Goal: Task Accomplishment & Management: Use online tool/utility

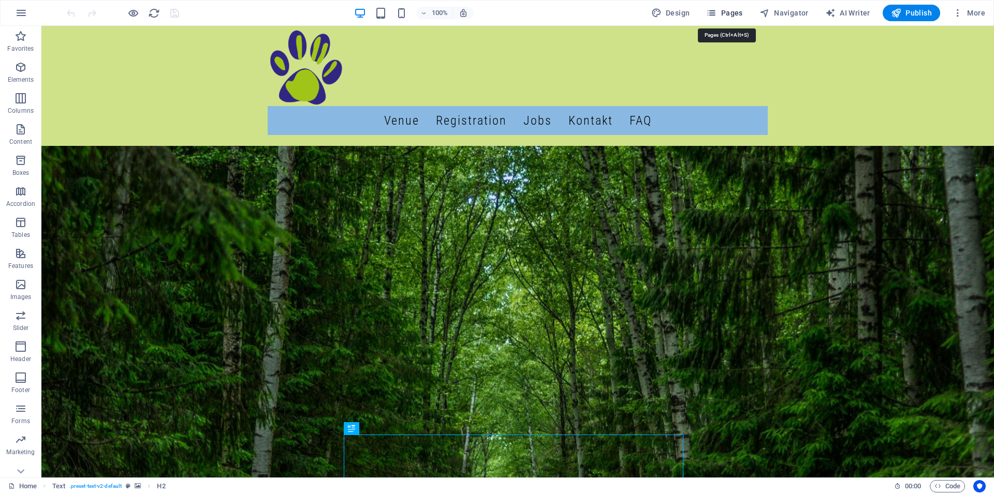
click at [728, 13] on span "Pages" at bounding box center [724, 13] width 36 height 10
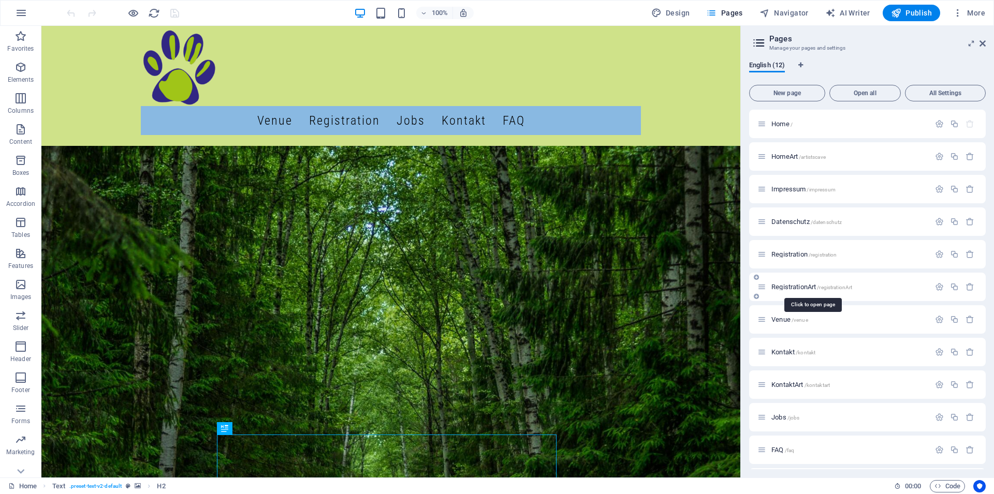
click at [797, 289] on span "RegistrationArt /registrationArt" at bounding box center [811, 287] width 81 height 8
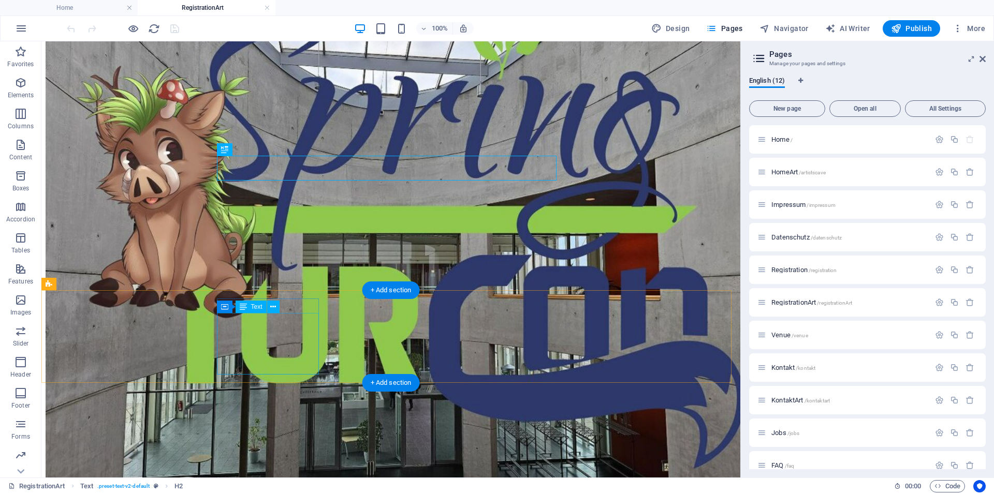
scroll to position [325, 0]
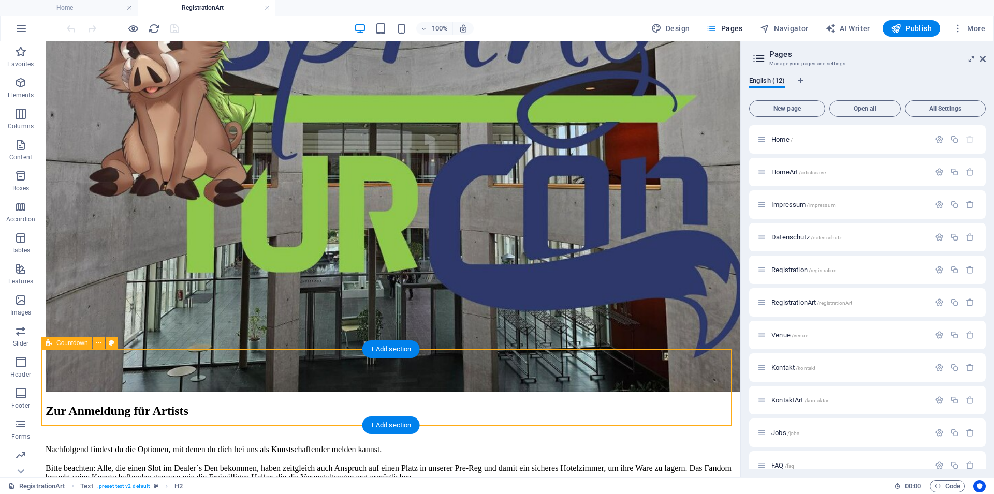
select select "timer"
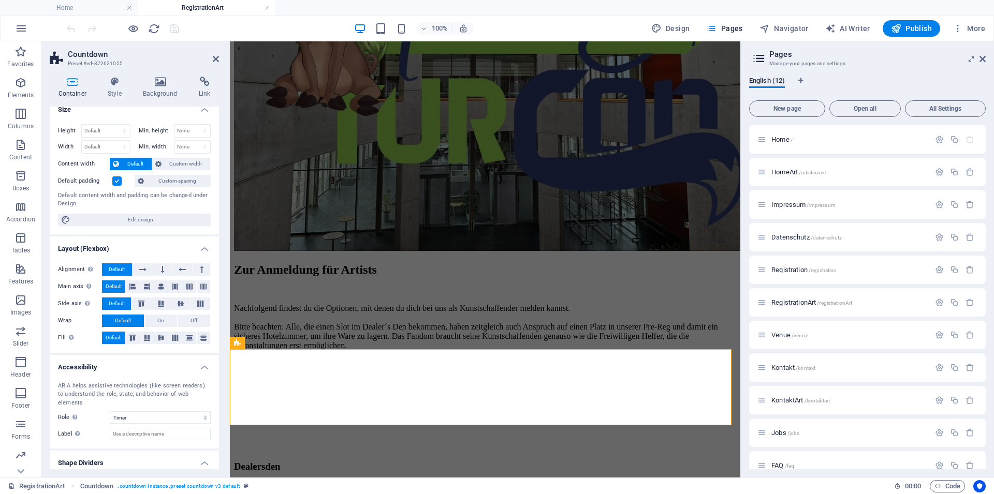
scroll to position [0, 0]
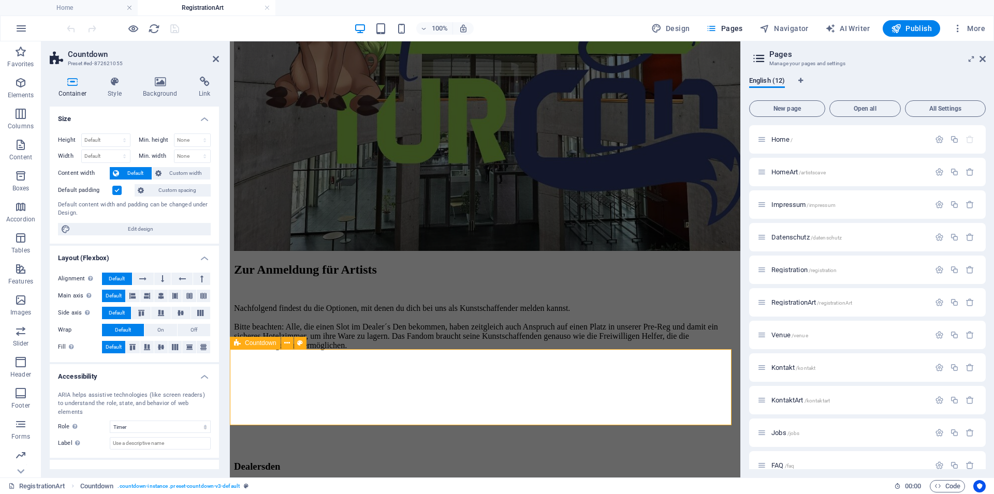
click at [113, 81] on icon at bounding box center [114, 82] width 31 height 10
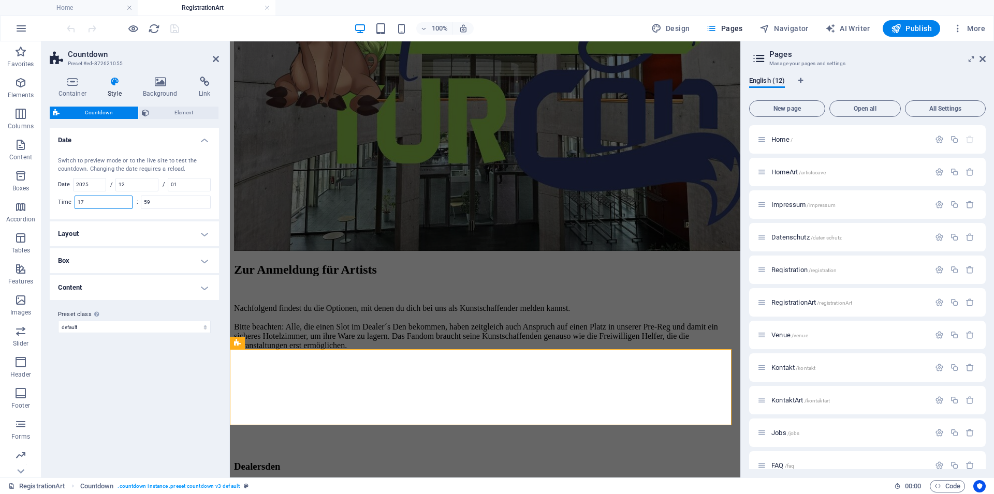
click at [75, 199] on input "17" at bounding box center [103, 202] width 57 height 12
type input "23"
click at [137, 183] on input "12" at bounding box center [137, 185] width 42 height 12
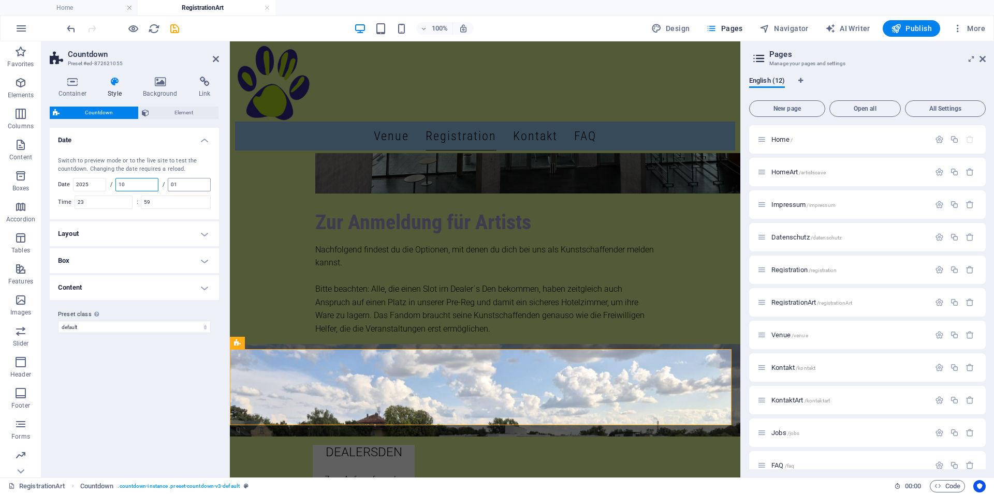
type input "10"
drag, startPoint x: 187, startPoint y: 183, endPoint x: 152, endPoint y: 181, distance: 35.2
click at [168, 181] on input "01" at bounding box center [189, 185] width 42 height 12
type input "31"
click at [176, 29] on icon "save" at bounding box center [175, 29] width 12 height 12
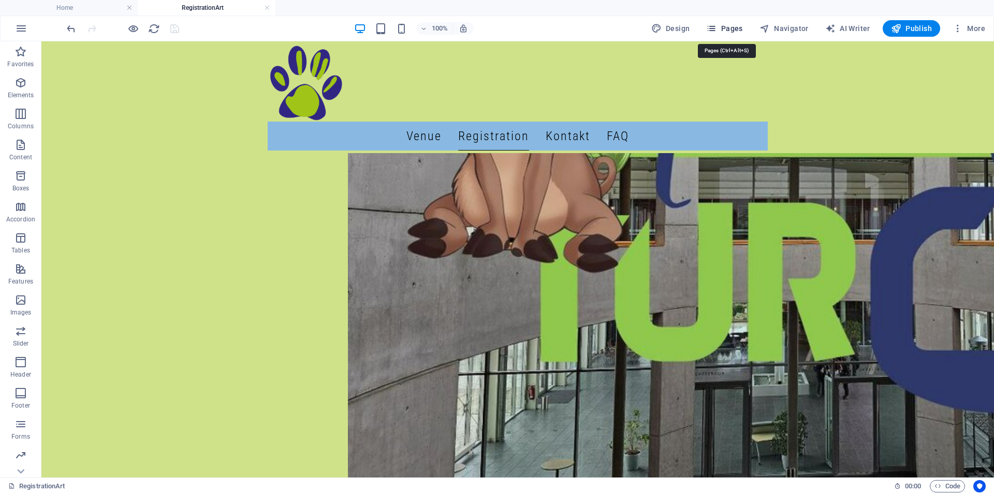
click at [725, 25] on span "Pages" at bounding box center [724, 28] width 36 height 10
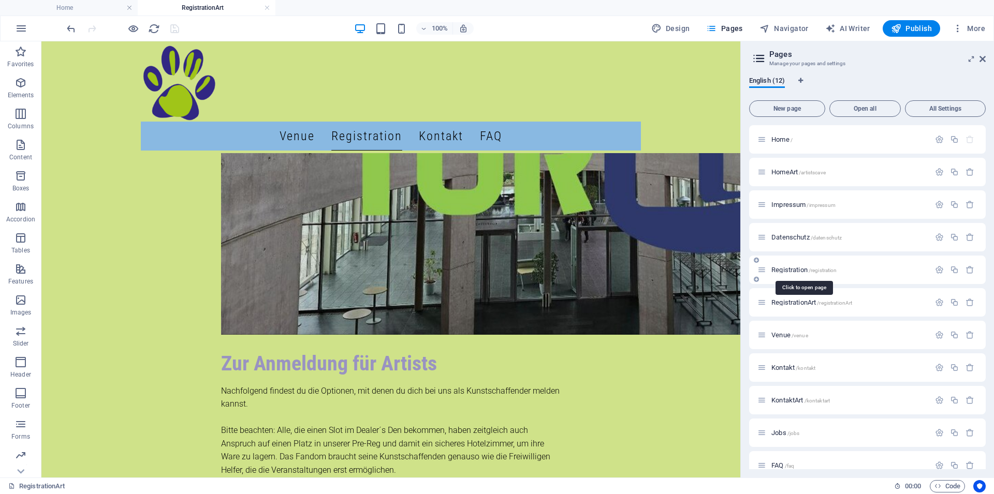
click at [791, 270] on span "Registration /registration" at bounding box center [803, 270] width 65 height 8
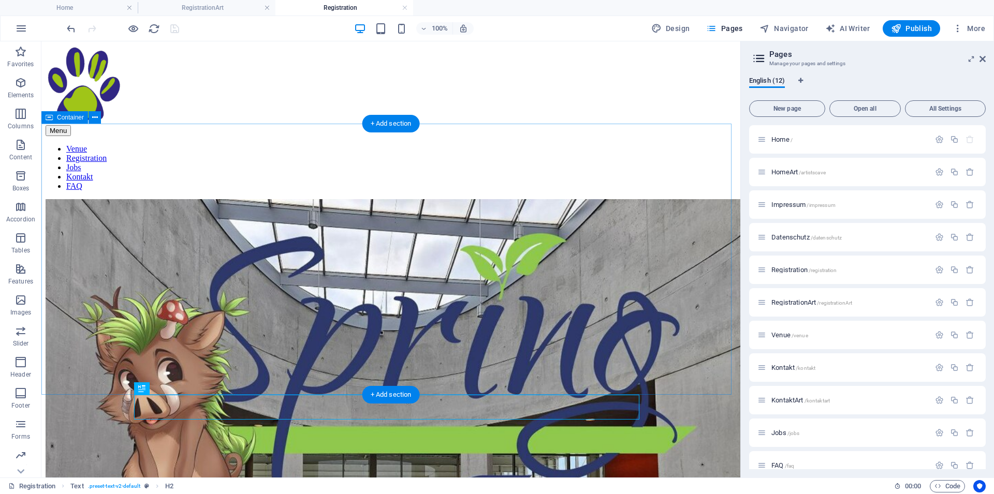
scroll to position [175, 0]
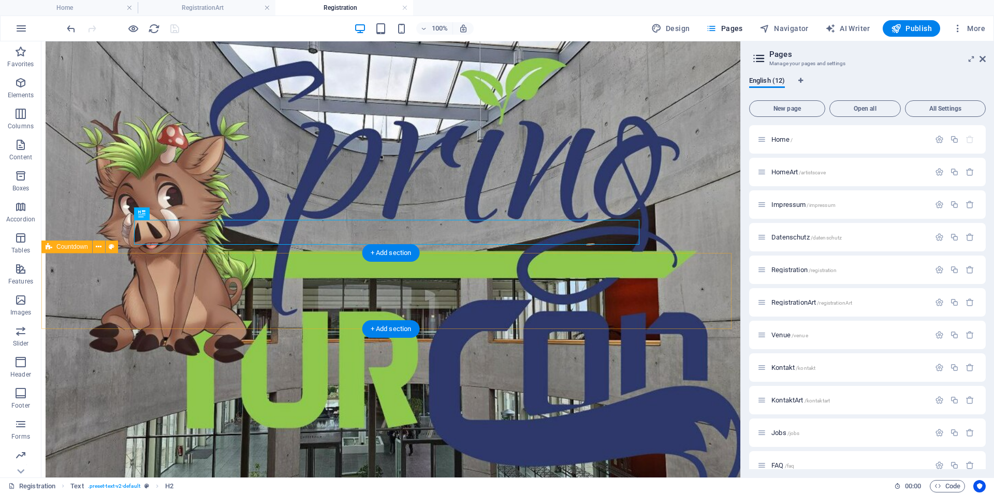
select select "timer"
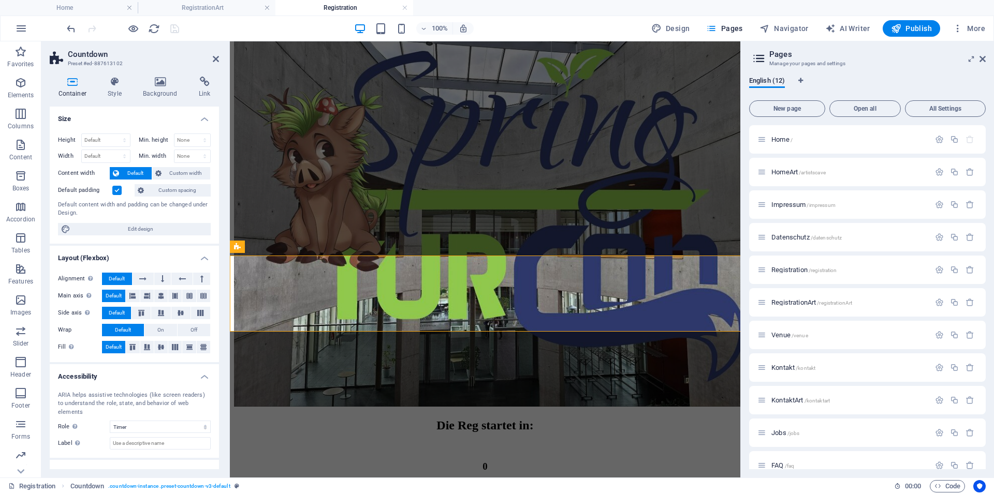
scroll to position [173, 0]
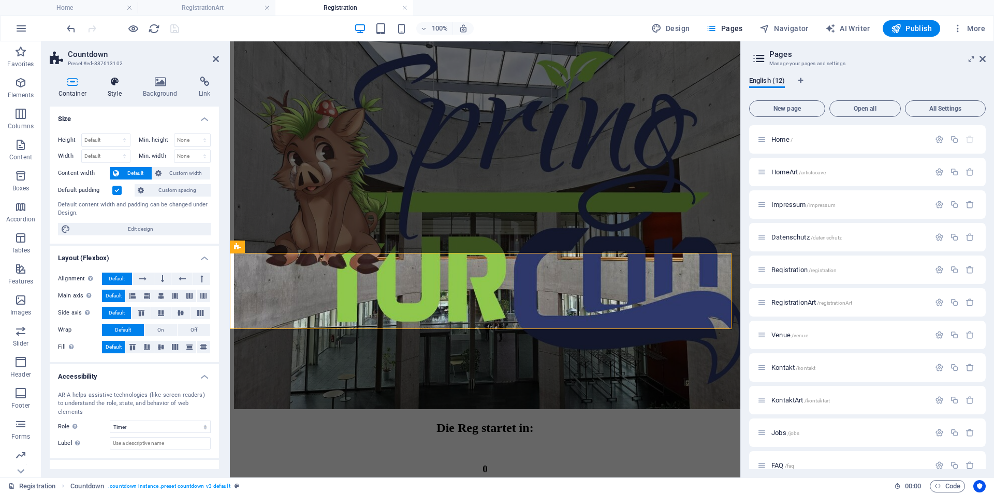
click at [119, 89] on h4 "Style" at bounding box center [116, 88] width 35 height 22
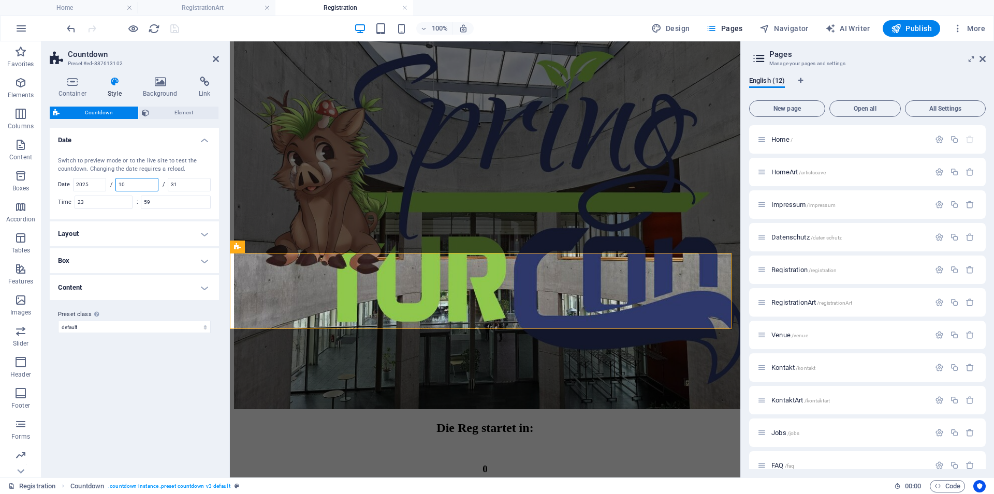
drag, startPoint x: 144, startPoint y: 185, endPoint x: 124, endPoint y: 182, distance: 20.4
click at [124, 182] on input "10" at bounding box center [137, 185] width 42 height 12
type input "12"
drag, startPoint x: 189, startPoint y: 185, endPoint x: 168, endPoint y: 184, distance: 21.2
click at [168, 184] on input "31" at bounding box center [189, 185] width 42 height 12
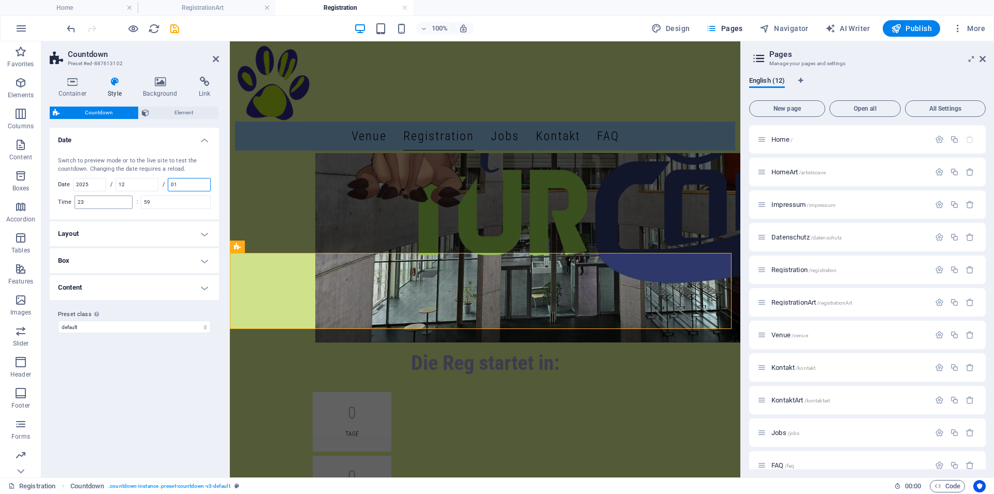
type input "01"
drag, startPoint x: 107, startPoint y: 204, endPoint x: 53, endPoint y: 200, distance: 54.0
click at [75, 200] on input "23" at bounding box center [103, 202] width 57 height 12
type input "17"
click at [175, 31] on icon "save" at bounding box center [175, 29] width 12 height 12
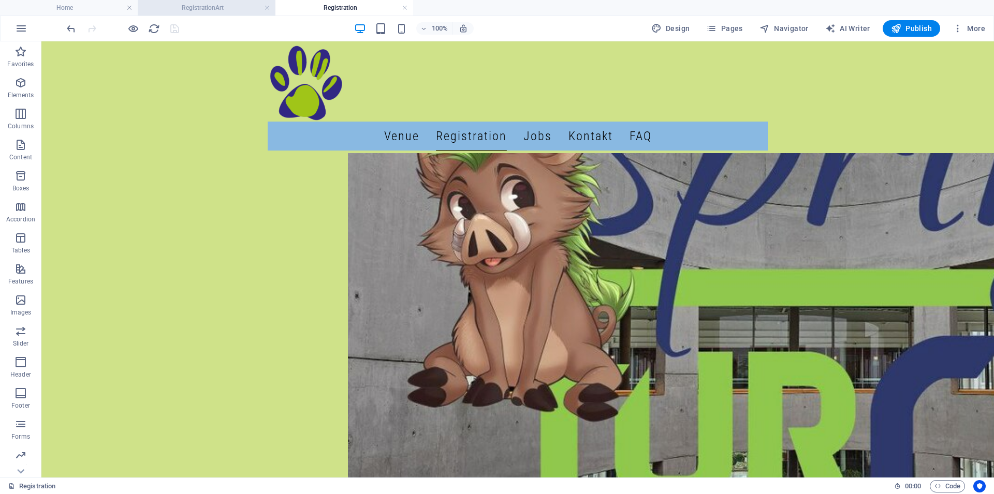
click at [228, 8] on h4 "RegistrationArt" at bounding box center [207, 7] width 138 height 11
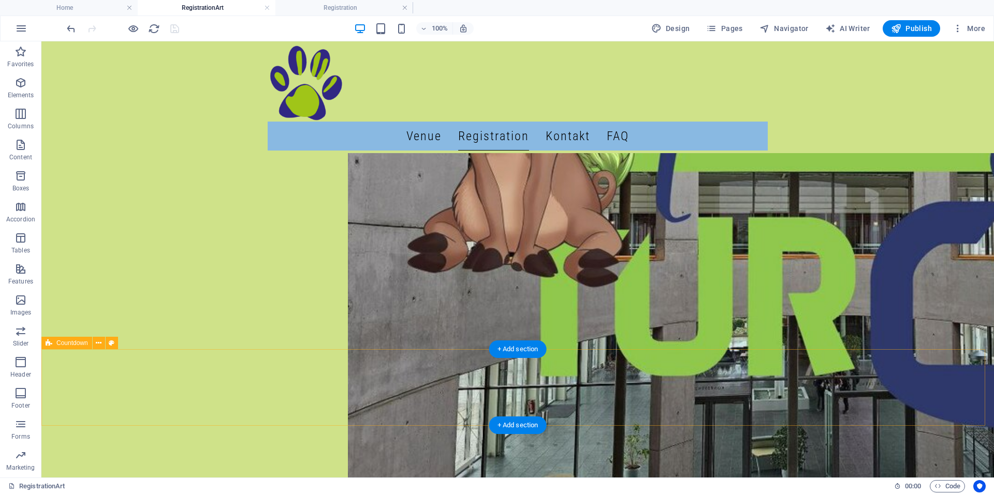
scroll to position [325, 0]
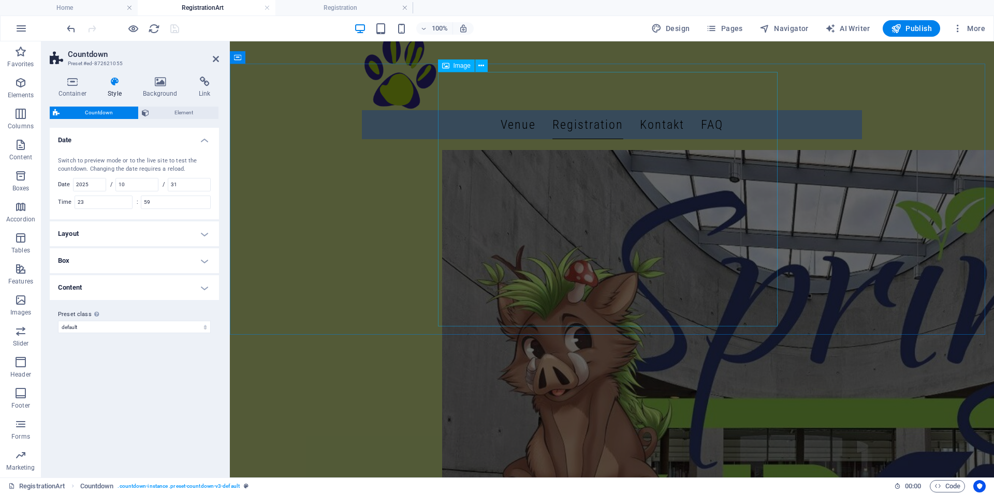
scroll to position [0, 0]
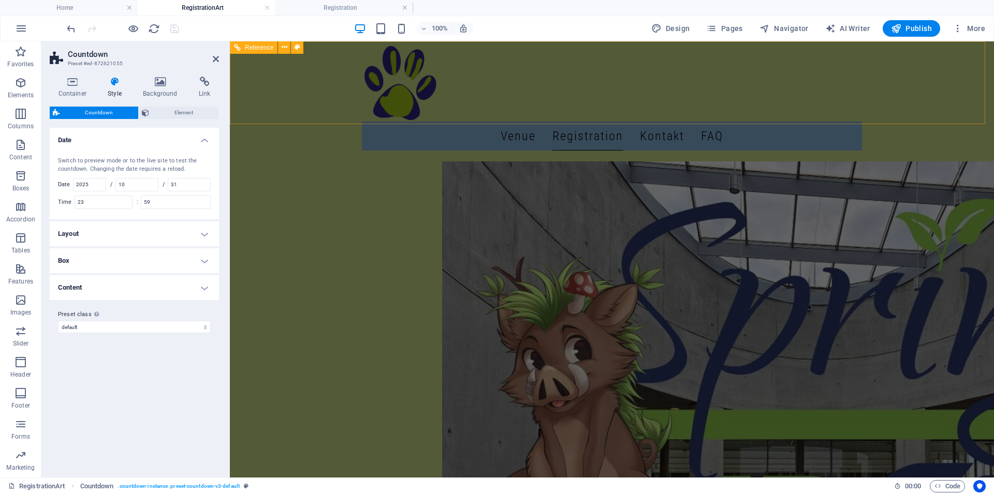
click at [321, 80] on div "Menu Venue Registration Kontakt FAQ" at bounding box center [612, 97] width 764 height 112
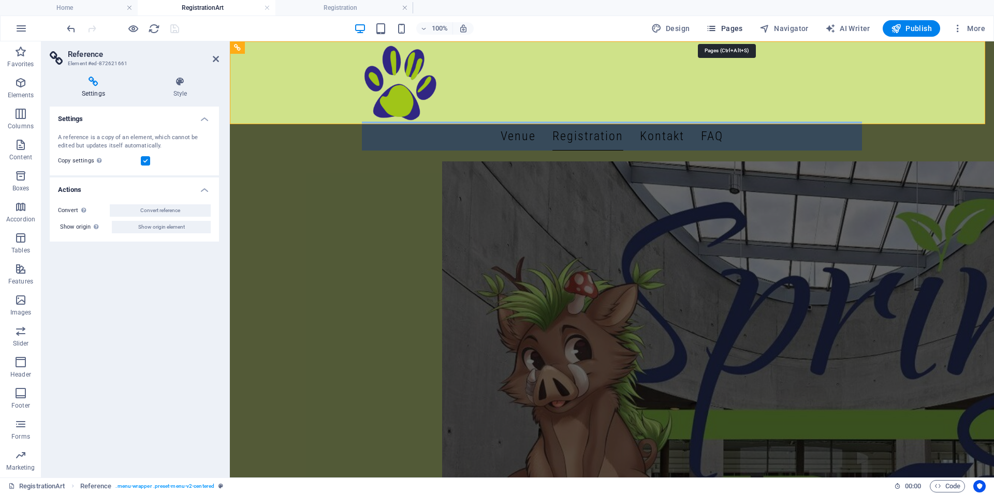
click at [732, 32] on span "Pages" at bounding box center [724, 28] width 36 height 10
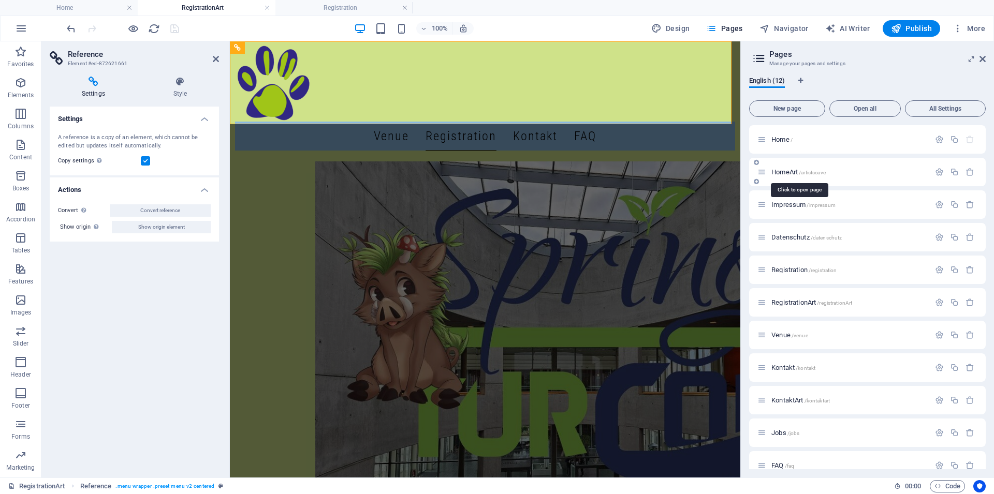
click at [785, 172] on span "HomeArt /artistscave" at bounding box center [798, 172] width 54 height 8
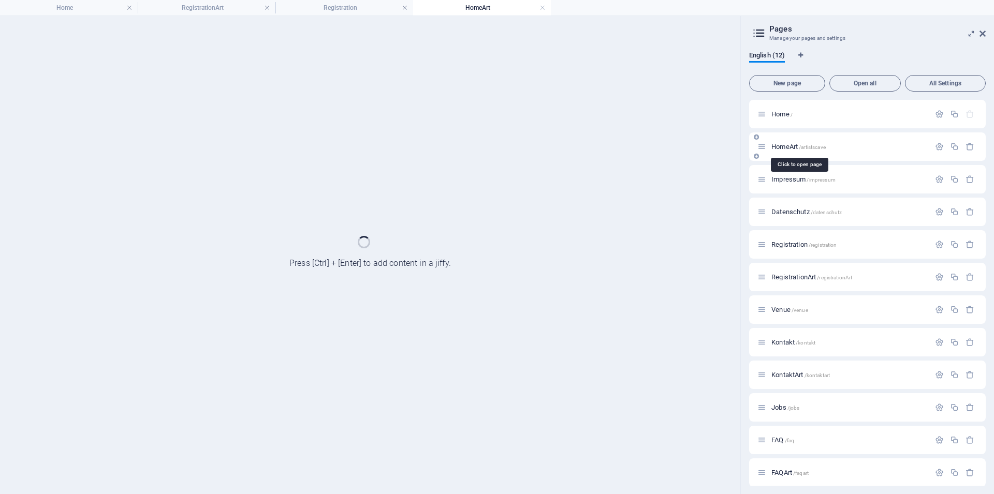
click at [785, 172] on div "Impressum /impressum" at bounding box center [867, 179] width 237 height 28
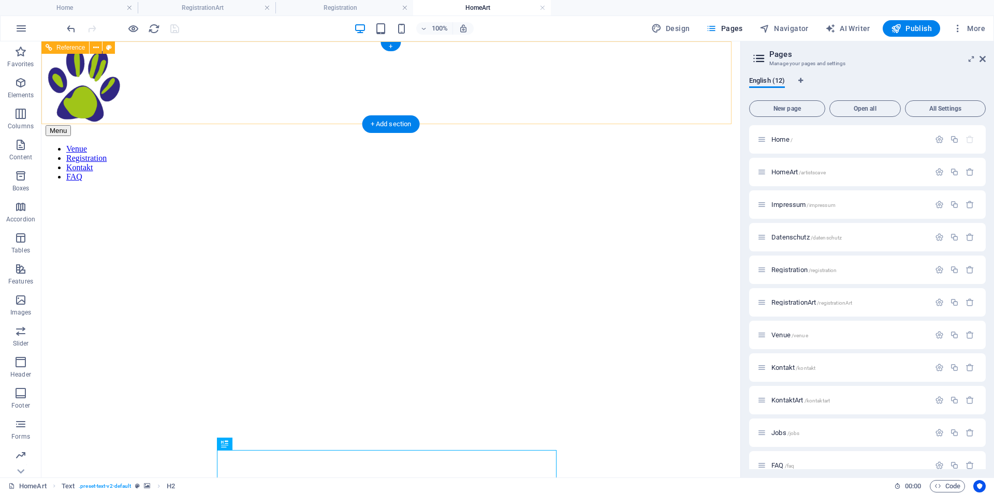
click at [85, 88] on div "Menu Venue Registration Kontakt FAQ" at bounding box center [391, 114] width 690 height 136
drag, startPoint x: 85, startPoint y: 88, endPoint x: 126, endPoint y: 131, distance: 59.0
click at [85, 88] on div "Menu Venue Registration Kontakt FAQ" at bounding box center [391, 114] width 690 height 136
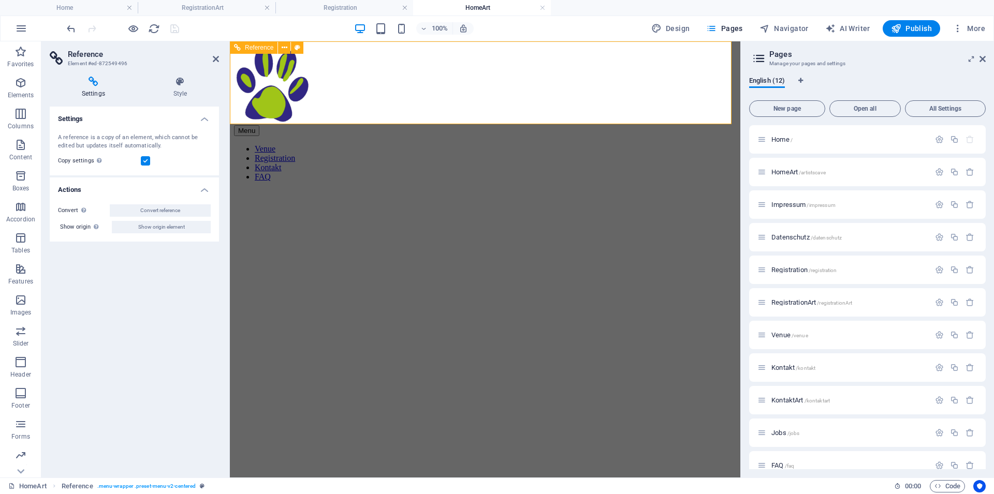
click at [489, 144] on nav "Venue Registration Kontakt FAQ" at bounding box center [485, 162] width 502 height 37
click at [488, 144] on nav "Venue Registration Kontakt FAQ" at bounding box center [485, 162] width 502 height 37
click at [182, 84] on icon at bounding box center [180, 82] width 78 height 10
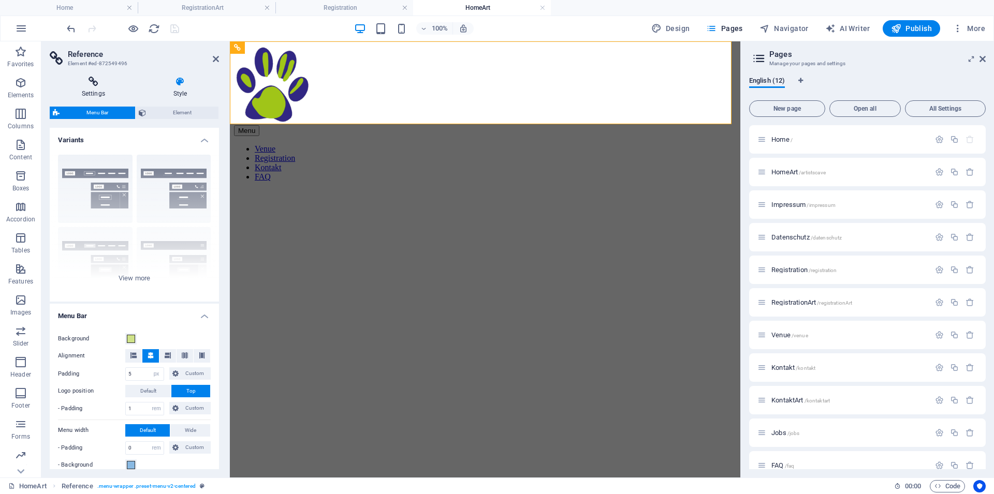
click at [95, 87] on h4 "Settings" at bounding box center [96, 88] width 92 height 22
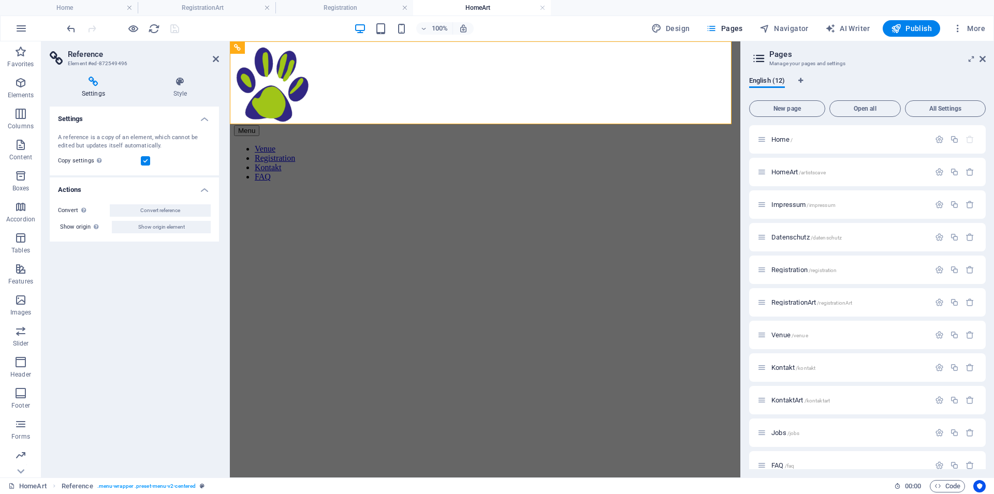
click at [541, 6] on link at bounding box center [542, 8] width 6 height 10
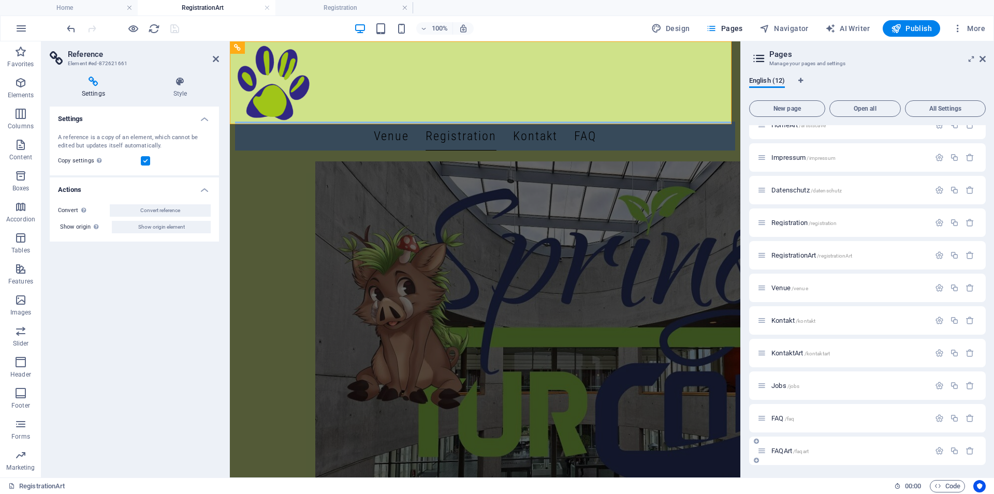
click at [789, 452] on span "FAQArt /faqart" at bounding box center [789, 451] width 37 height 8
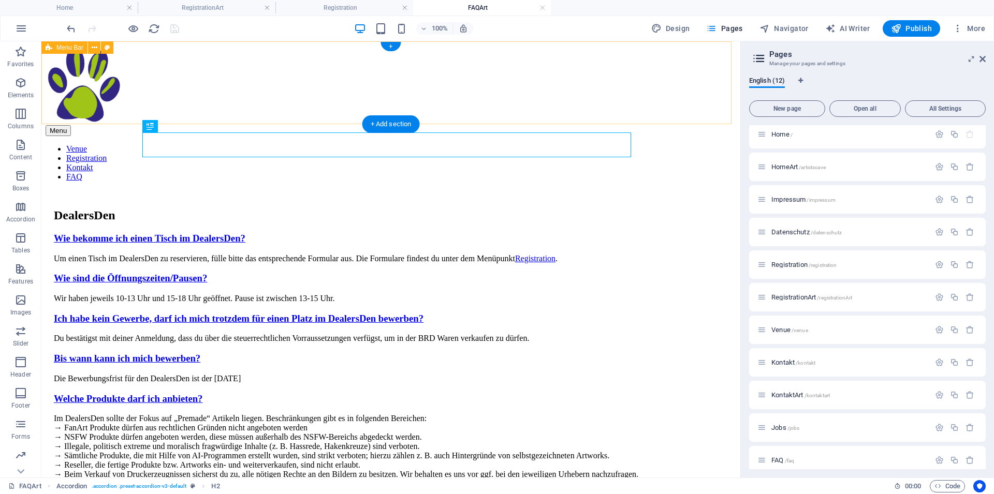
click at [74, 83] on div "Menu Venue Registration Kontakt FAQ" at bounding box center [391, 114] width 690 height 136
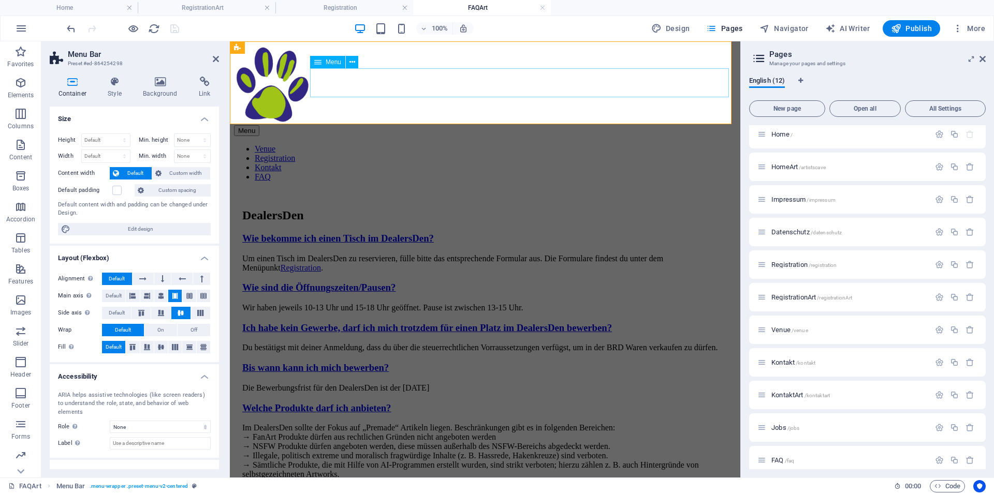
click at [379, 144] on nav "Venue Registration Kontakt FAQ" at bounding box center [485, 162] width 502 height 37
select select "6"
select select
select select "5"
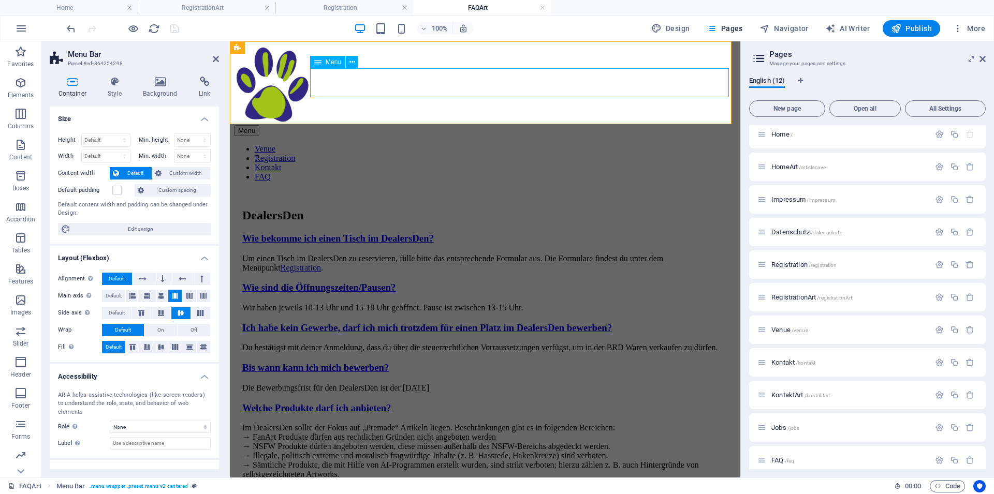
select select
select select "8"
select select
select select "11"
select select
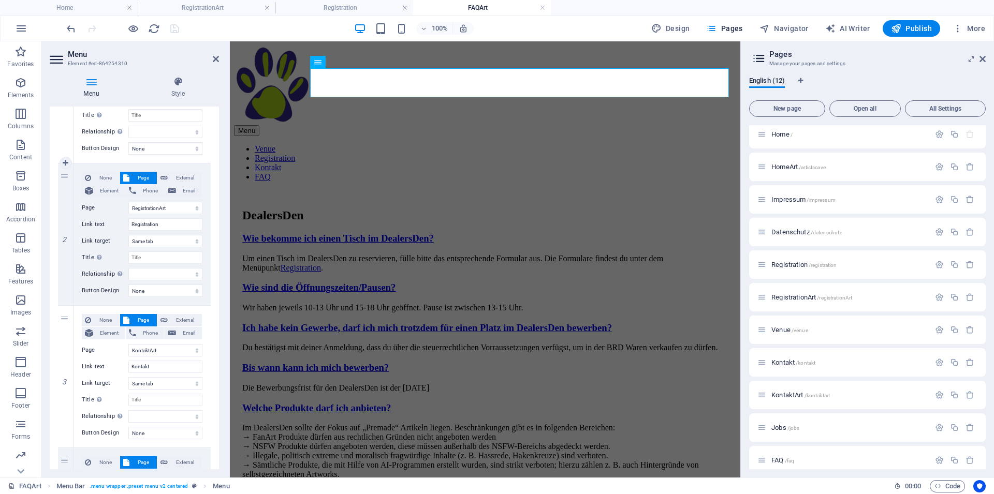
scroll to position [233, 0]
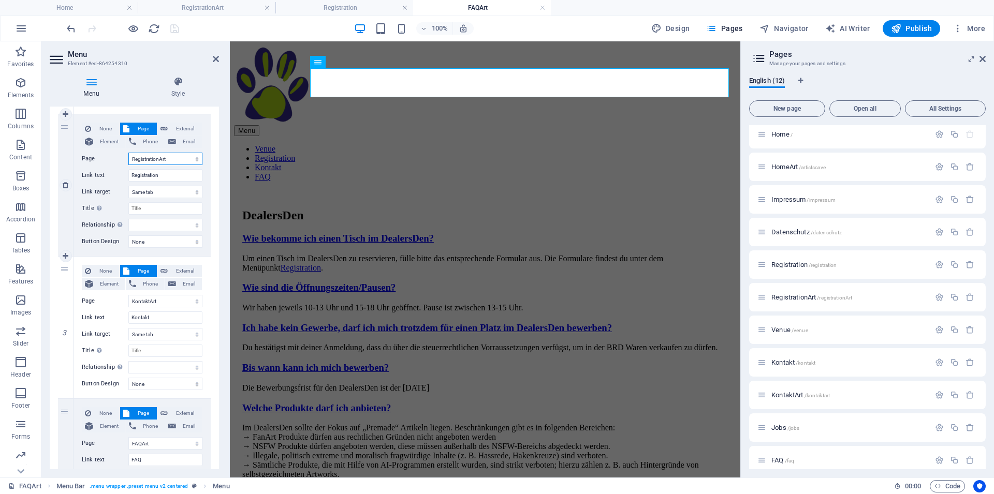
click at [128, 153] on select "Home HomeArt Impressum Datenschutz Registration RegistrationArt Venue Kontakt K…" at bounding box center [165, 159] width 74 height 12
click at [160, 161] on select "Home HomeArt Impressum Datenschutz Registration RegistrationArt Venue Kontakt K…" at bounding box center [165, 159] width 74 height 12
drag, startPoint x: 167, startPoint y: 177, endPoint x: 117, endPoint y: 175, distance: 49.7
click at [128, 175] on input "Registration" at bounding box center [165, 175] width 74 height 12
type input "Anmeldung"
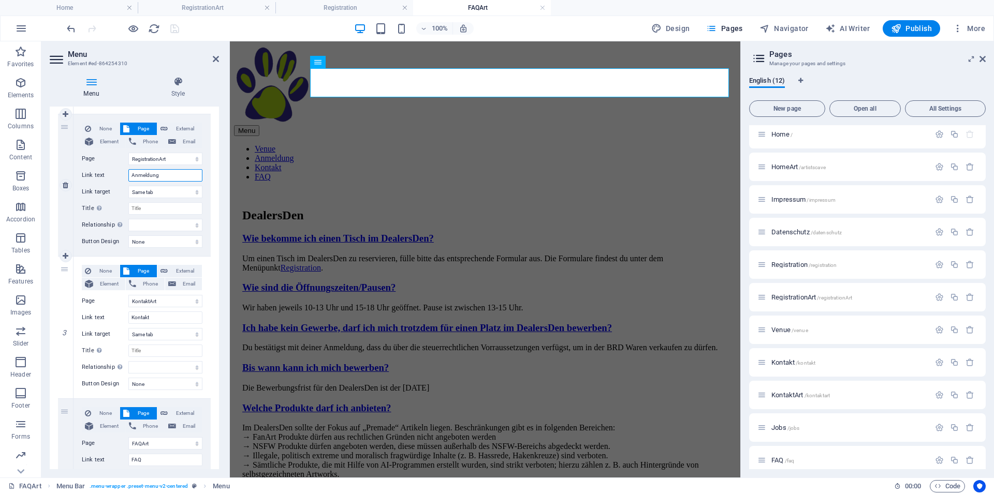
select select
type input "Anmeldung"
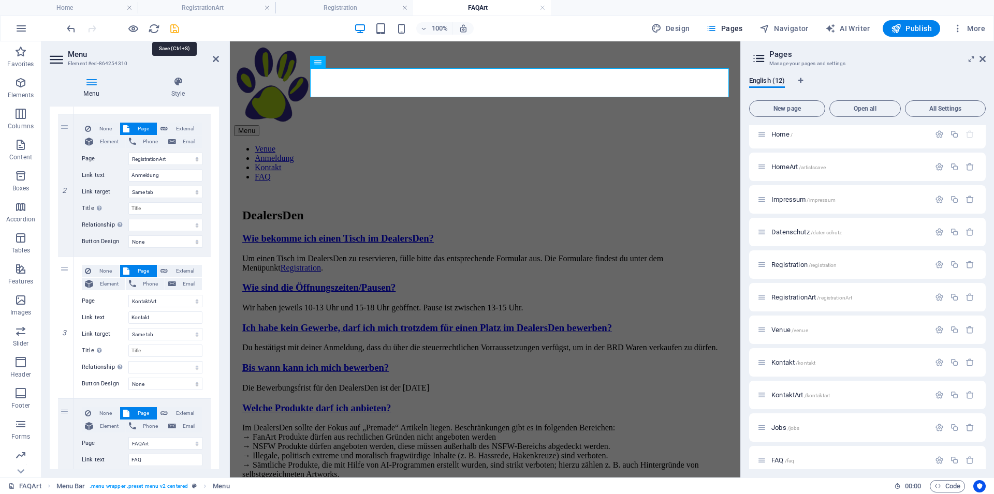
click at [174, 26] on icon "save" at bounding box center [175, 29] width 12 height 12
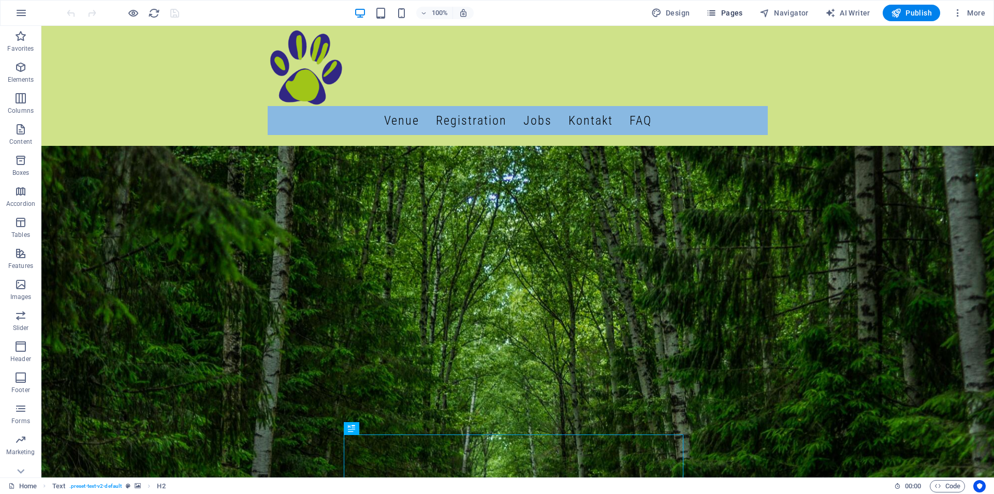
click at [716, 10] on icon "button" at bounding box center [711, 13] width 10 height 10
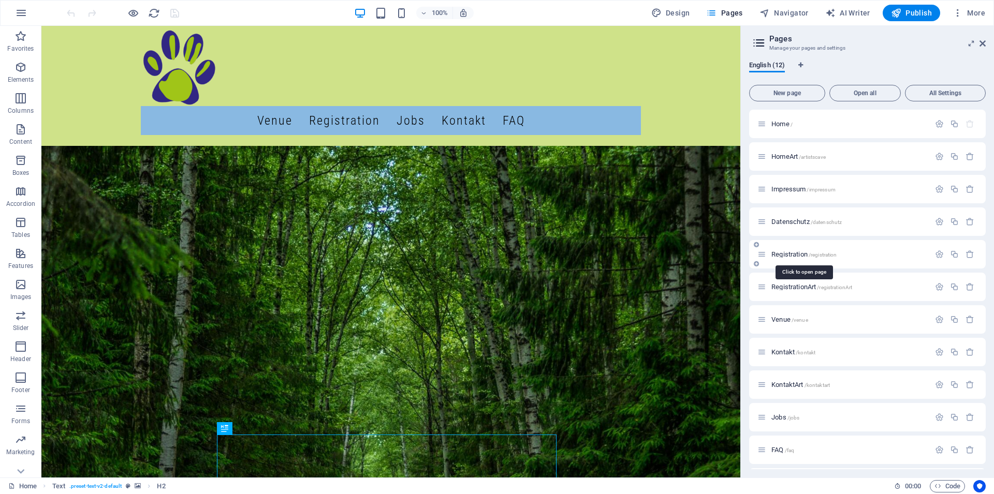
click at [788, 254] on span "Registration /registration" at bounding box center [803, 255] width 65 height 8
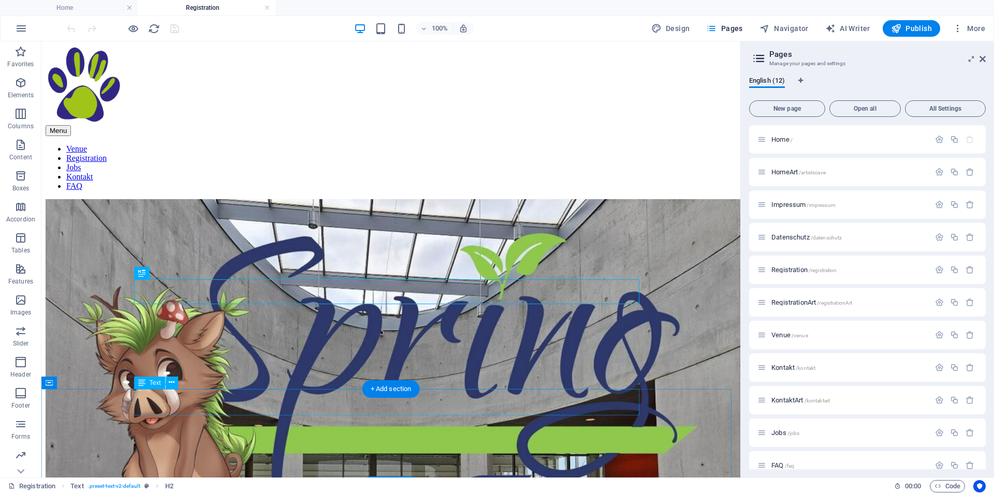
scroll to position [158, 0]
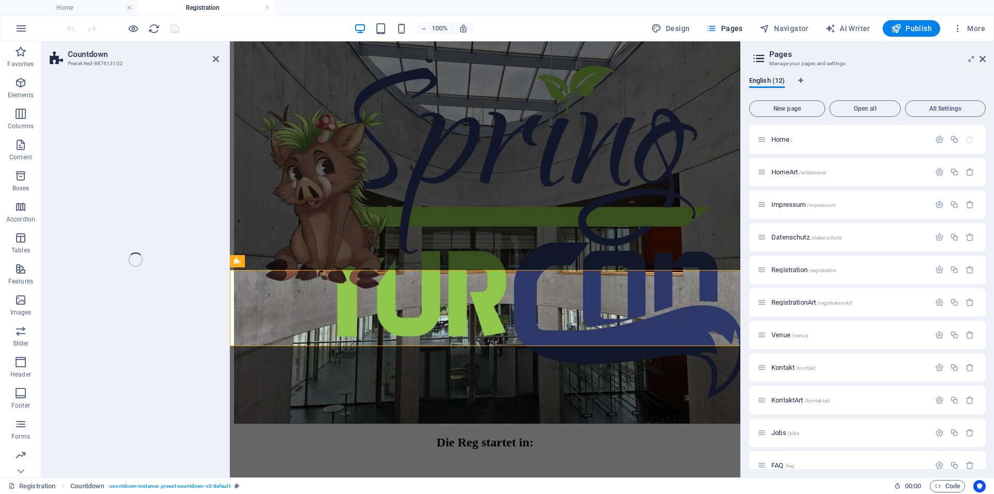
select select "timer"
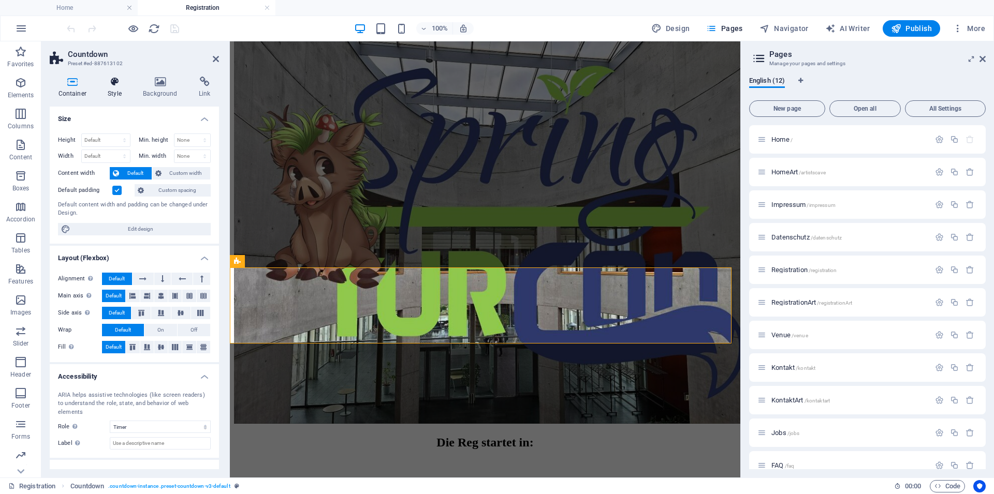
click at [111, 80] on icon at bounding box center [114, 82] width 31 height 10
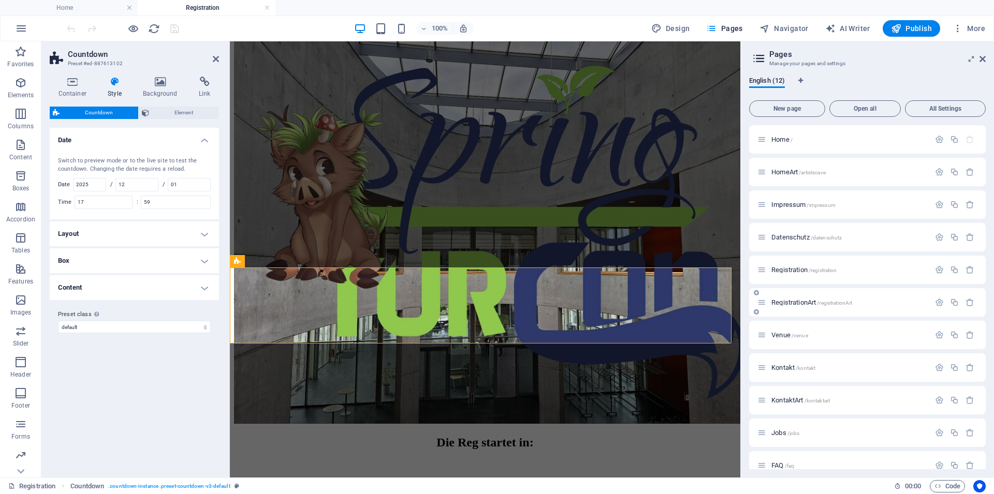
click at [797, 305] on span "RegistrationArt /registrationArt" at bounding box center [811, 303] width 81 height 8
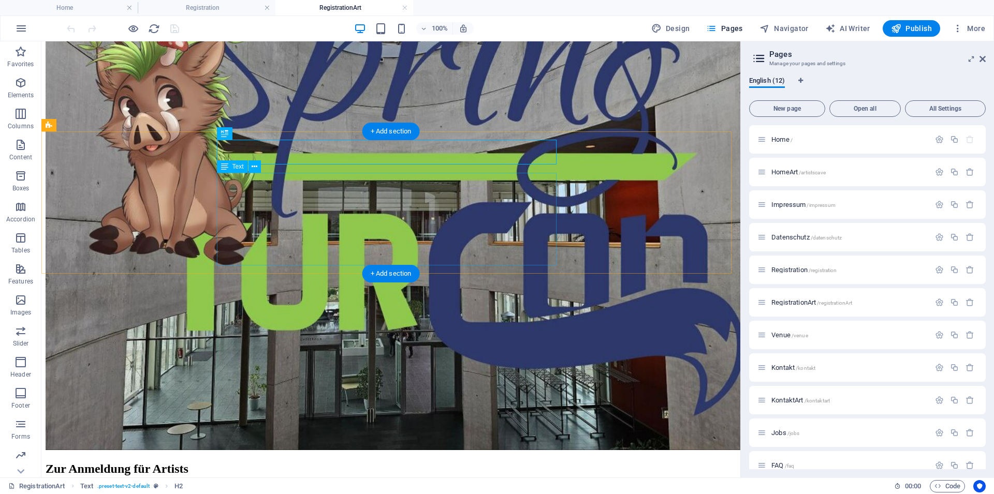
scroll to position [325, 0]
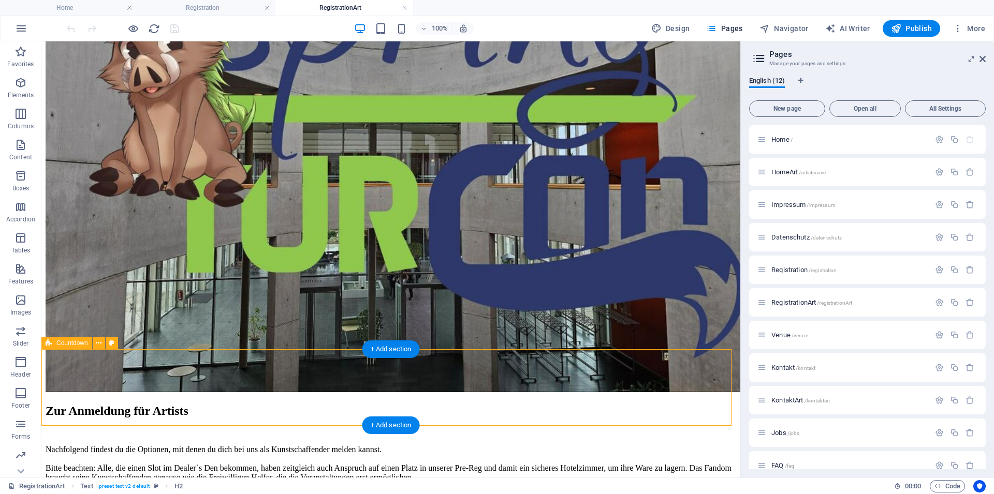
select select "timer"
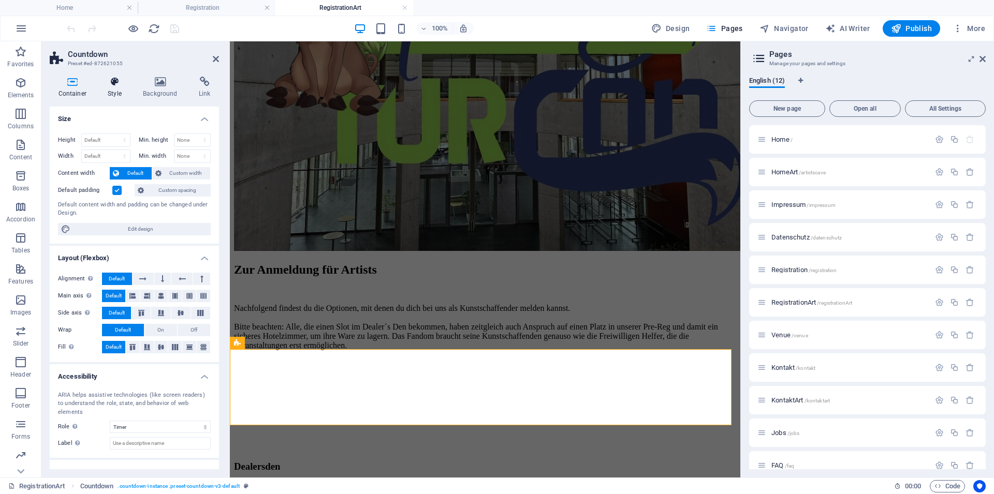
click at [117, 82] on icon at bounding box center [114, 82] width 31 height 10
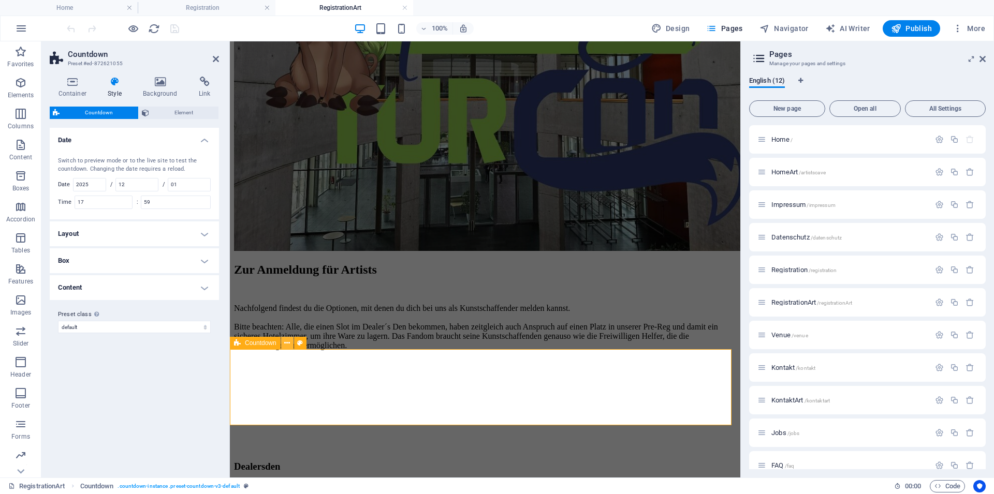
click at [290, 343] on icon at bounding box center [287, 343] width 6 height 11
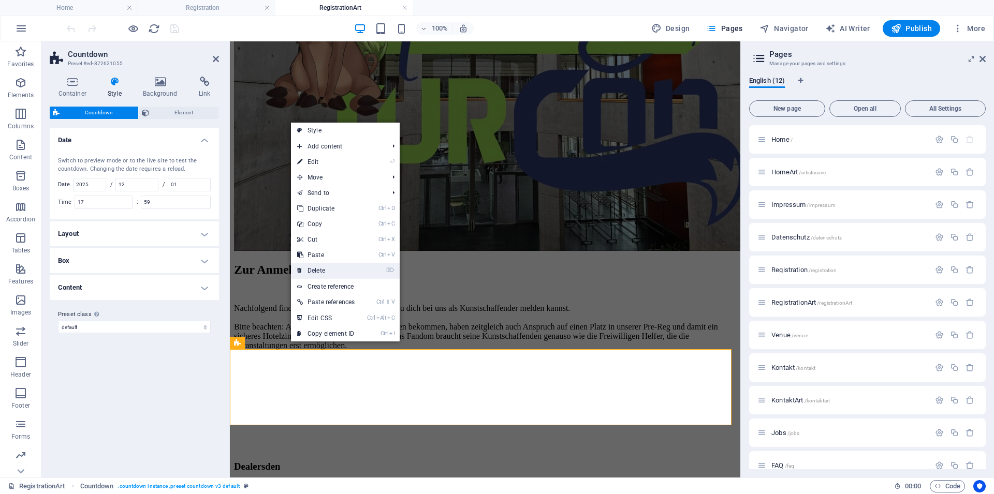
click at [321, 271] on link "⌦ Delete" at bounding box center [326, 271] width 70 height 16
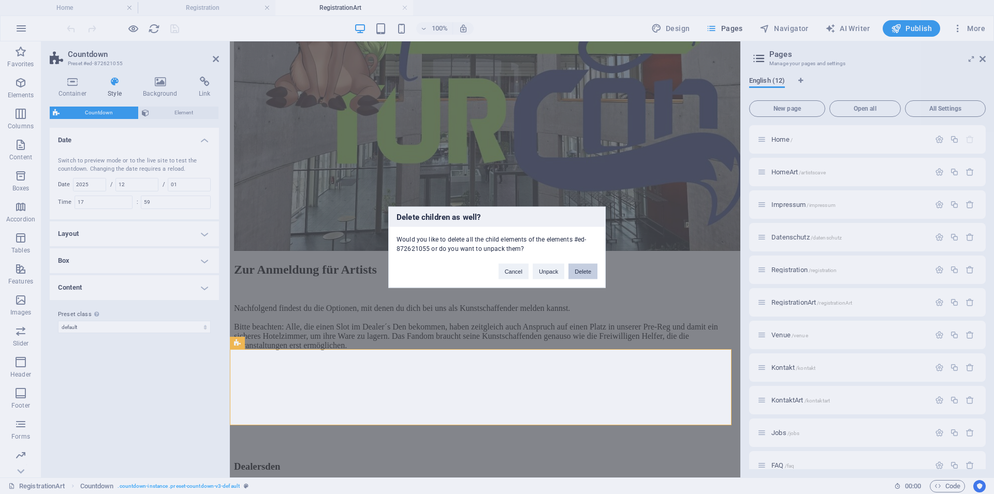
click at [585, 272] on button "Delete" at bounding box center [582, 271] width 29 height 16
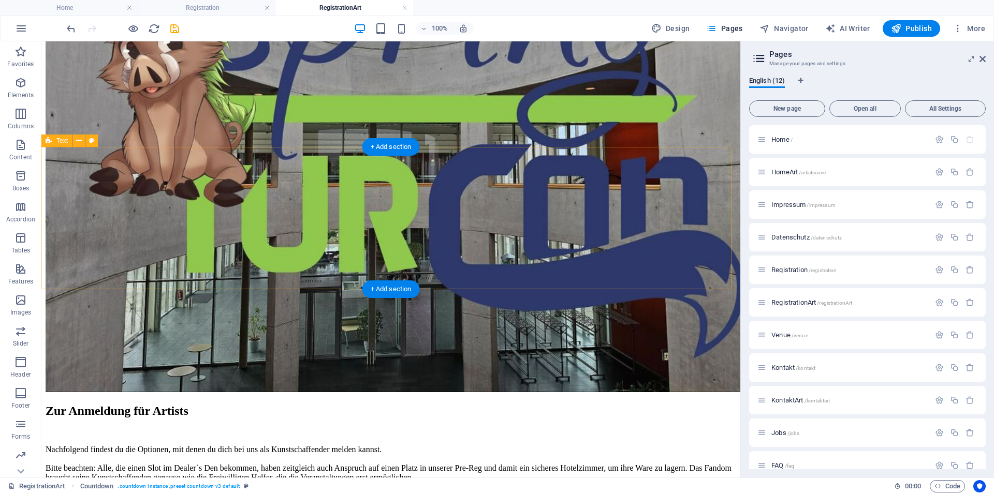
scroll to position [248, 0]
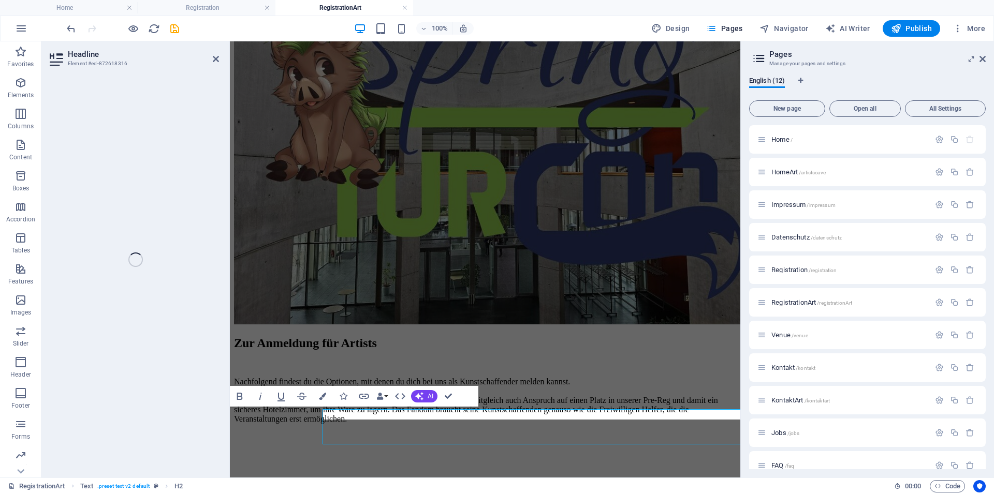
scroll to position [221, 0]
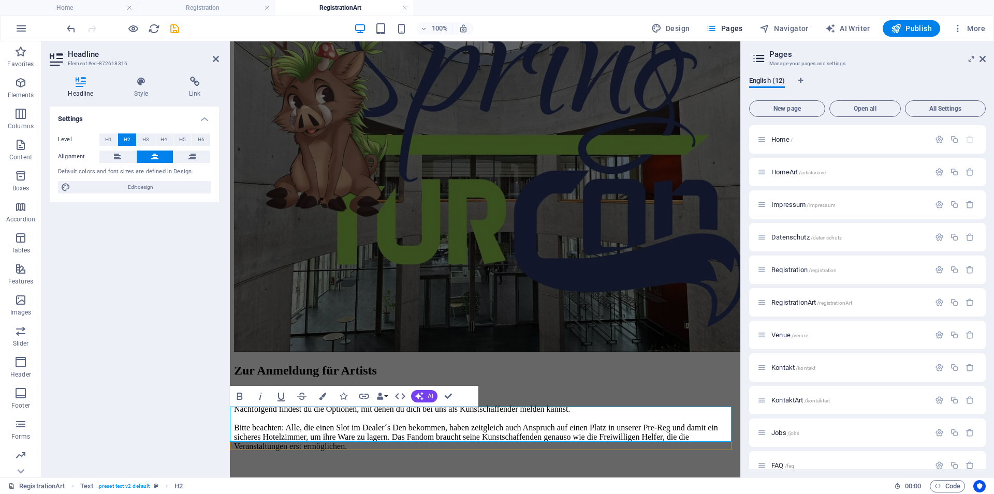
drag, startPoint x: 434, startPoint y: 423, endPoint x: 387, endPoint y: 426, distance: 47.2
drag, startPoint x: 662, startPoint y: 427, endPoint x: 591, endPoint y: 430, distance: 71.0
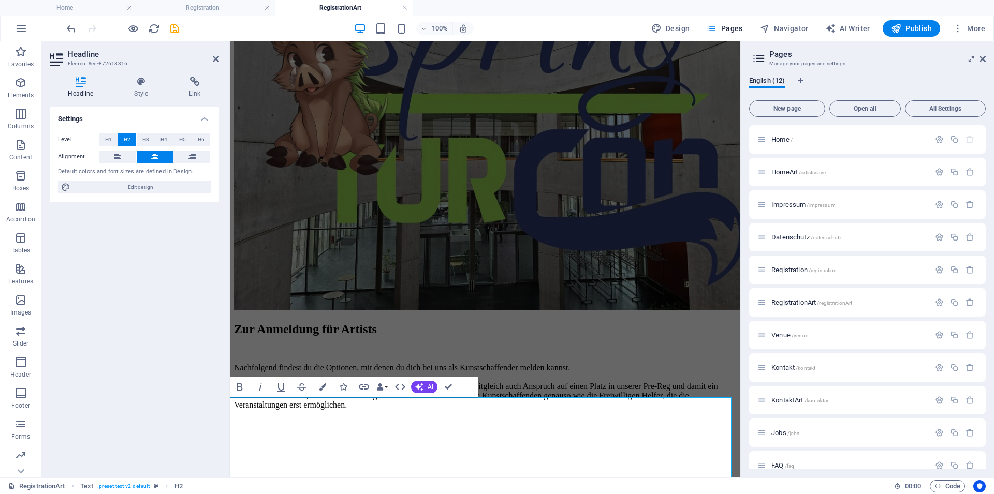
scroll to position [283, 0]
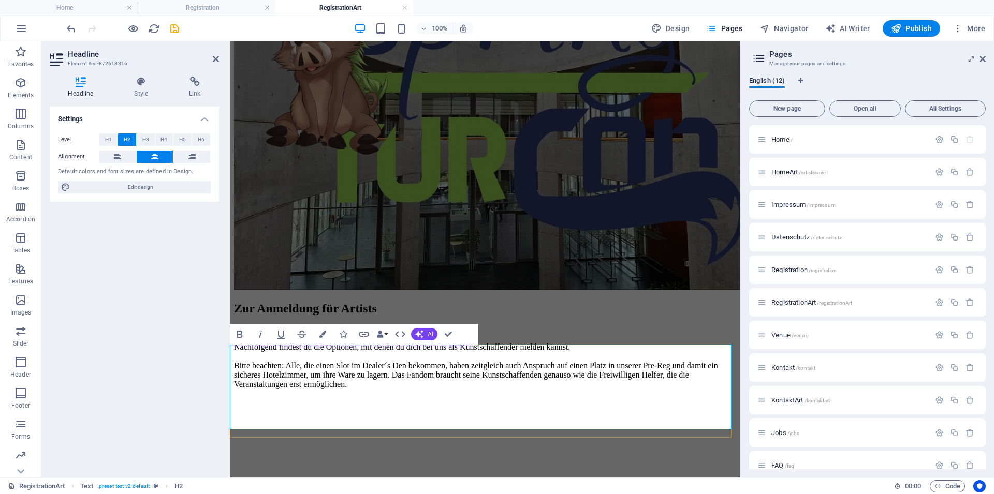
drag, startPoint x: 530, startPoint y: 386, endPoint x: 431, endPoint y: 390, distance: 99.5
click at [278, 338] on icon "button" at bounding box center [281, 334] width 12 height 12
click at [141, 393] on div "Settings Level H1 H2 H3 H4 H5 H6 Alignment Default colors and font sizes are de…" at bounding box center [134, 288] width 169 height 363
click at [175, 32] on icon "save" at bounding box center [175, 29] width 12 height 12
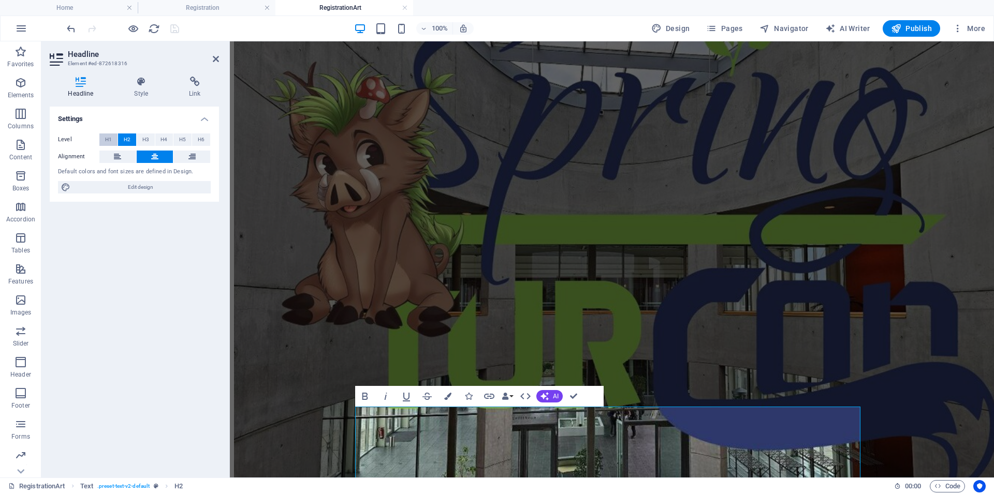
click at [112, 141] on button "H1" at bounding box center [108, 140] width 18 height 12
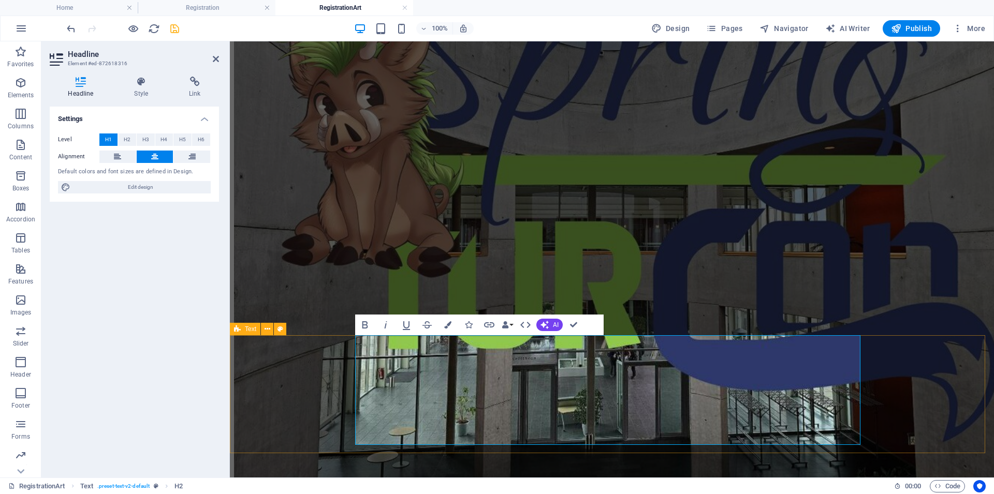
scroll to position [323, 0]
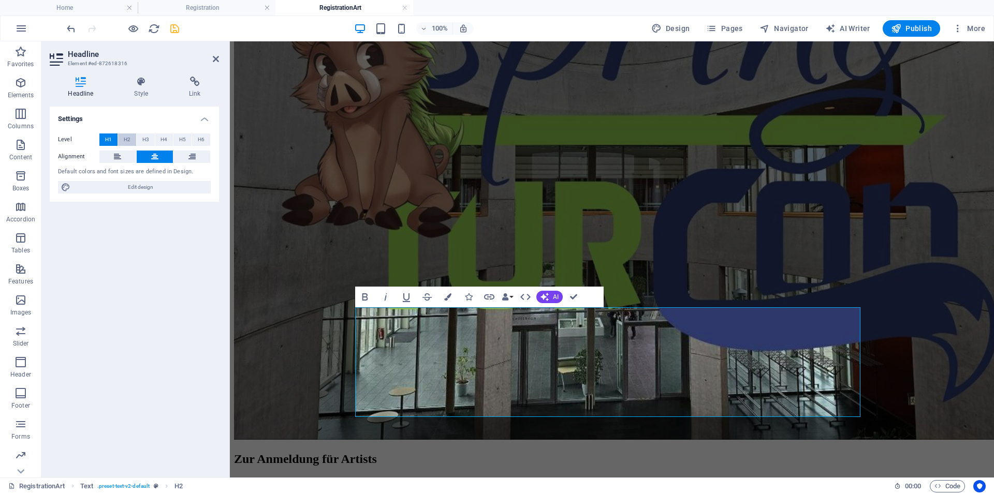
click at [127, 142] on span "H2" at bounding box center [127, 140] width 7 height 12
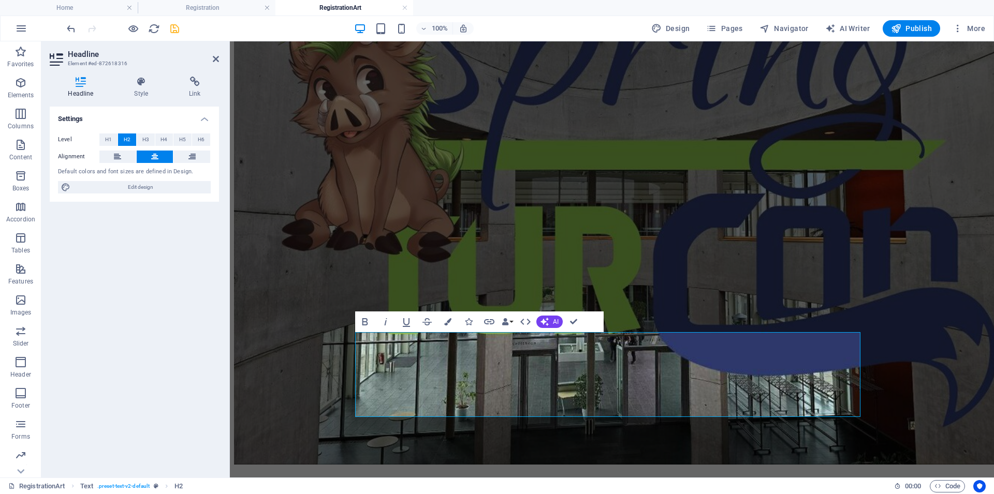
click at [55, 328] on div "Settings Level H1 H2 H3 H4 H5 H6 Alignment Default colors and font sizes are de…" at bounding box center [134, 288] width 169 height 363
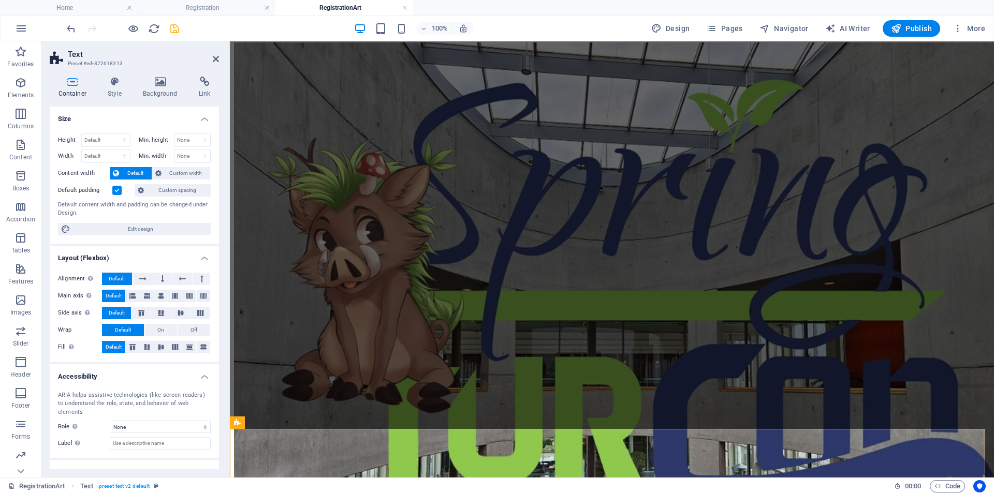
scroll to position [87, 0]
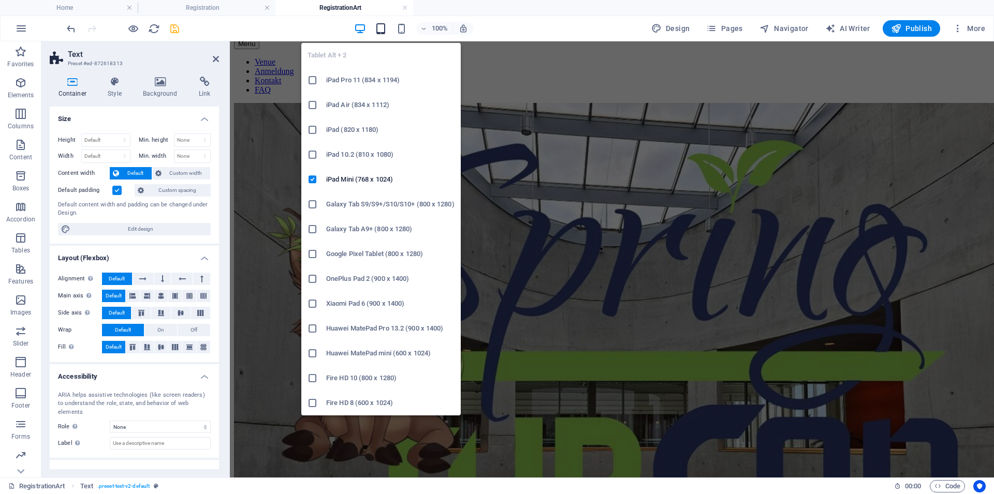
click at [382, 25] on icon "button" at bounding box center [381, 29] width 12 height 12
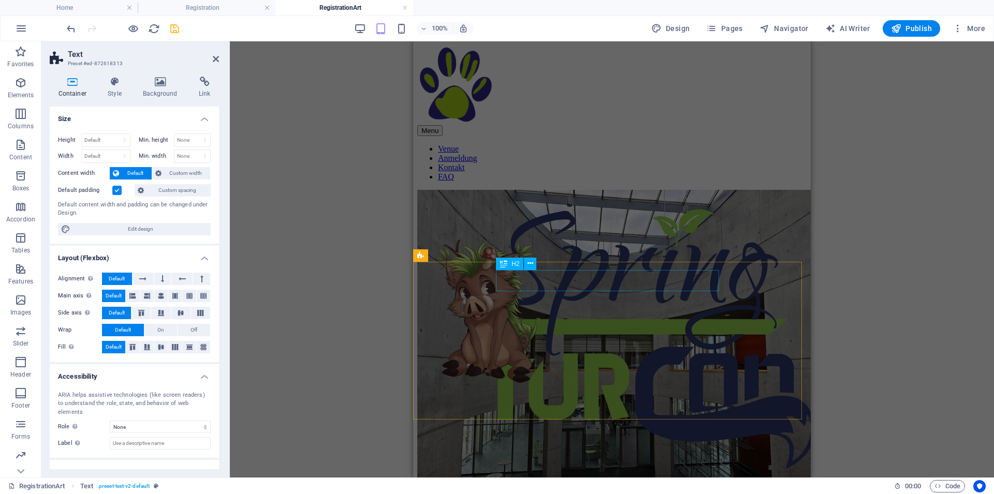
scroll to position [254, 0]
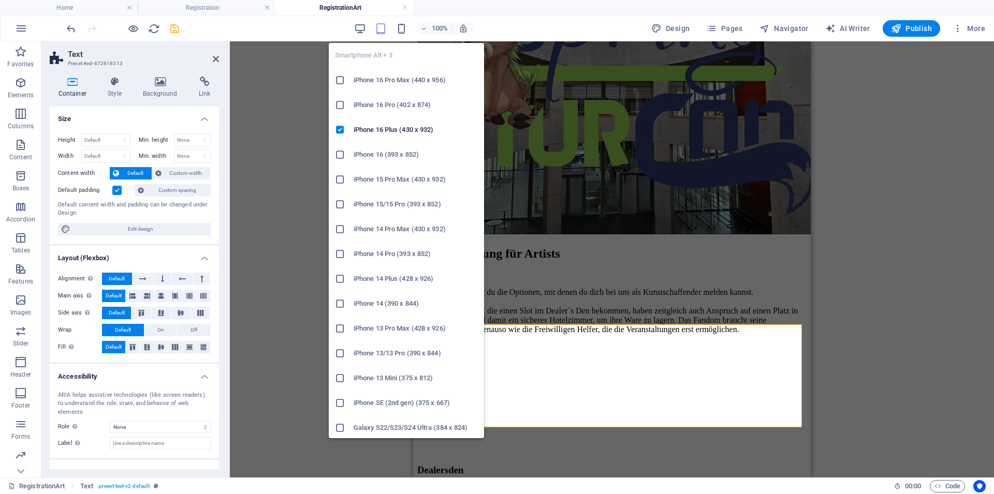
click at [400, 22] on span at bounding box center [401, 28] width 12 height 12
click at [403, 32] on icon "button" at bounding box center [401, 29] width 12 height 12
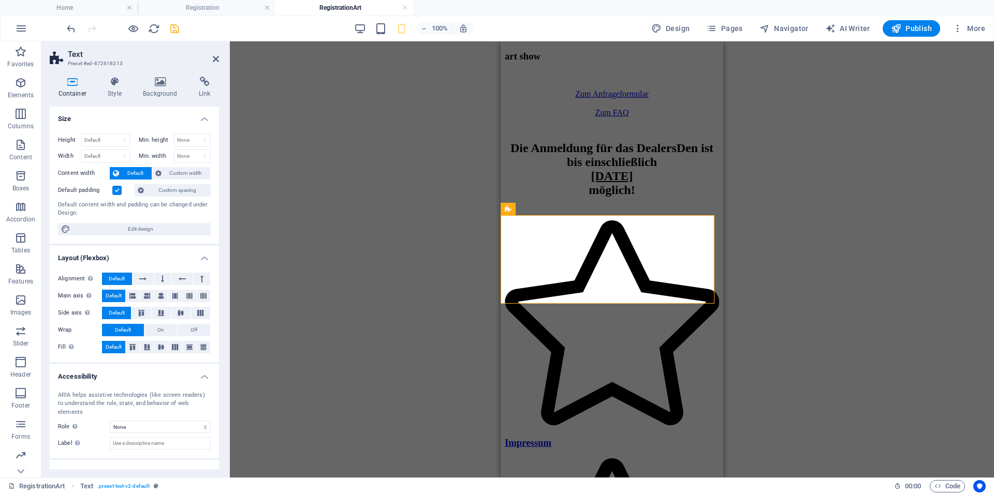
click at [357, 253] on div "Drag here to replace the existing content. Press “Ctrl” if you want to create a…" at bounding box center [612, 259] width 764 height 436
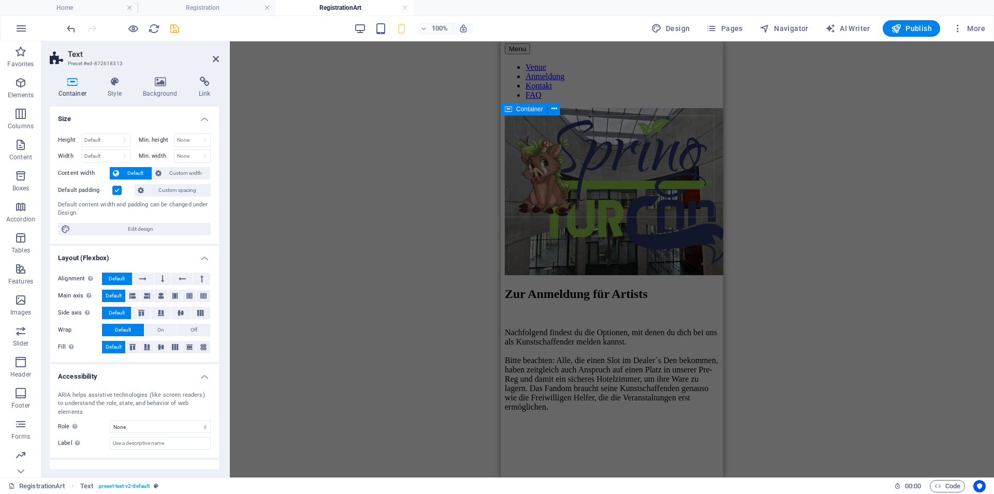
scroll to position [0, 0]
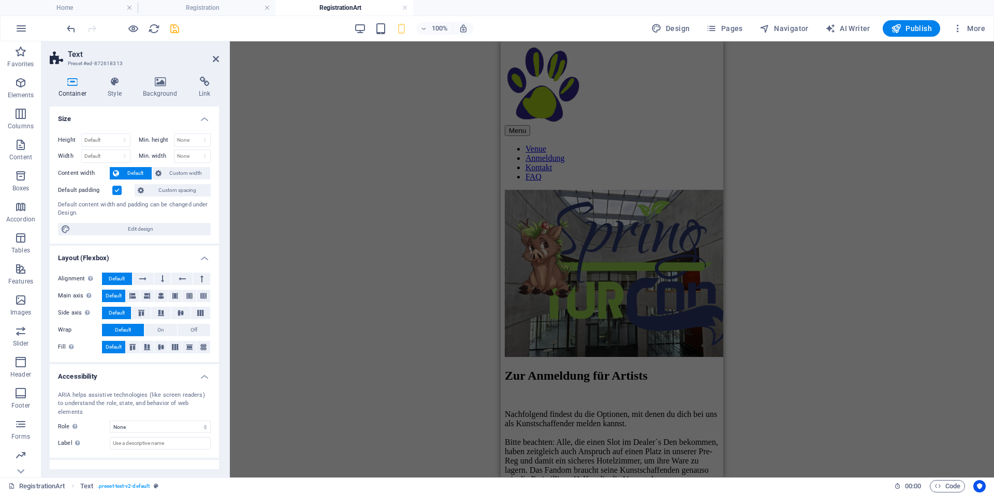
click at [406, 229] on div "Drag here to replace the existing content. Press “Ctrl” if you want to create a…" at bounding box center [612, 259] width 764 height 436
click at [855, 32] on span "AI Writer" at bounding box center [847, 28] width 45 height 10
select select "English"
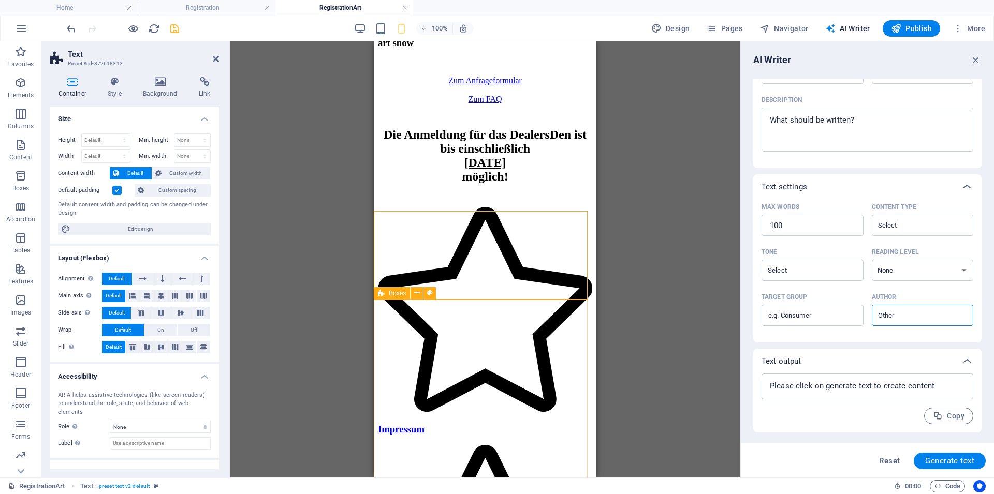
scroll to position [1066, 0]
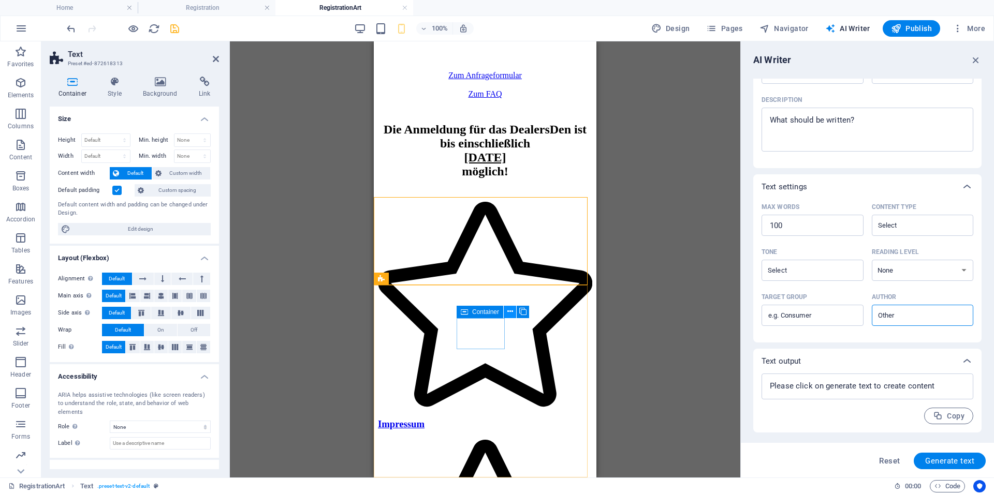
click at [511, 315] on icon at bounding box center [510, 311] width 6 height 11
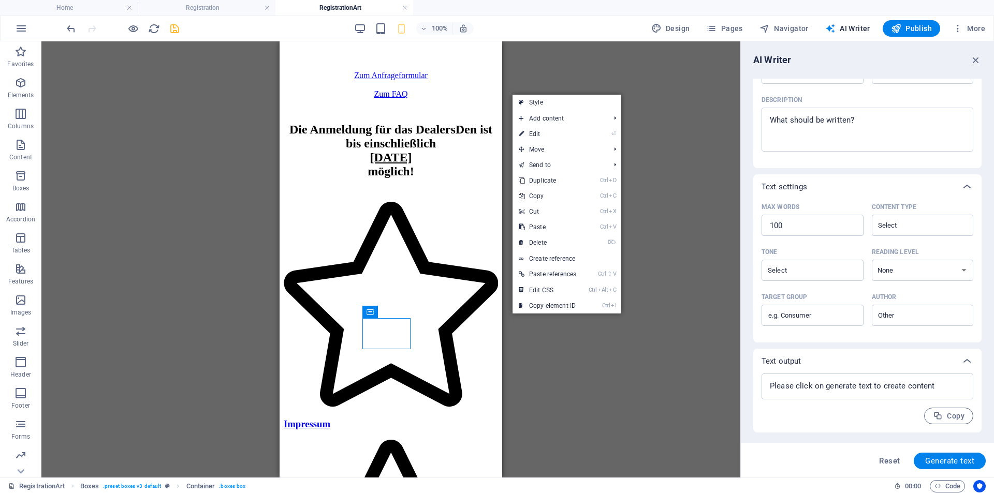
click at [571, 352] on div "Drag here to replace the existing content. Press “Ctrl” if you want to create a…" at bounding box center [390, 259] width 699 height 436
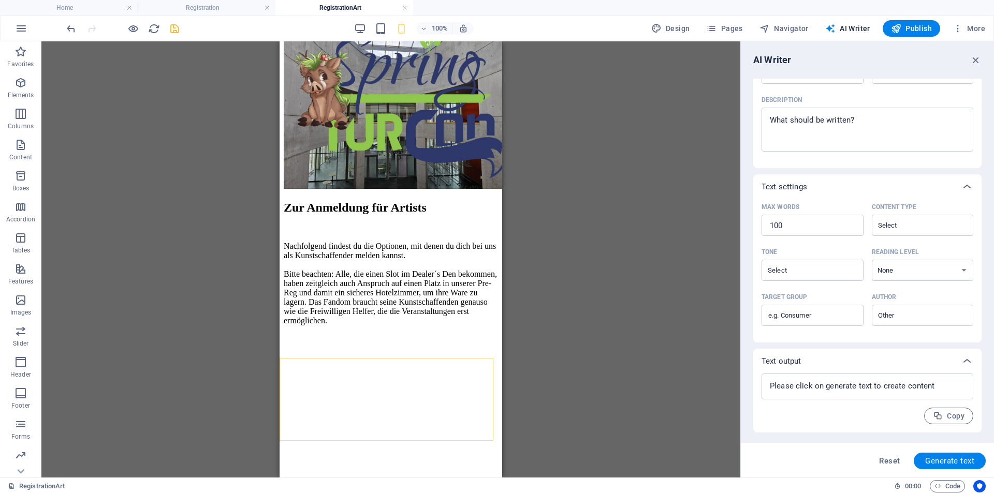
scroll to position [0, 0]
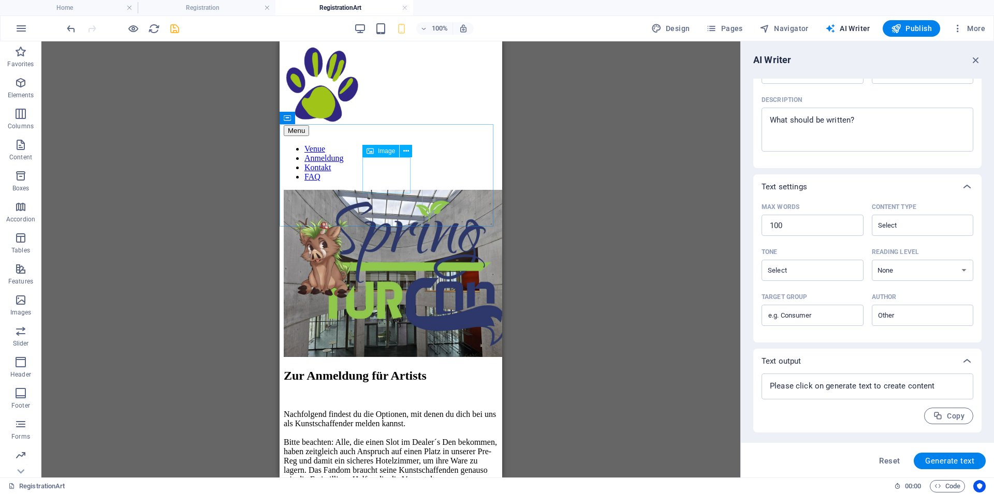
click at [380, 151] on span "Image" at bounding box center [386, 151] width 17 height 6
click at [340, 190] on div at bounding box center [391, 274] width 214 height 169
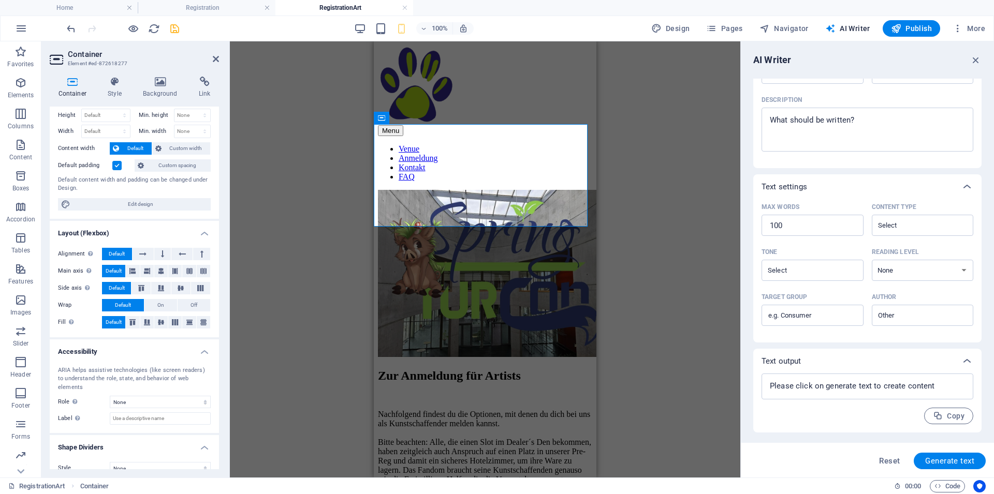
scroll to position [38, 0]
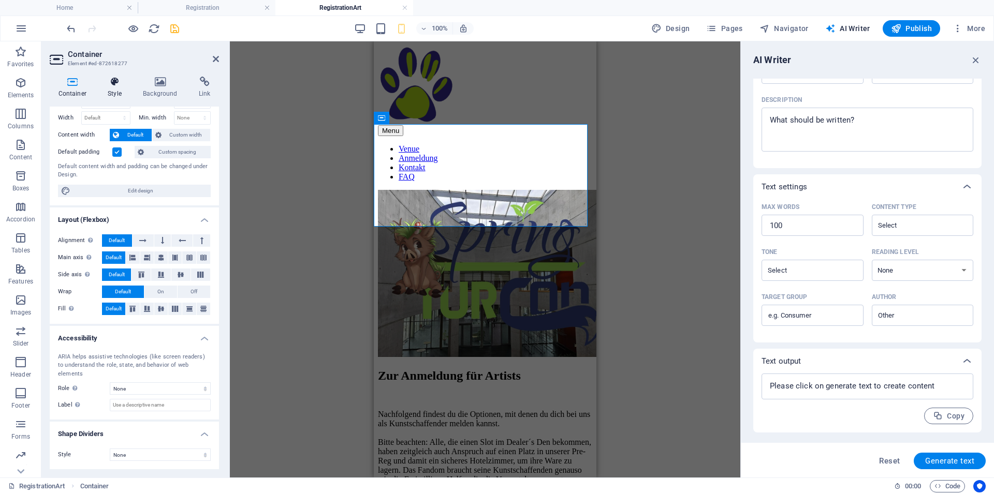
click at [118, 94] on h4 "Style" at bounding box center [116, 88] width 35 height 22
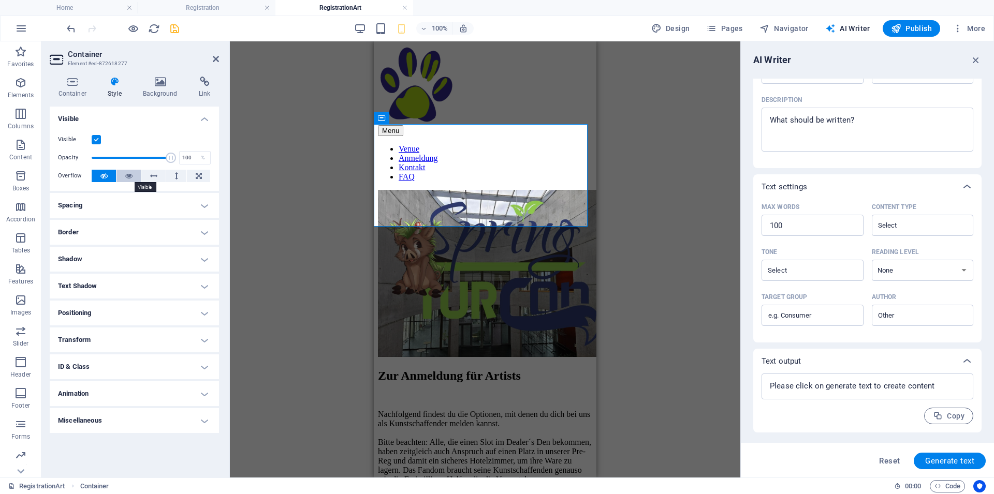
click at [124, 172] on button at bounding box center [128, 176] width 24 height 12
click at [104, 174] on icon at bounding box center [103, 176] width 7 height 12
click at [116, 212] on h4 "Spacing" at bounding box center [134, 205] width 169 height 25
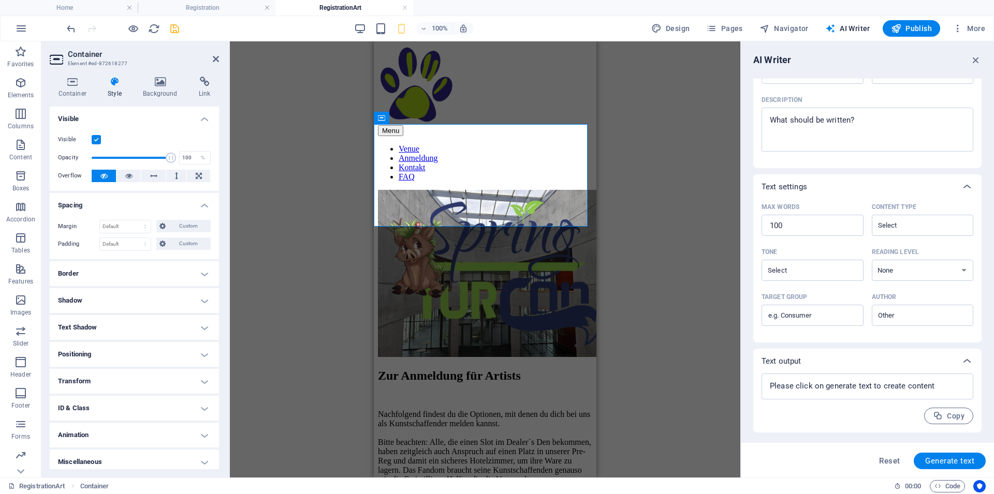
click at [92, 197] on h4 "Spacing" at bounding box center [134, 202] width 169 height 19
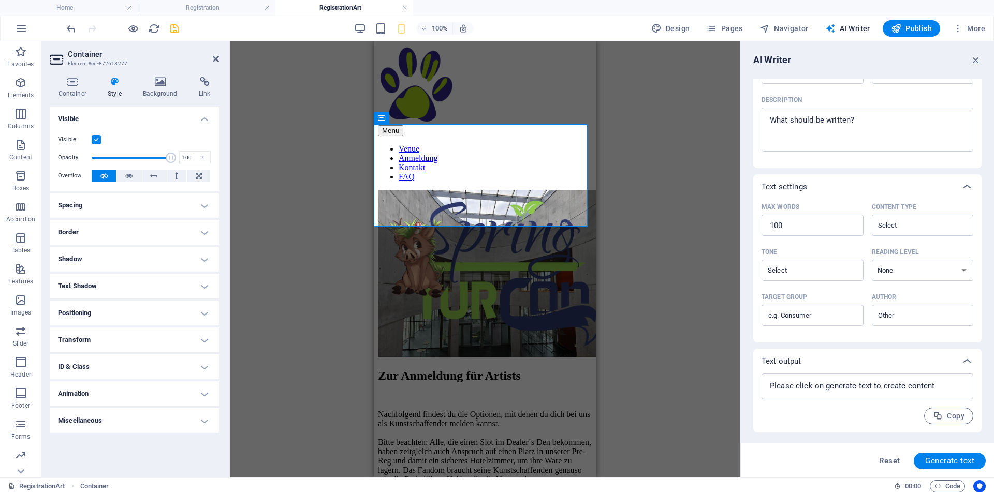
click at [116, 236] on h4 "Border" at bounding box center [134, 232] width 169 height 25
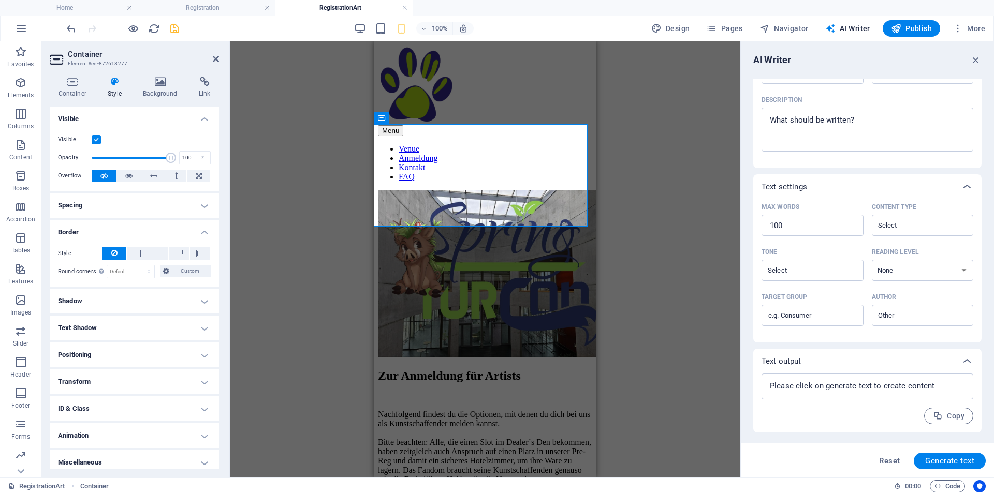
click at [124, 231] on h4 "Border" at bounding box center [134, 229] width 169 height 19
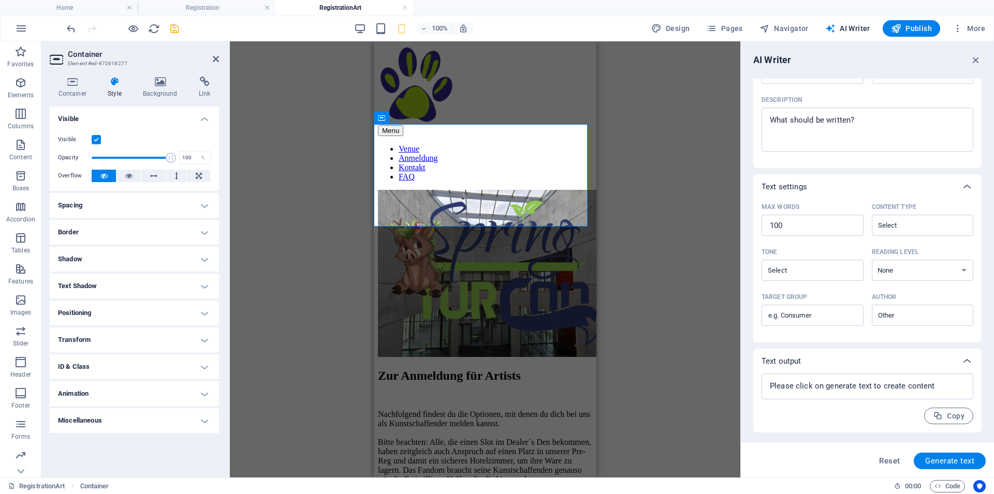
click at [113, 251] on h4 "Shadow" at bounding box center [134, 259] width 169 height 25
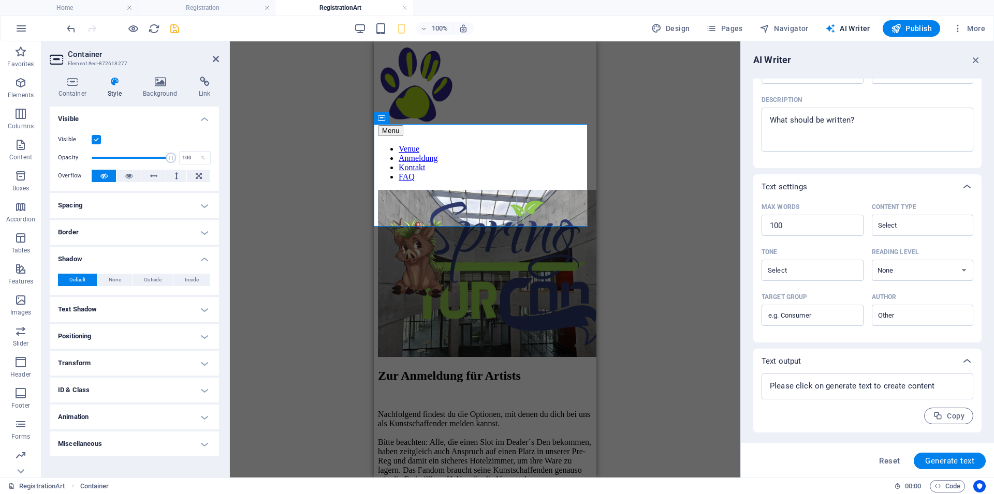
click at [113, 252] on h4 "Shadow" at bounding box center [134, 256] width 169 height 19
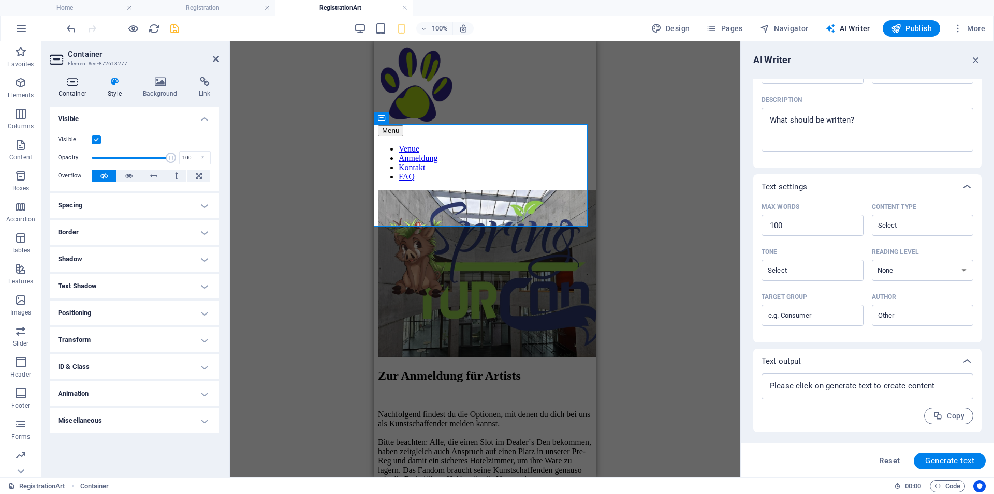
click at [91, 92] on h4 "Container" at bounding box center [75, 88] width 50 height 22
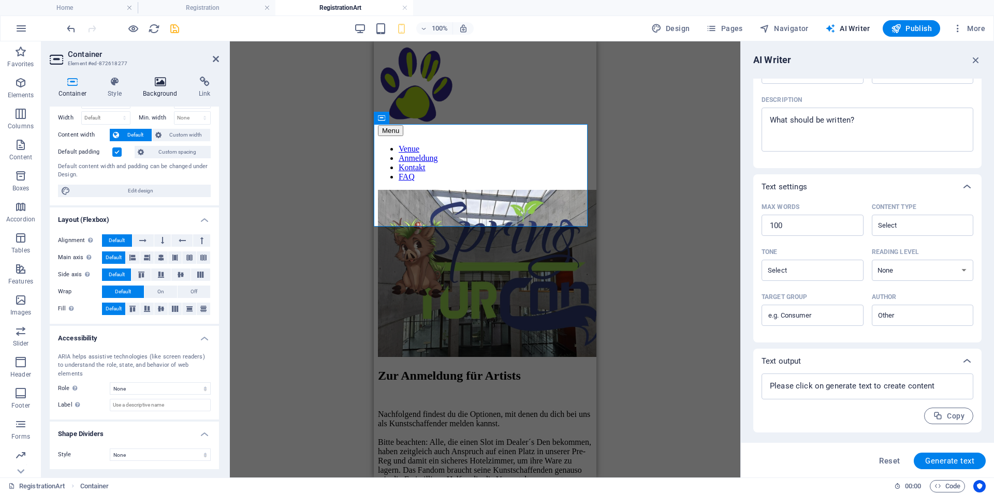
click at [175, 87] on h4 "Background" at bounding box center [163, 88] width 56 height 22
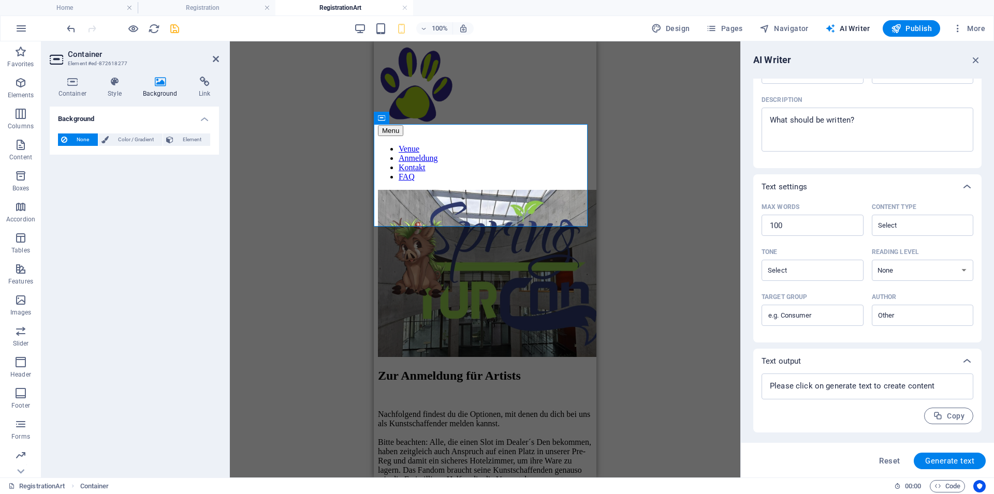
click at [77, 75] on div "Container Style Background Link Size Height Default px rem % vh vw Min. height …" at bounding box center [134, 272] width 186 height 409
click at [71, 87] on h4 "Container" at bounding box center [75, 88] width 50 height 22
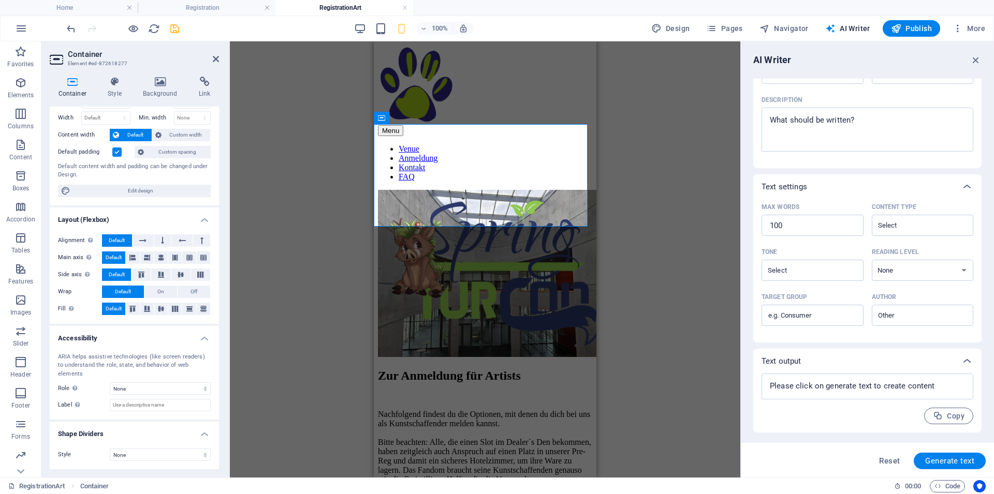
scroll to position [0, 0]
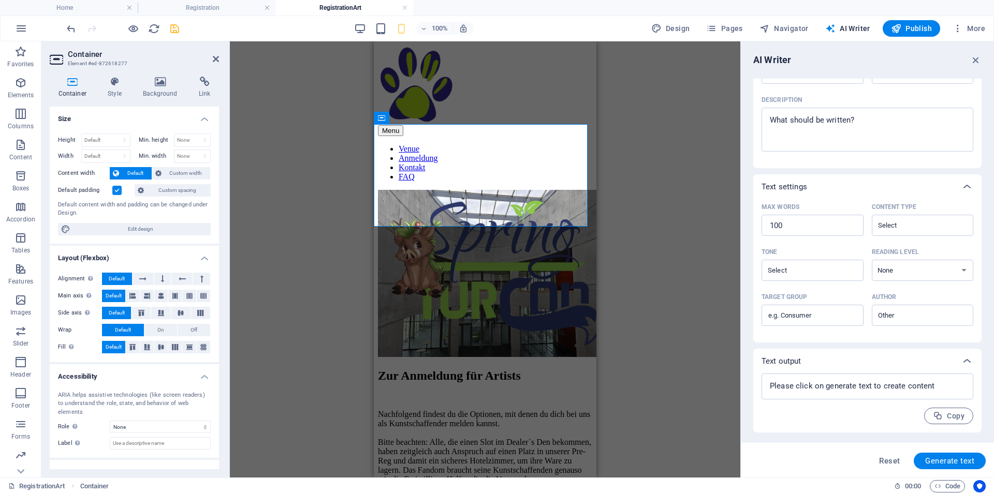
click at [117, 190] on label at bounding box center [116, 190] width 9 height 9
click at [0, 0] on input "Default padding" at bounding box center [0, 0] width 0 height 0
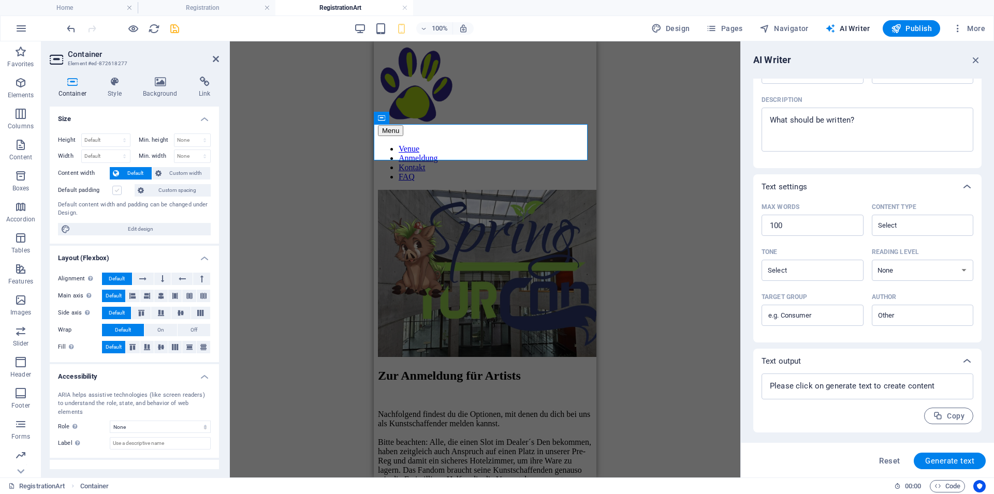
click at [115, 189] on label at bounding box center [116, 190] width 9 height 9
click at [0, 0] on input "Default padding" at bounding box center [0, 0] width 0 height 0
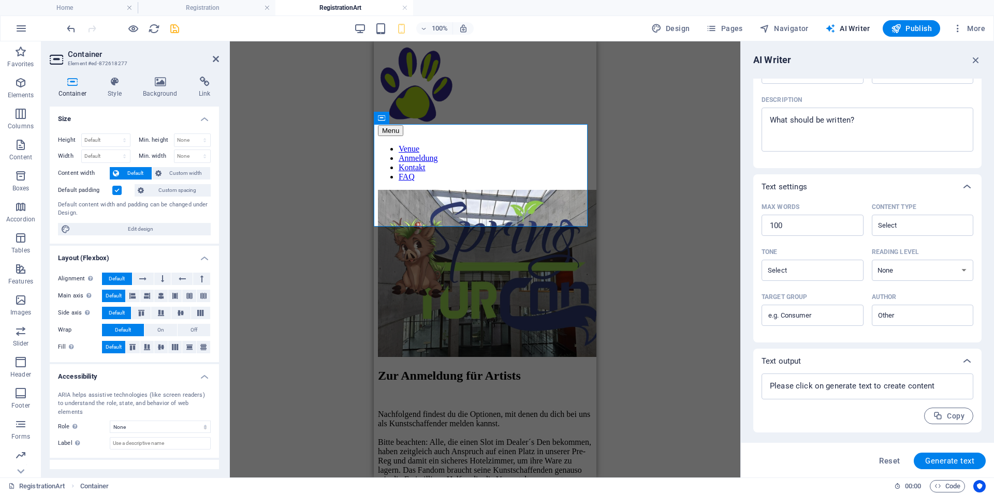
click at [115, 190] on label at bounding box center [116, 190] width 9 height 9
click at [0, 0] on input "Default padding" at bounding box center [0, 0] width 0 height 0
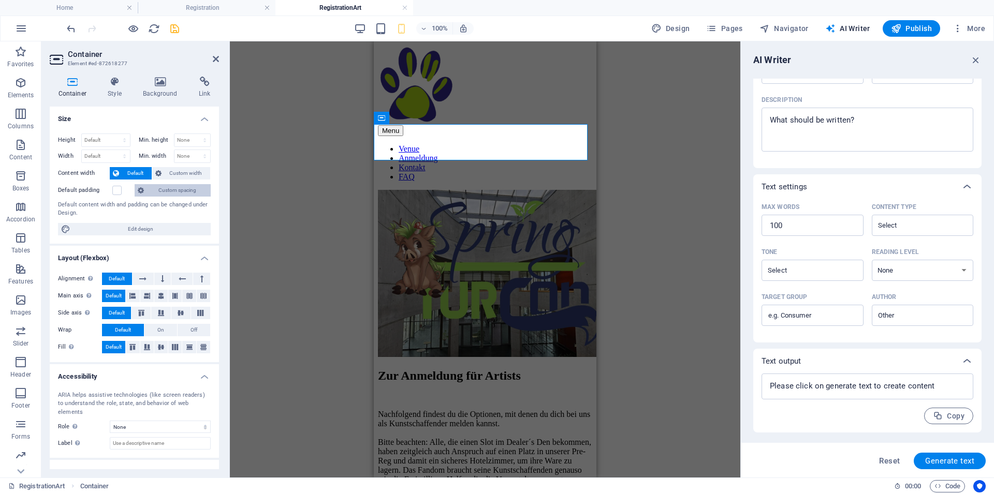
click at [141, 189] on button "Custom spacing" at bounding box center [173, 190] width 76 height 12
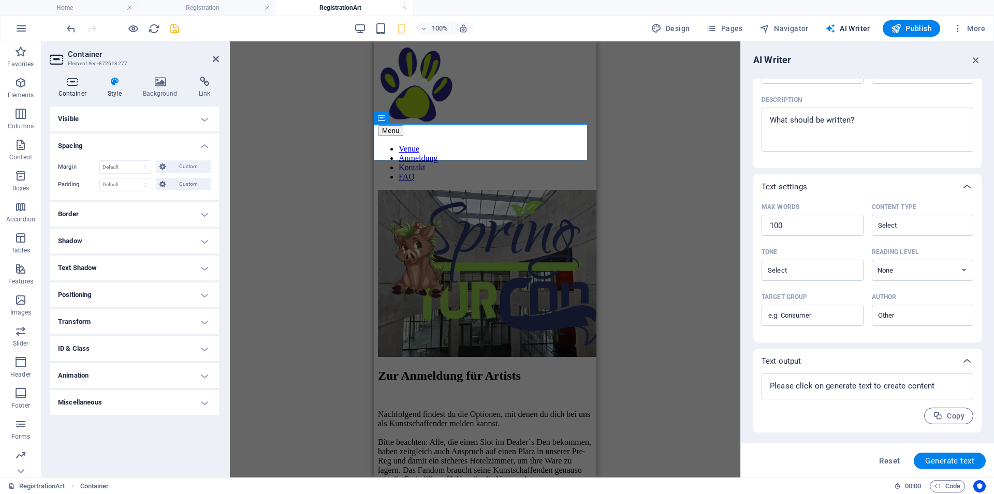
click at [85, 88] on h4 "Container" at bounding box center [75, 88] width 50 height 22
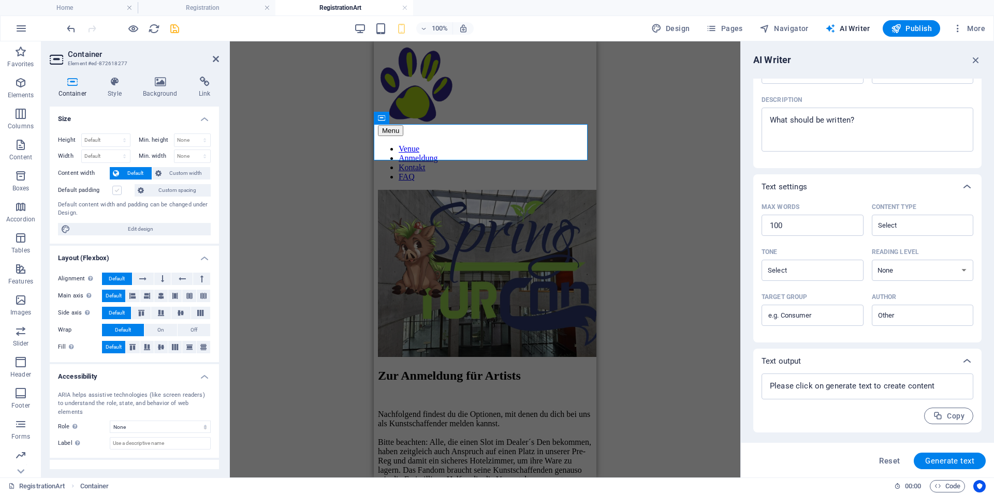
click at [117, 188] on label at bounding box center [116, 190] width 9 height 9
click at [0, 0] on input "Default padding" at bounding box center [0, 0] width 0 height 0
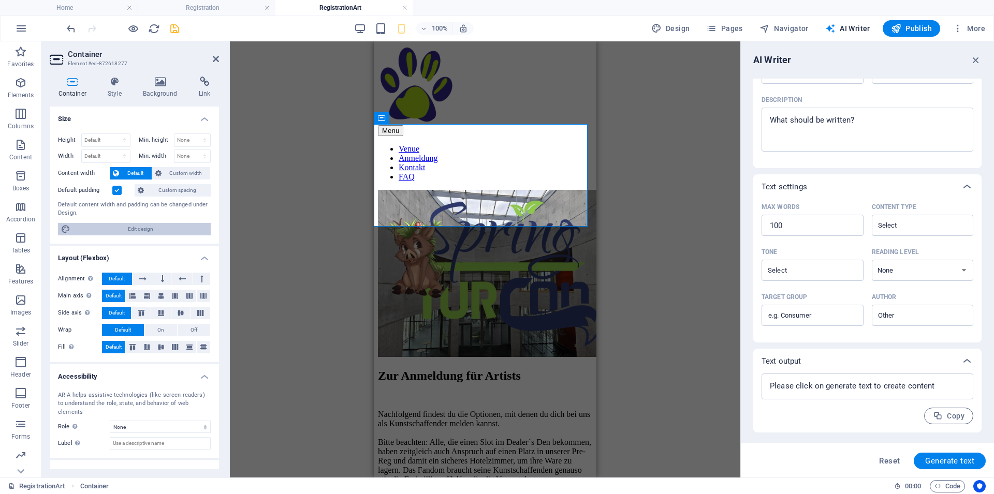
scroll to position [38, 0]
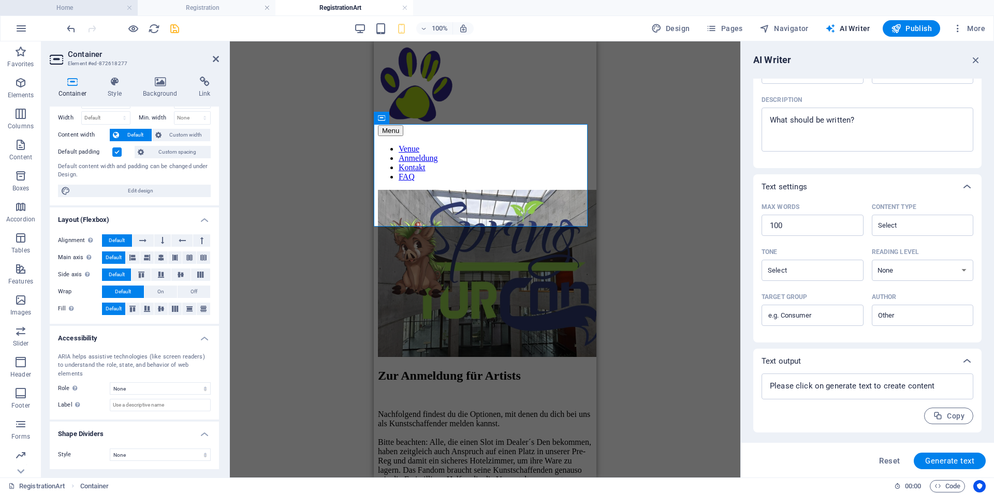
click at [64, 12] on h4 "Home" at bounding box center [69, 7] width 138 height 11
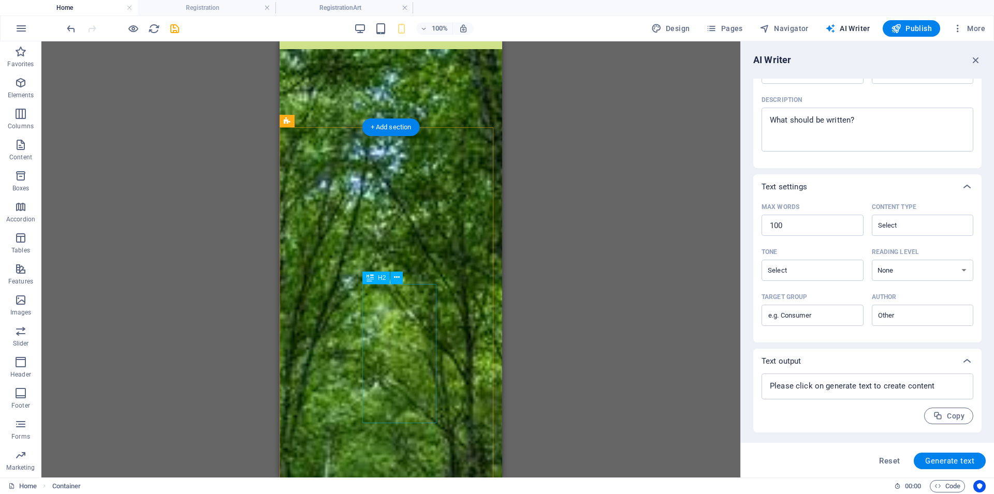
scroll to position [0, 0]
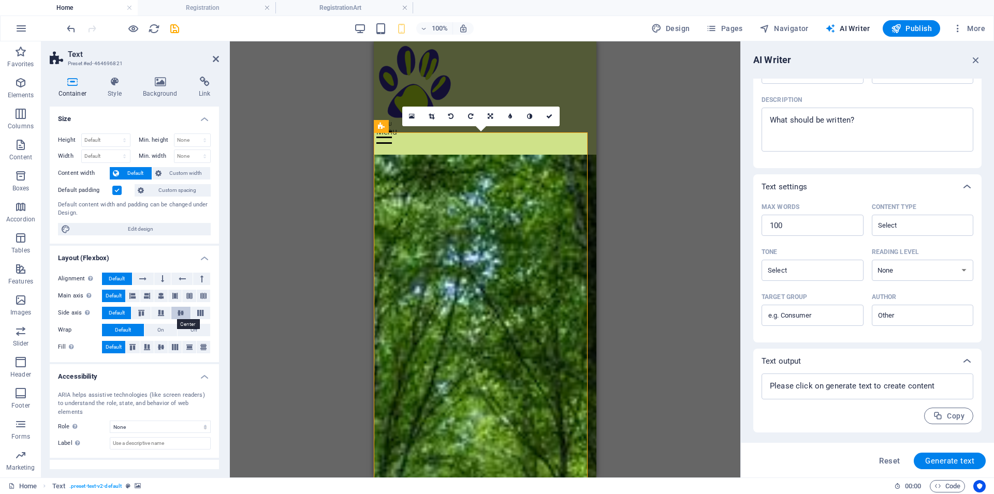
click at [174, 313] on icon at bounding box center [180, 313] width 12 height 6
click at [158, 347] on icon at bounding box center [161, 347] width 12 height 6
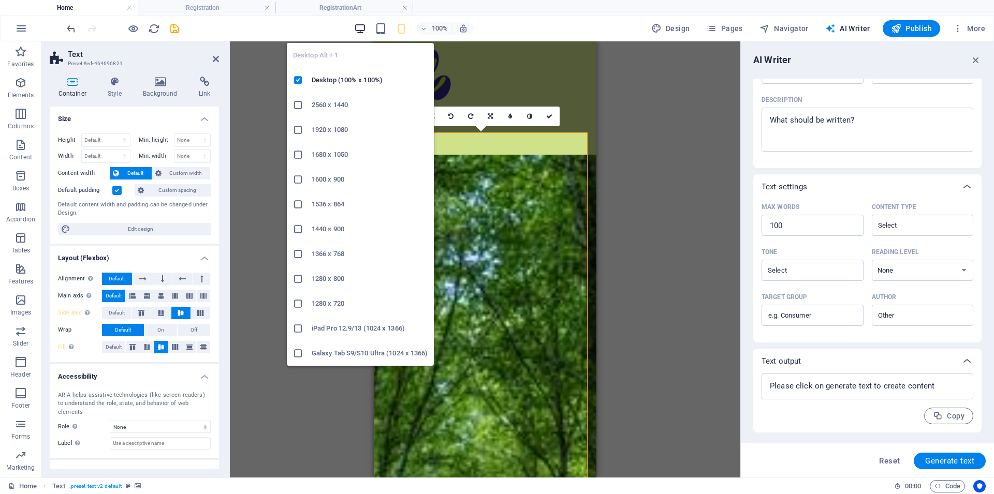
click at [363, 27] on icon "button" at bounding box center [360, 29] width 12 height 12
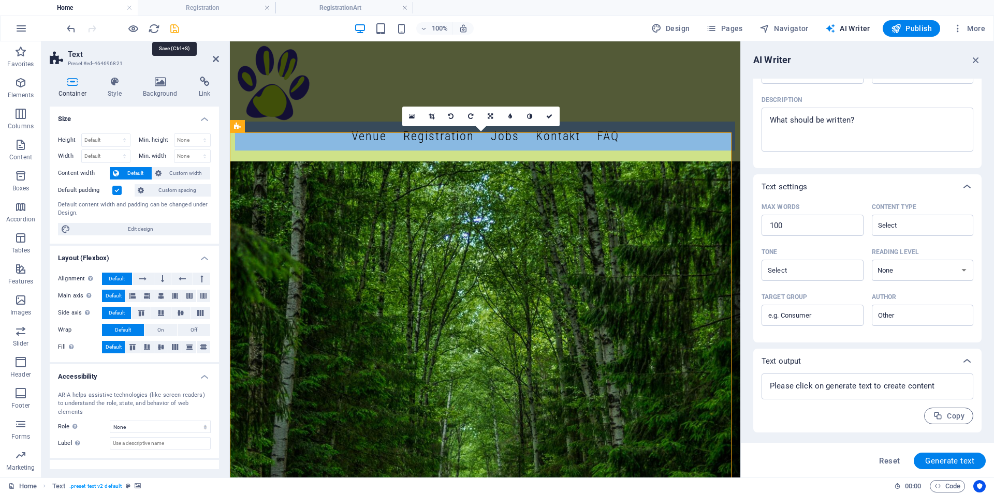
click at [173, 26] on icon "save" at bounding box center [175, 29] width 12 height 12
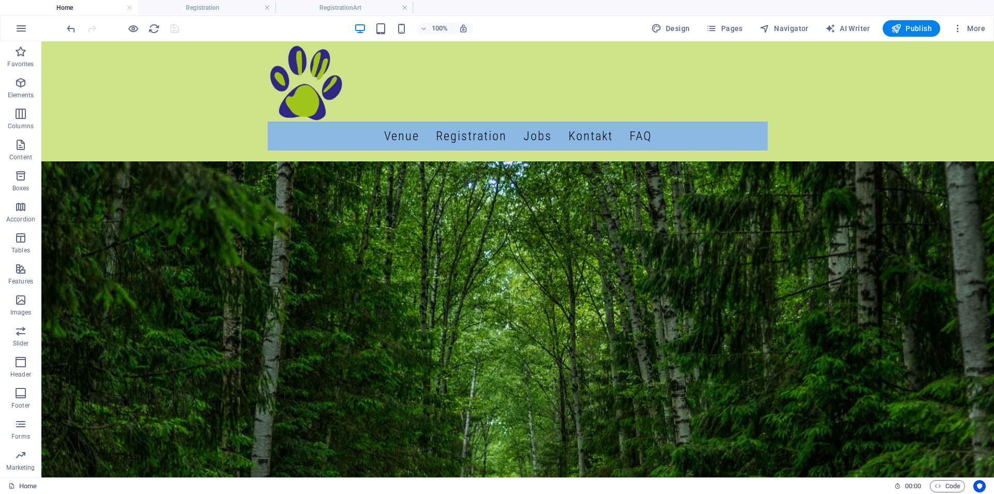
click at [403, 22] on span at bounding box center [401, 28] width 12 height 12
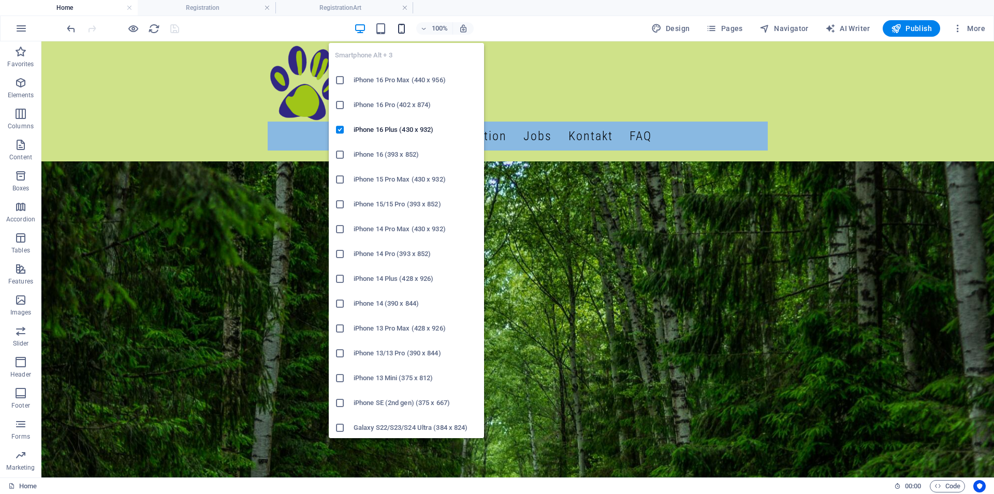
click at [403, 23] on icon "button" at bounding box center [401, 29] width 12 height 12
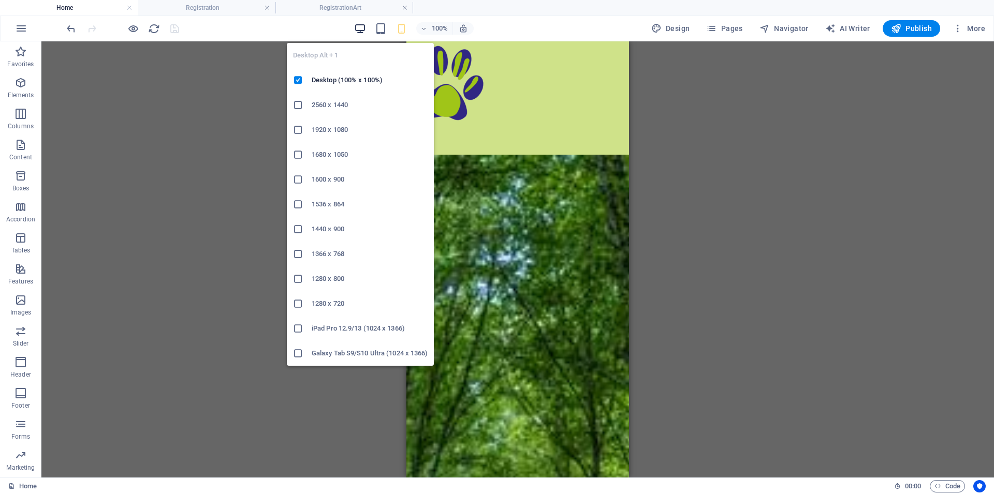
click at [362, 32] on icon "button" at bounding box center [360, 29] width 12 height 12
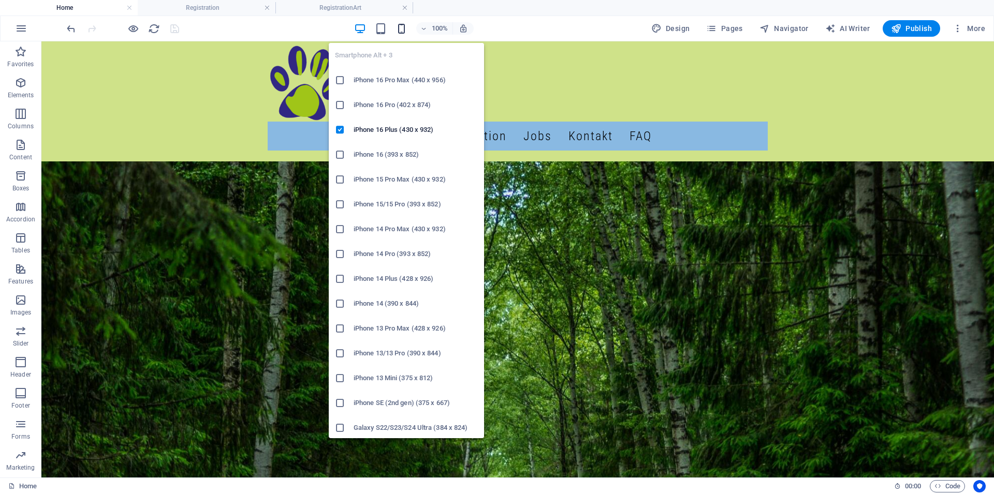
click at [405, 27] on icon "button" at bounding box center [401, 29] width 12 height 12
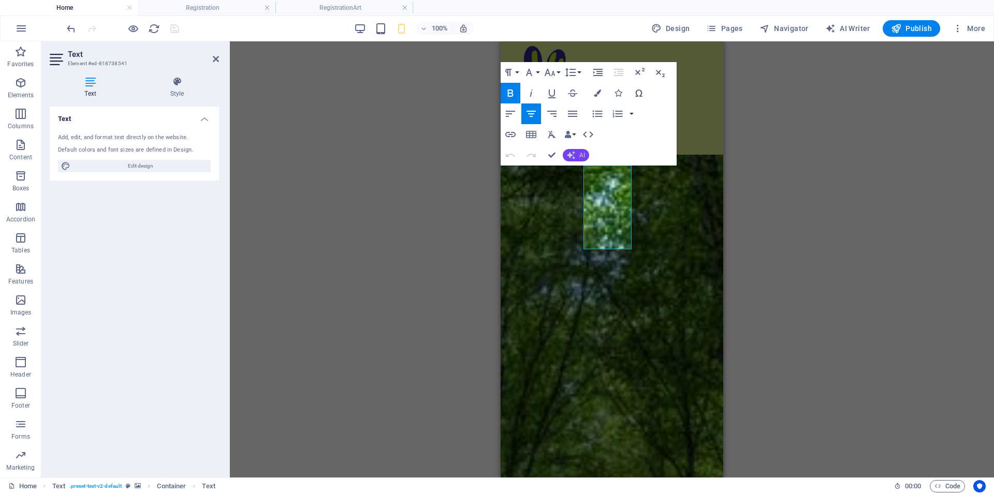
click at [580, 153] on span "AI" at bounding box center [582, 155] width 6 height 6
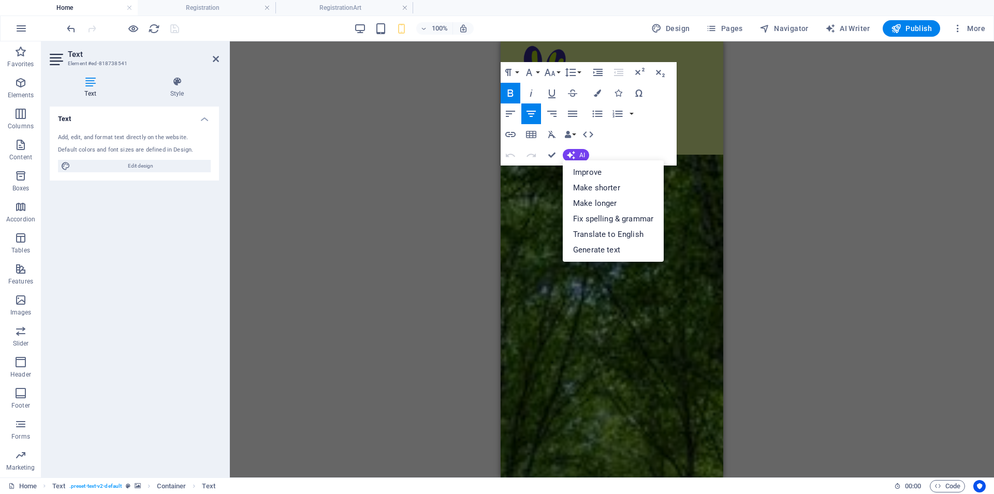
click at [412, 204] on div "H2 Text Logo Menu Bar Spacer Text Image Container Menu Container Container Text…" at bounding box center [612, 259] width 764 height 436
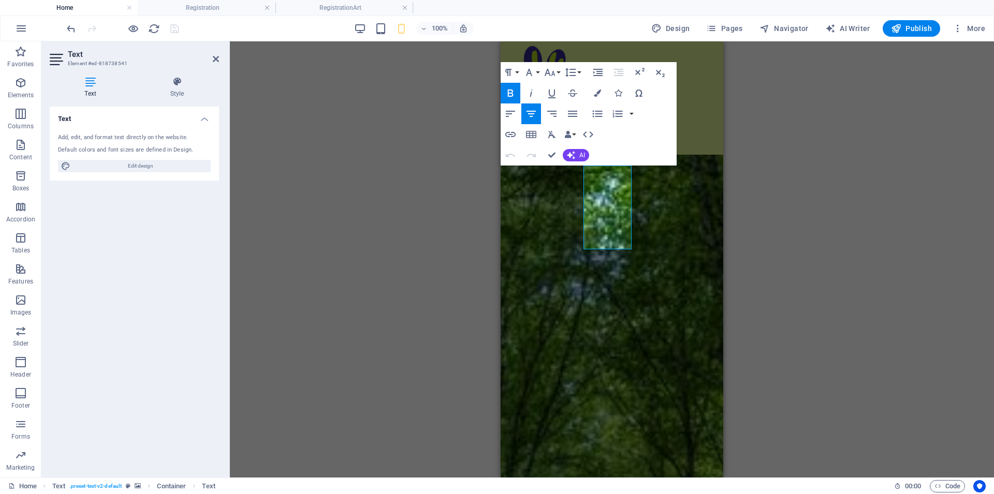
click at [434, 171] on div "H2 Text Logo Menu Bar Spacer Text Image Container Menu Container Container Text…" at bounding box center [612, 259] width 764 height 436
click at [439, 172] on div "H2 Text Logo Menu Bar Spacer Text Image Container Menu Container Container Text…" at bounding box center [612, 259] width 764 height 436
click at [875, 134] on div "H2 Text Logo Menu Bar Text Spacer Text Image Container Menu Container Container…" at bounding box center [612, 259] width 764 height 436
click at [681, 34] on button "Design" at bounding box center [670, 28] width 47 height 17
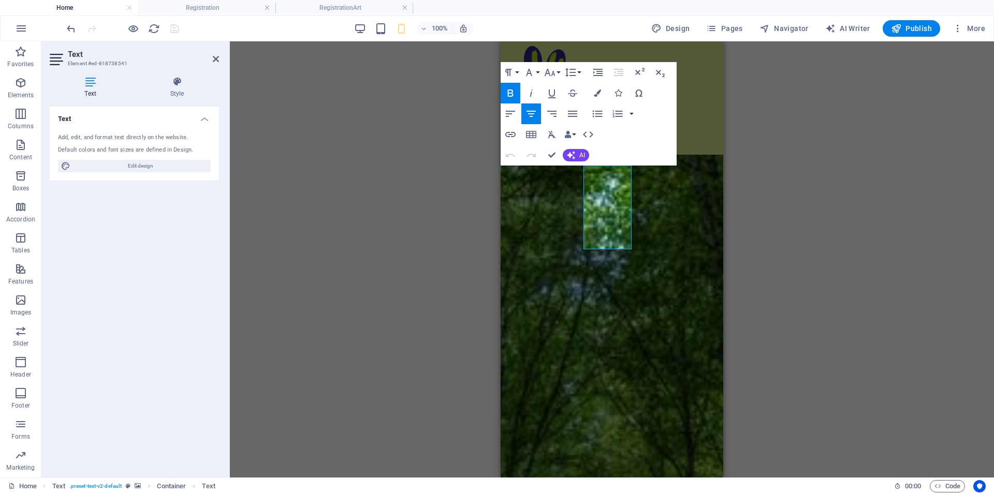
select select "px"
select select "300"
select select "px"
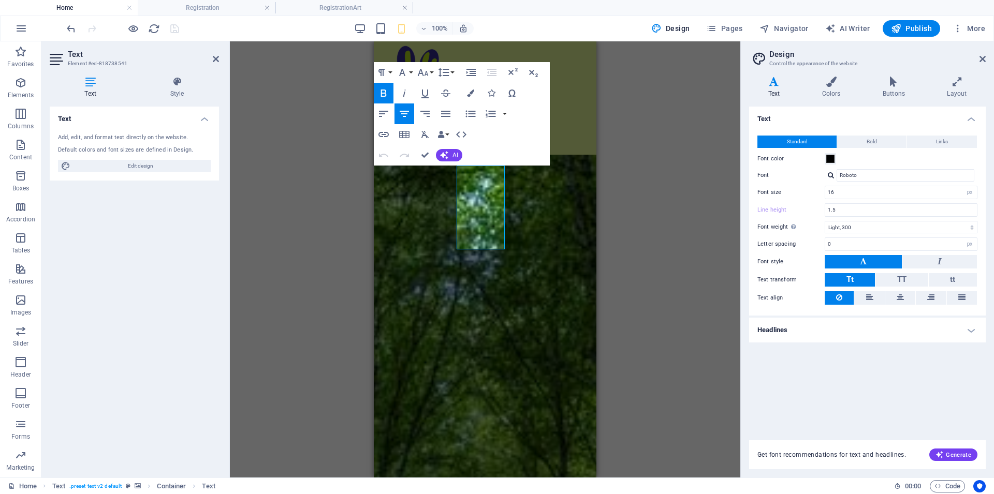
click at [678, 223] on div "H2 Text Logo Menu Bar Text Spacer Text Image Container Menu Container Container…" at bounding box center [485, 259] width 510 height 436
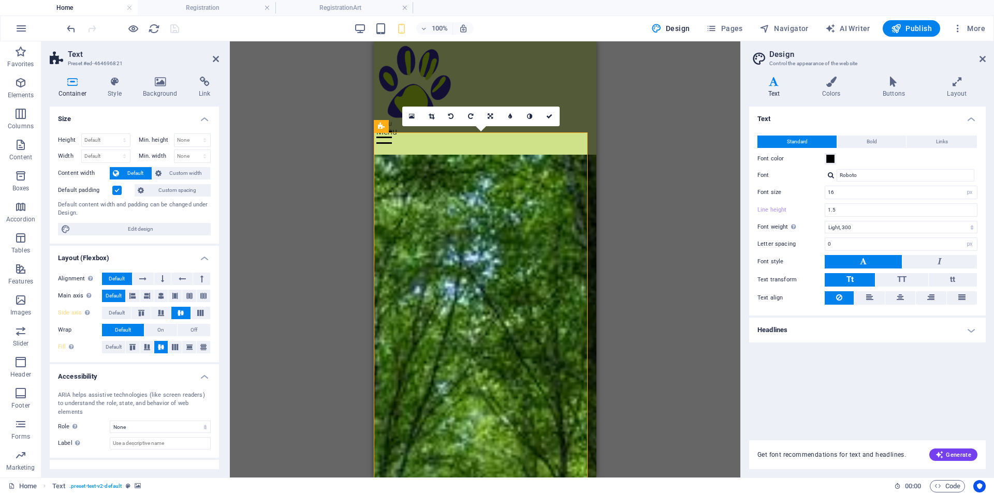
scroll to position [38, 0]
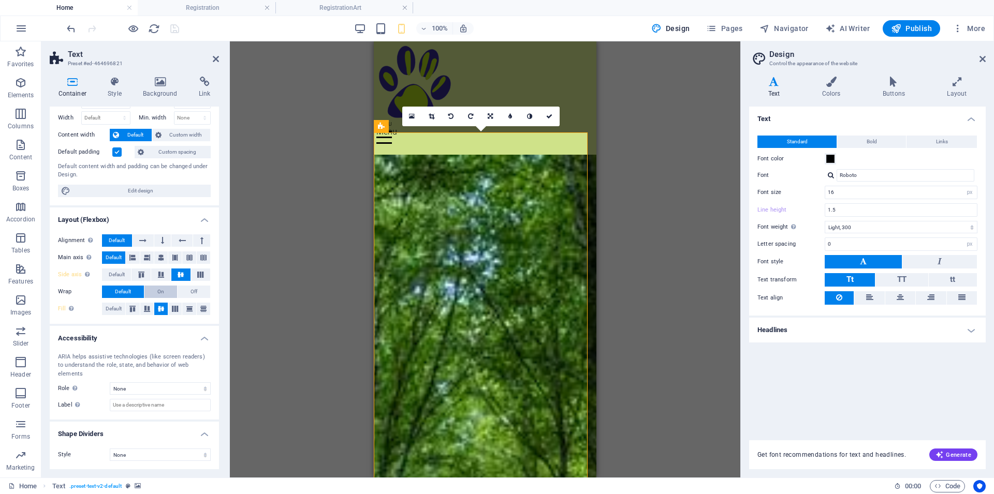
click at [166, 293] on button "On" at bounding box center [160, 292] width 33 height 12
click at [178, 290] on button "Off" at bounding box center [194, 292] width 33 height 12
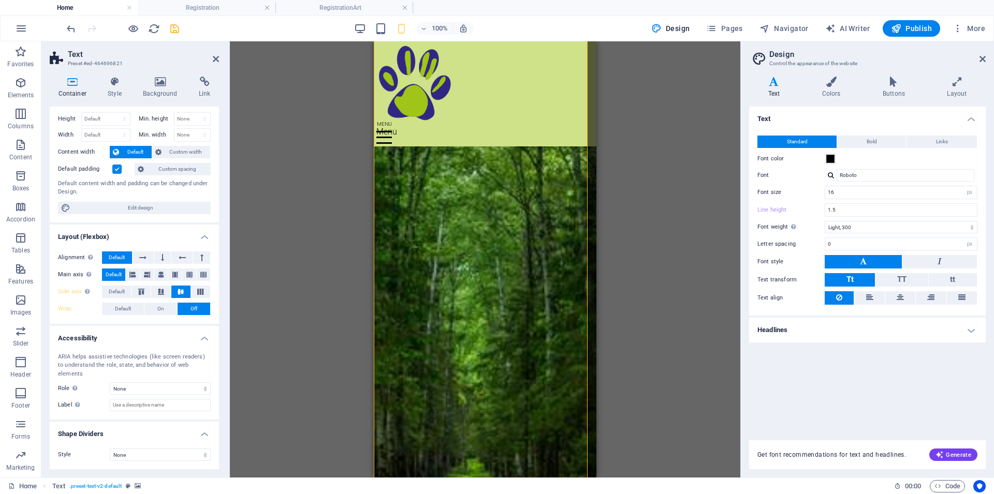
scroll to position [106, 0]
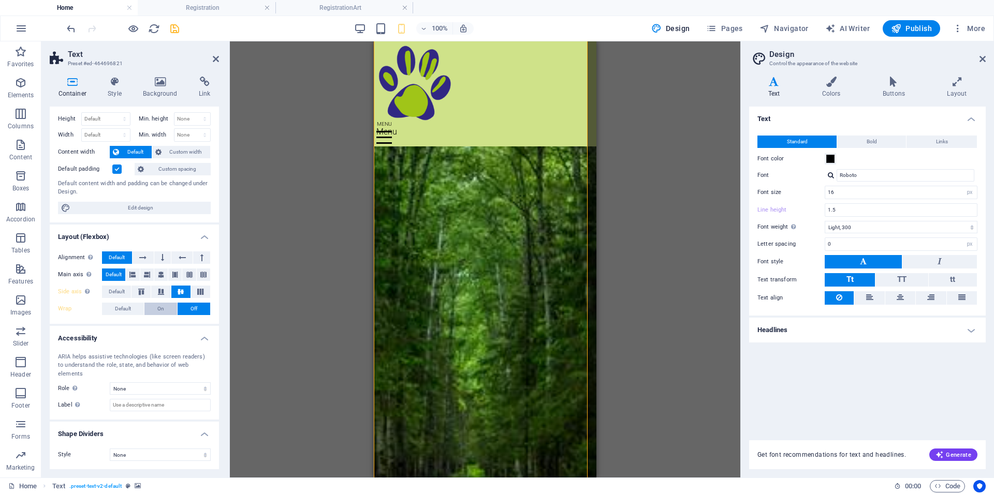
click at [160, 310] on button "On" at bounding box center [160, 309] width 33 height 12
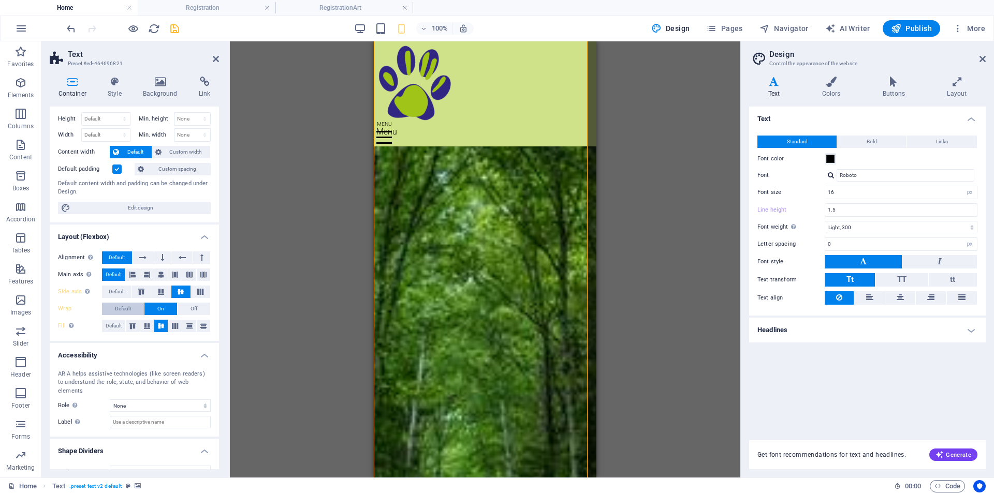
click at [122, 308] on span "Default" at bounding box center [123, 309] width 16 height 12
click at [158, 275] on icon at bounding box center [161, 275] width 6 height 12
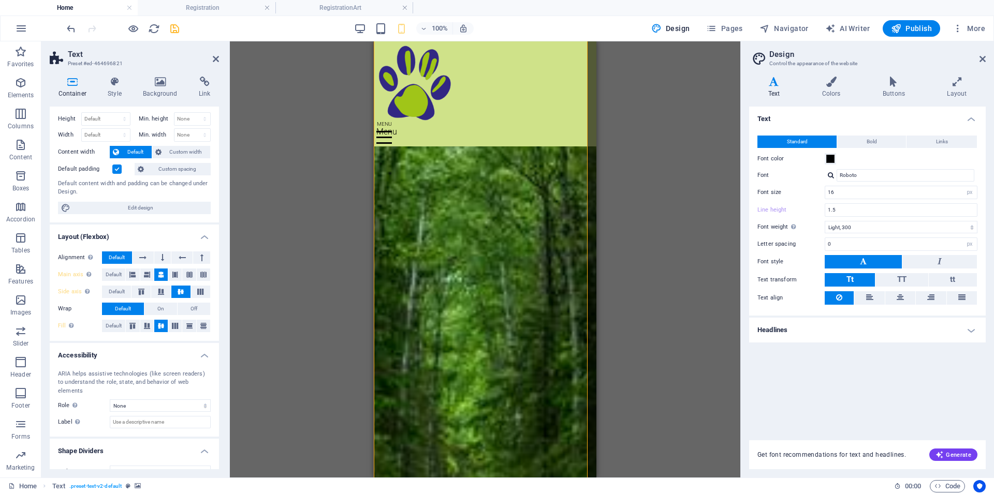
scroll to position [264, 0]
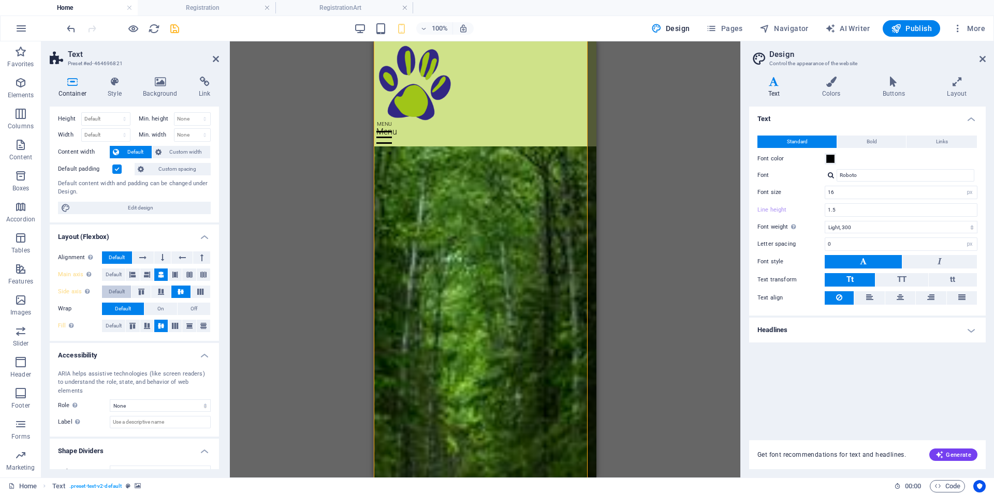
click at [117, 293] on span "Default" at bounding box center [117, 292] width 16 height 12
click at [116, 330] on span "Default" at bounding box center [114, 326] width 16 height 12
click at [176, 30] on icon "save" at bounding box center [175, 29] width 12 height 12
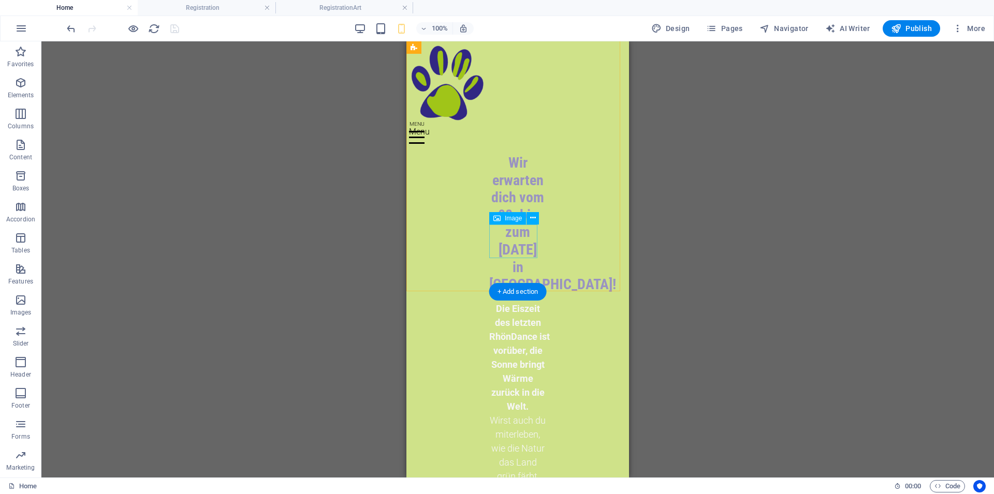
scroll to position [1337, 0]
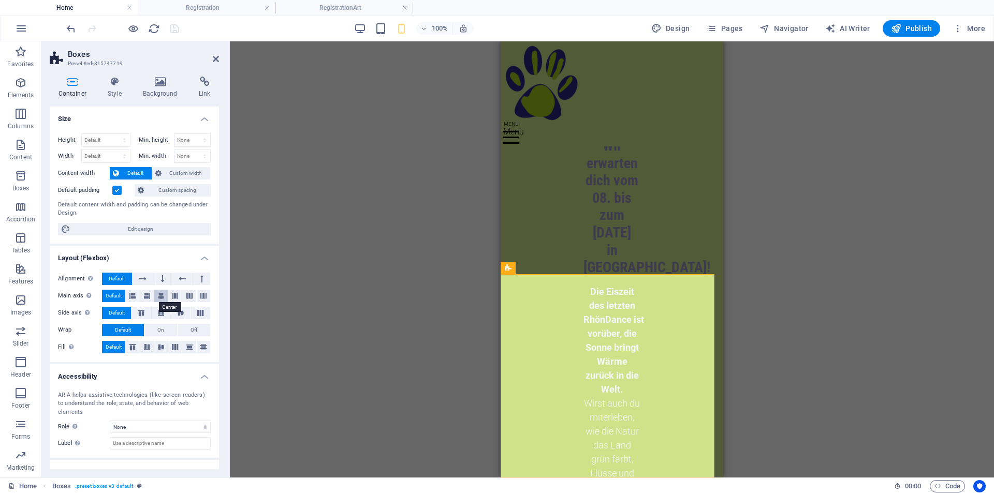
click at [159, 295] on icon at bounding box center [161, 296] width 6 height 12
click at [174, 313] on icon at bounding box center [180, 313] width 12 height 6
click at [155, 350] on button at bounding box center [160, 347] width 13 height 12
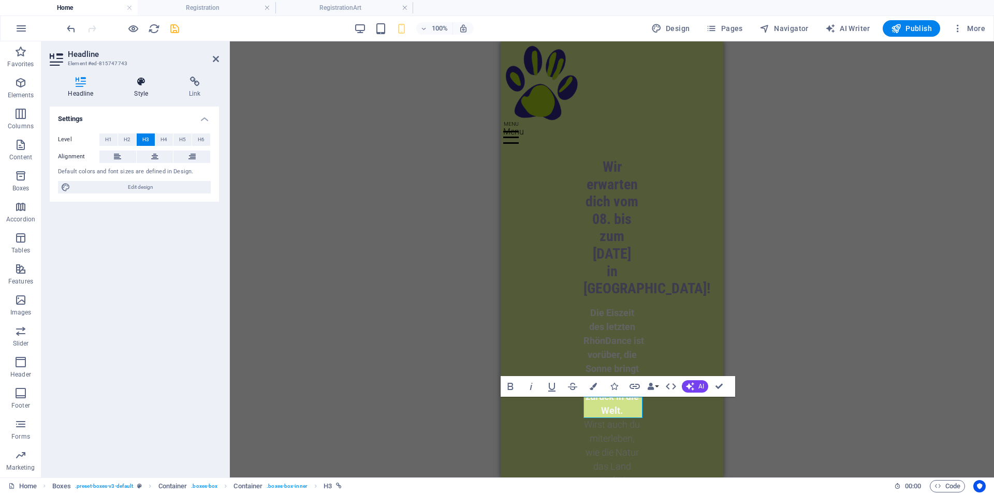
click at [139, 93] on h4 "Style" at bounding box center [143, 88] width 55 height 22
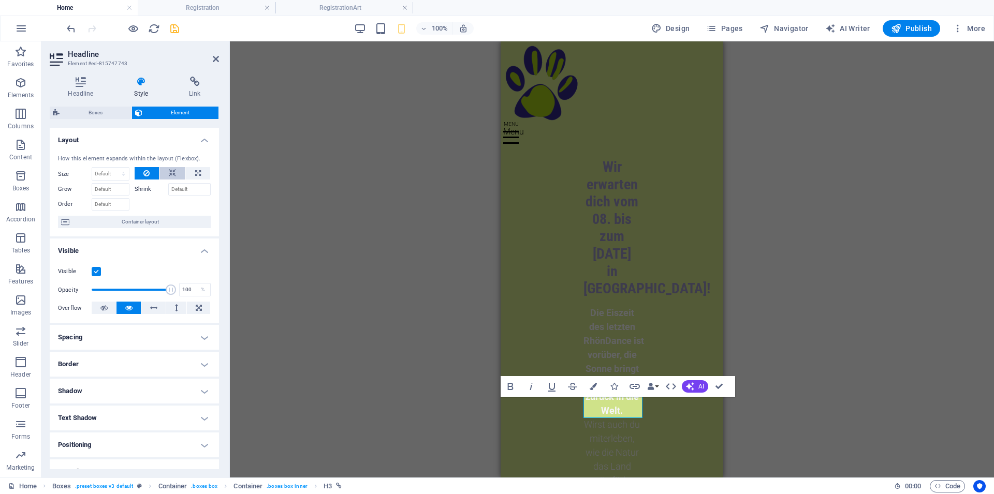
click at [171, 172] on button at bounding box center [172, 173] width 26 height 12
click at [416, 385] on div "H2 Text Logo Menu Bar Text Spacer Text Image Container Menu Container Container…" at bounding box center [612, 259] width 764 height 436
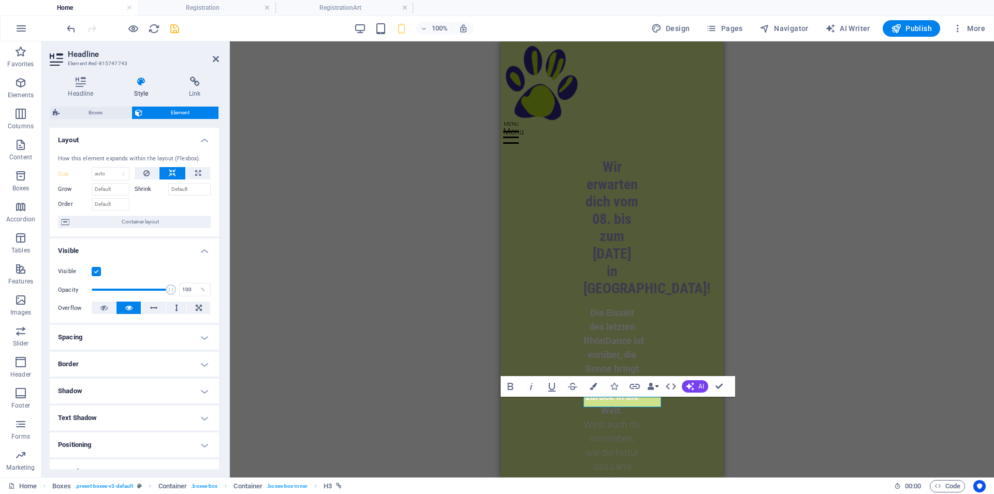
click at [56, 60] on icon at bounding box center [58, 59] width 16 height 17
click at [72, 86] on icon at bounding box center [81, 82] width 62 height 10
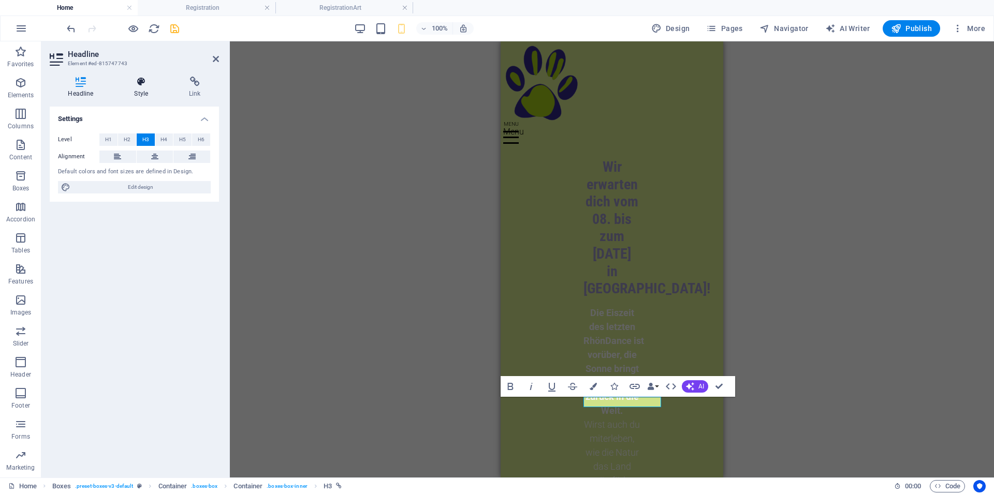
click at [129, 87] on h4 "Style" at bounding box center [143, 88] width 55 height 22
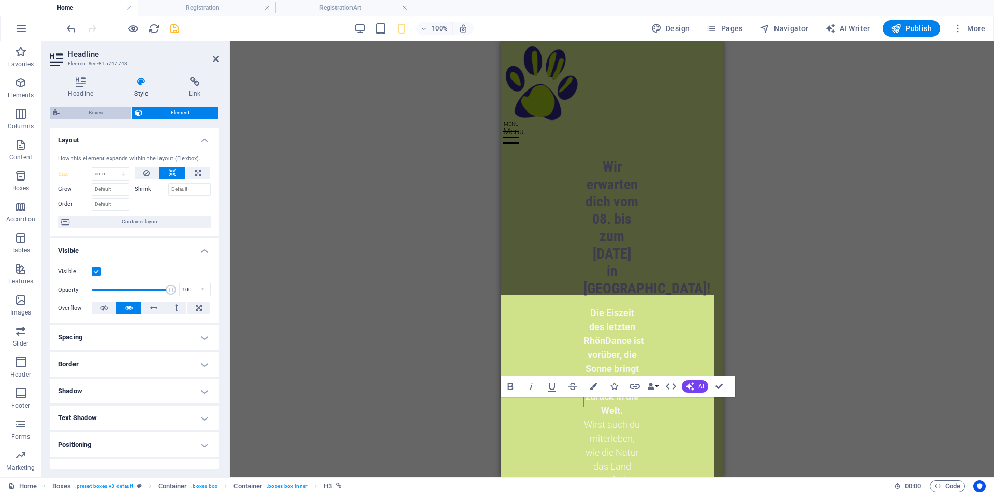
click at [111, 116] on span "Boxes" at bounding box center [96, 113] width 66 height 12
select select "rem"
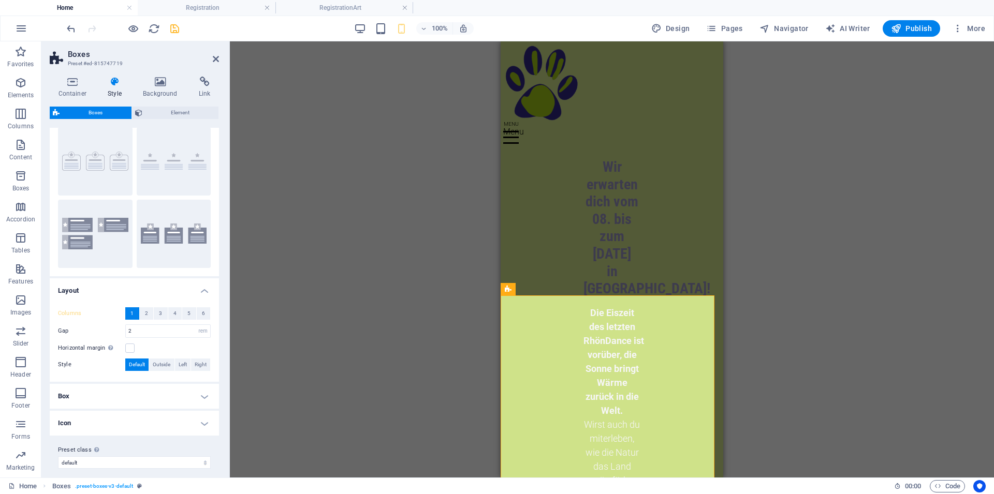
scroll to position [35, 0]
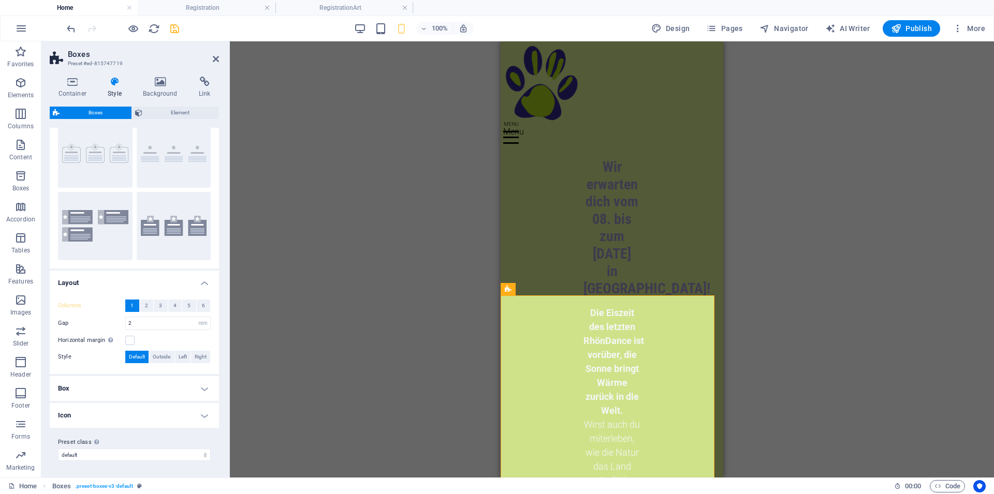
click at [104, 392] on h4 "Box" at bounding box center [134, 388] width 169 height 25
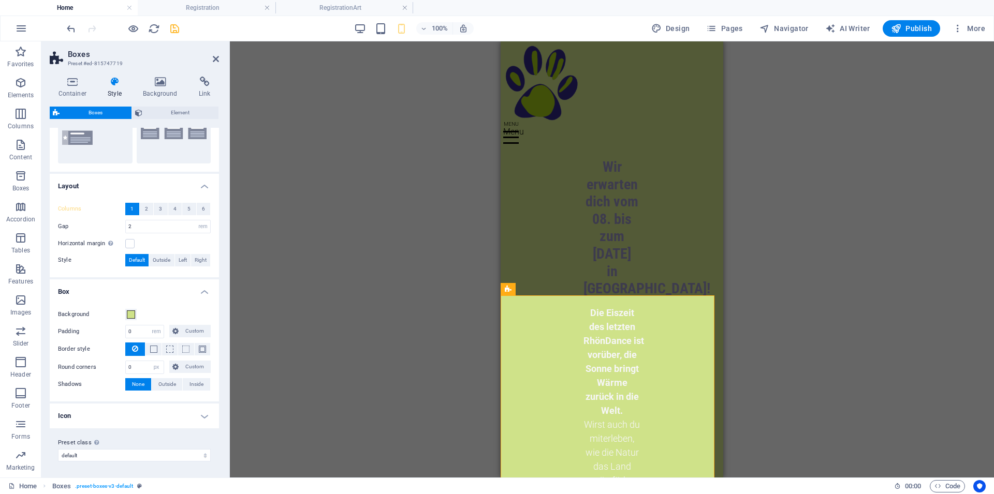
click at [157, 416] on h4 "Icon" at bounding box center [134, 416] width 169 height 25
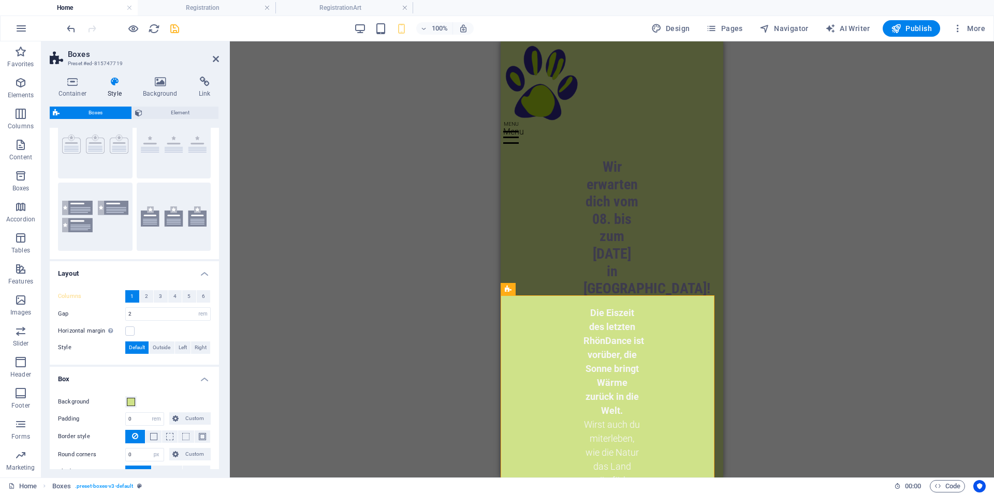
scroll to position [0, 0]
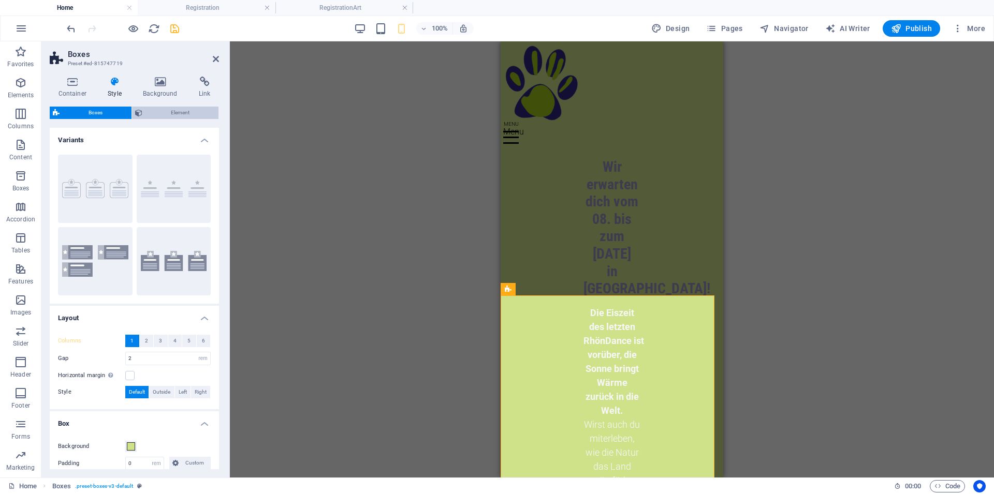
click at [164, 111] on span "Element" at bounding box center [180, 113] width 70 height 12
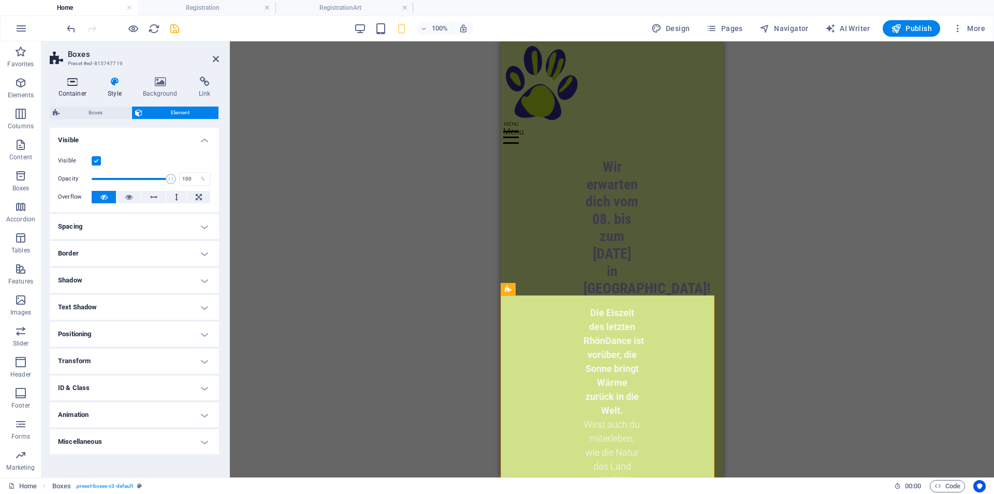
click at [79, 90] on h4 "Container" at bounding box center [75, 88] width 50 height 22
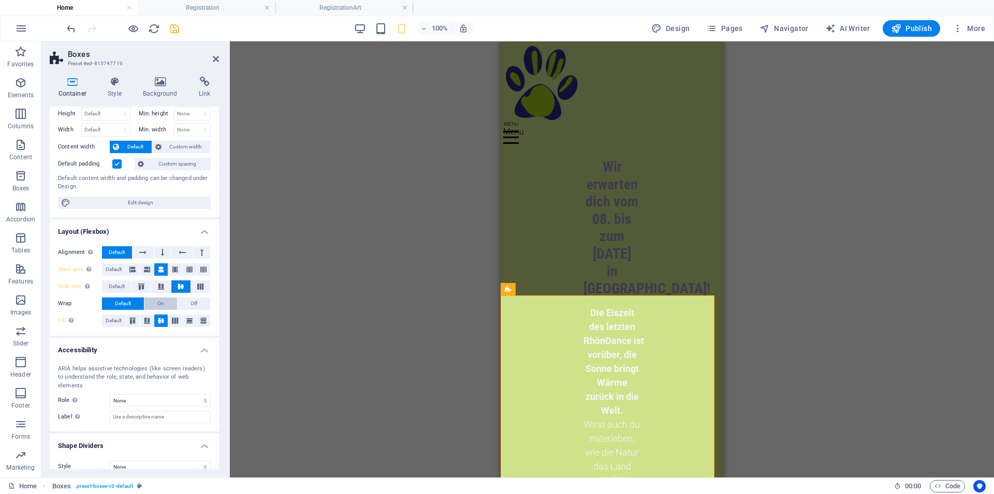
scroll to position [38, 0]
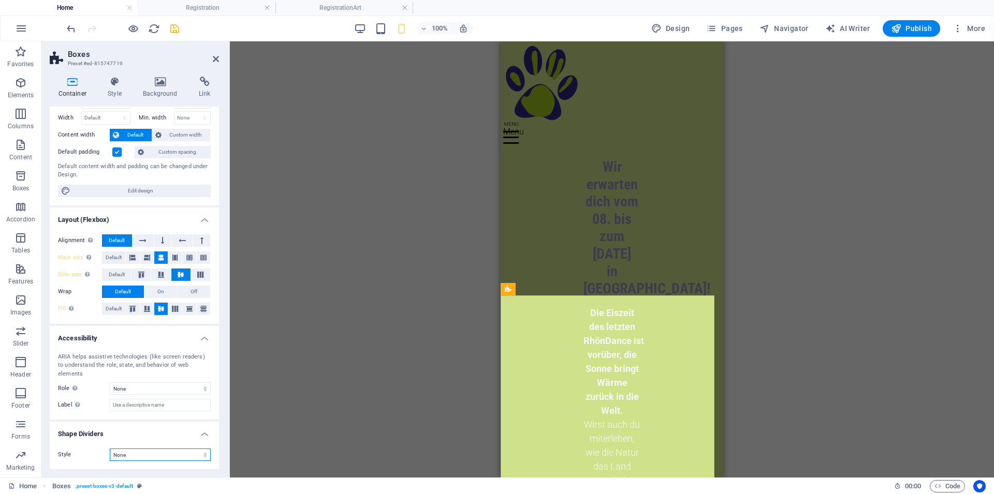
click at [110, 449] on select "None Triangle Square Diagonal Polygon 1 Polygon 2 Zigzag Multiple Zigzags Waves…" at bounding box center [160, 455] width 101 height 12
click at [129, 453] on select "None Triangle Square Diagonal Polygon 1 Polygon 2 Zigzag Multiple Zigzags Waves…" at bounding box center [160, 455] width 101 height 12
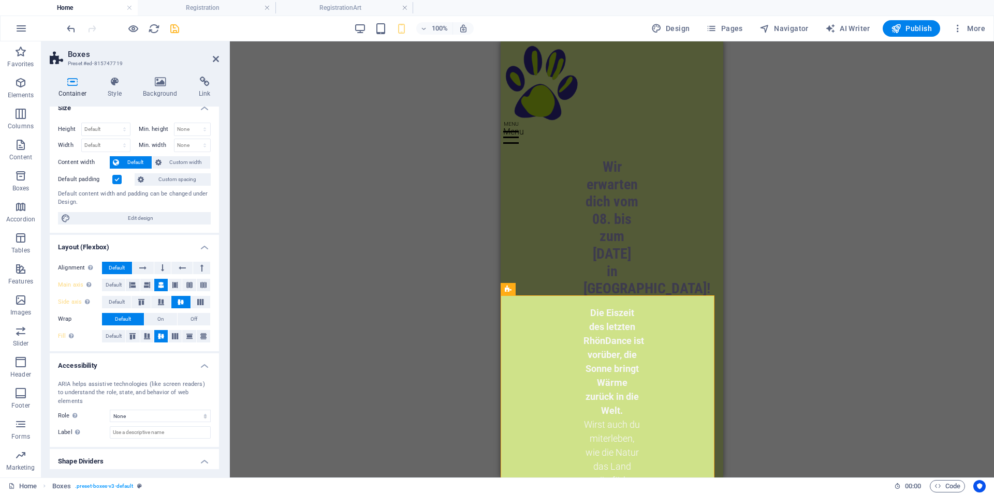
scroll to position [0, 0]
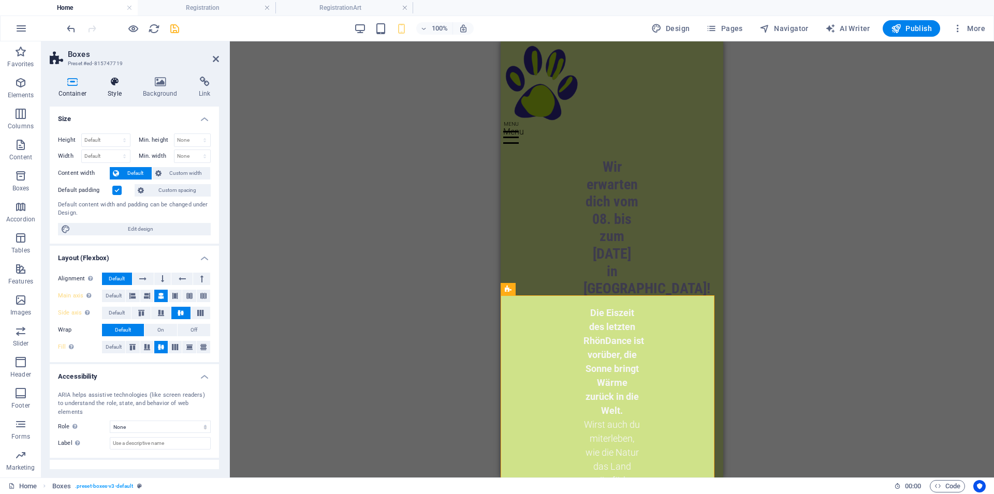
click at [120, 90] on h4 "Style" at bounding box center [116, 88] width 35 height 22
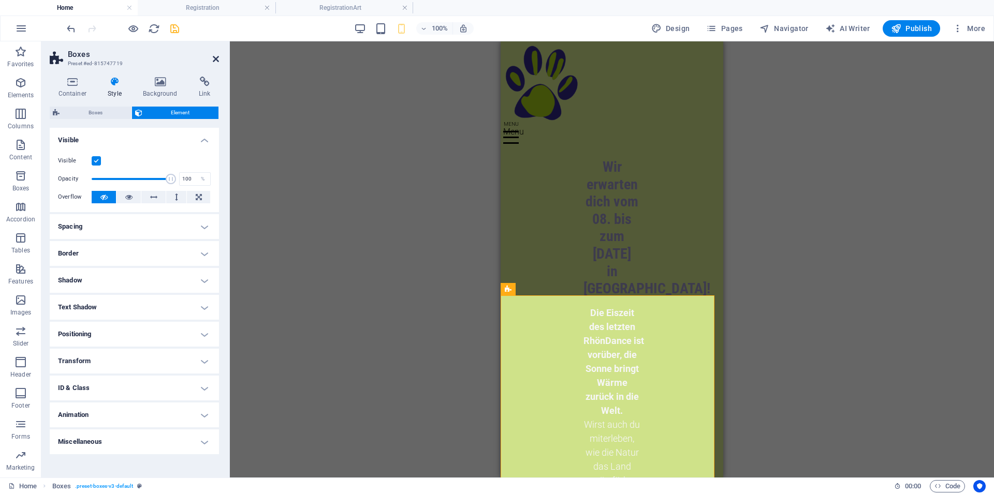
click at [214, 55] on icon at bounding box center [216, 59] width 6 height 8
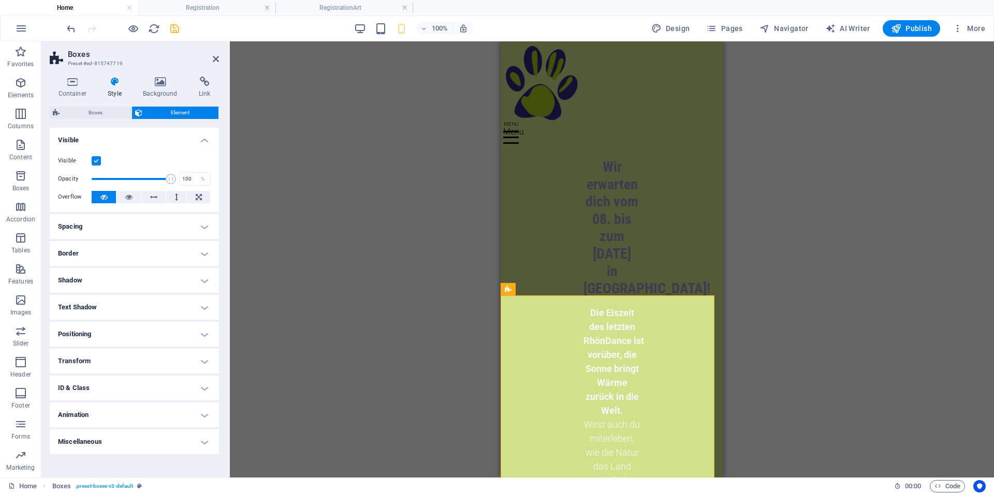
click at [199, 336] on h4 "Positioning" at bounding box center [134, 334] width 169 height 25
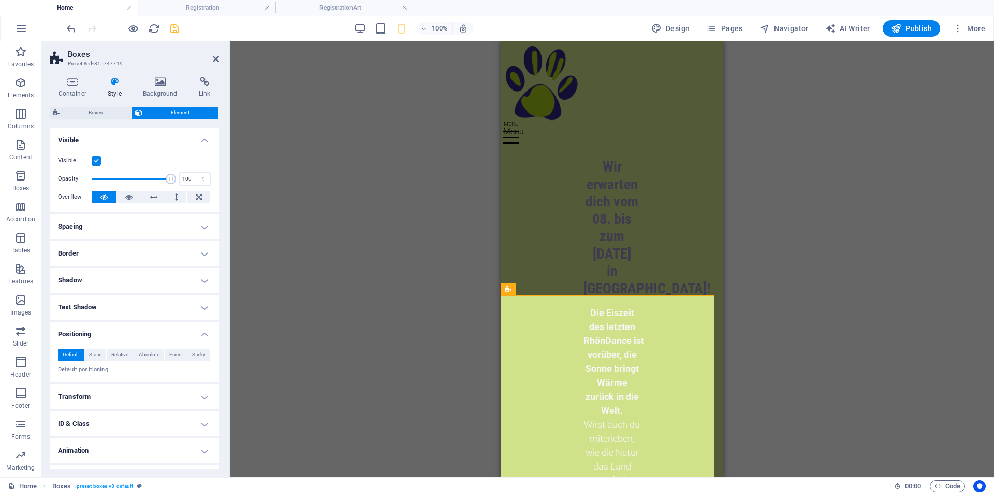
click at [194, 331] on h4 "Positioning" at bounding box center [134, 331] width 169 height 19
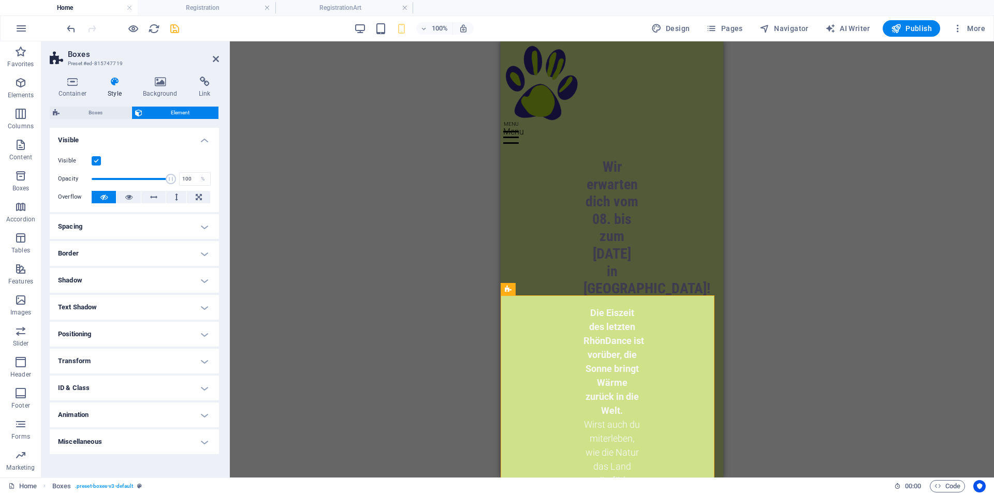
click at [204, 340] on h4 "Positioning" at bounding box center [134, 334] width 169 height 25
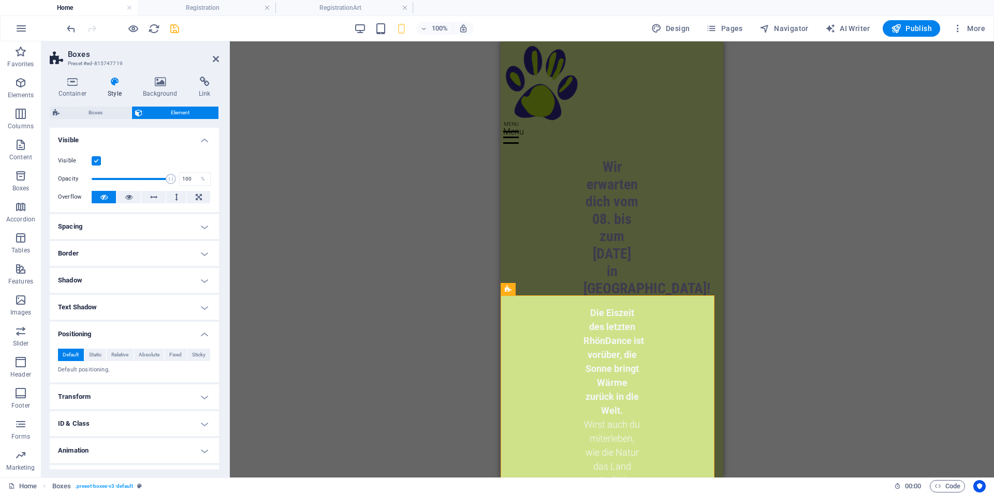
click at [201, 335] on h4 "Positioning" at bounding box center [134, 331] width 169 height 19
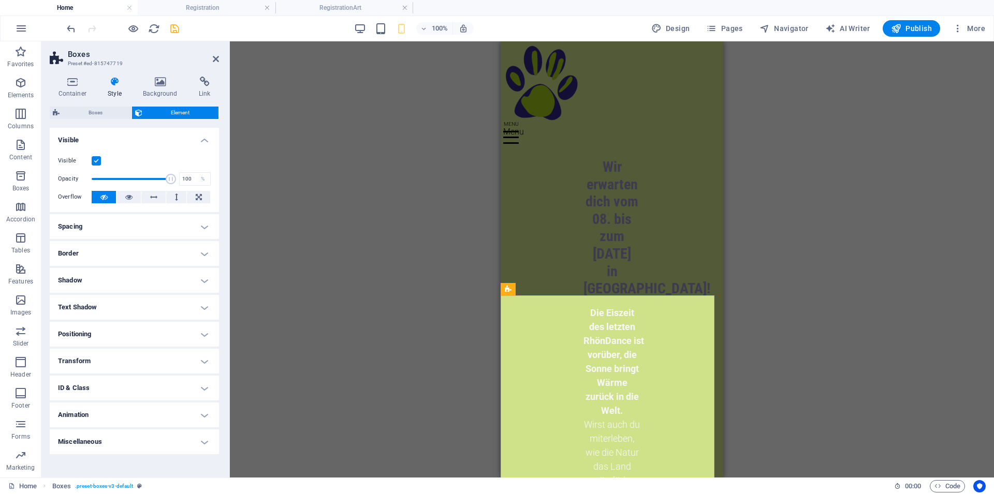
click at [199, 335] on h4 "Positioning" at bounding box center [134, 334] width 169 height 25
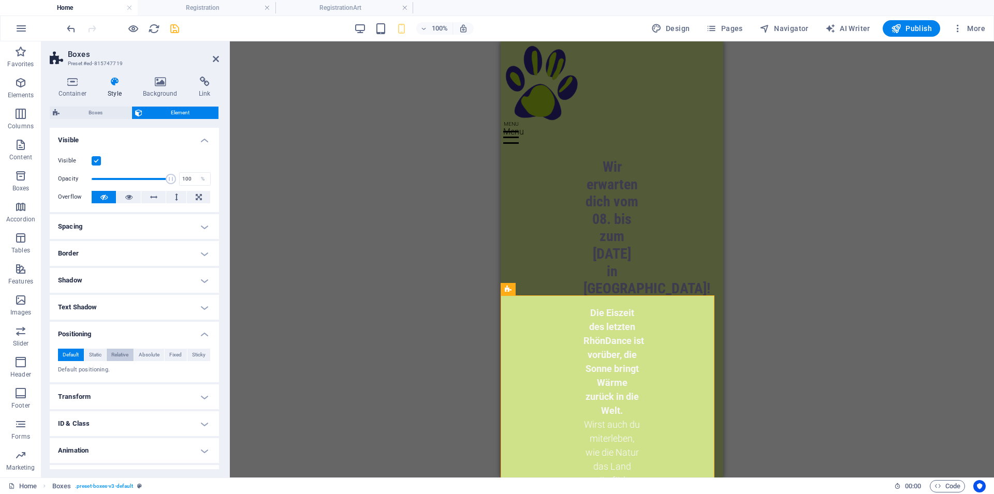
click at [120, 358] on span "Relative" at bounding box center [119, 355] width 17 height 12
click at [70, 353] on span "Default" at bounding box center [71, 355] width 16 height 12
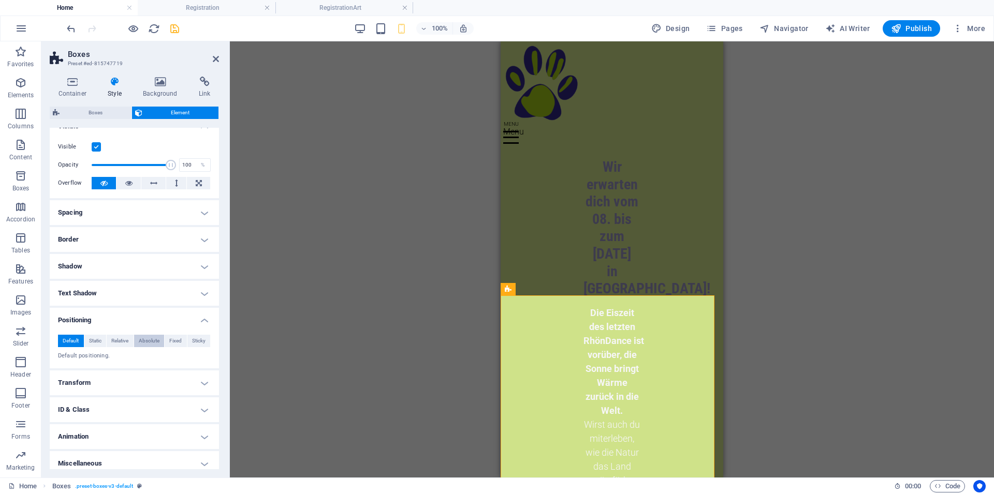
scroll to position [21, 0]
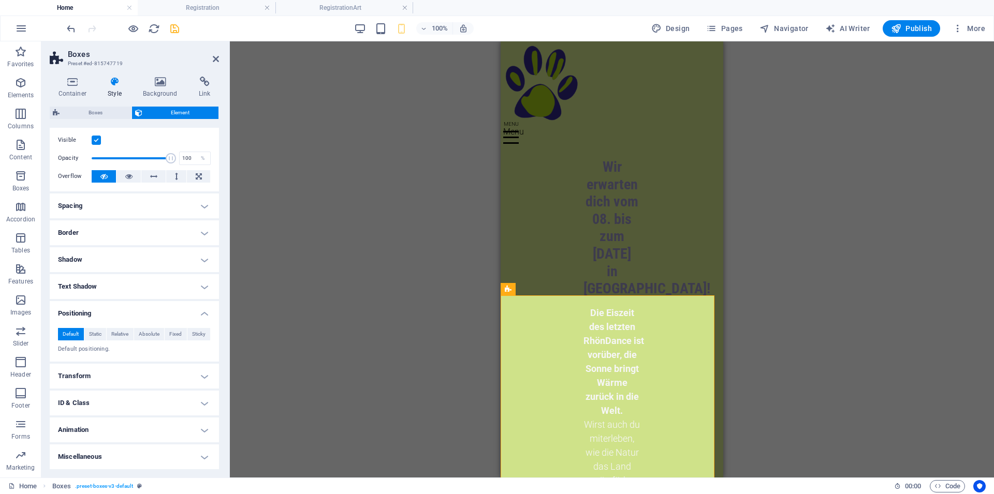
click at [155, 370] on h4 "Transform" at bounding box center [134, 376] width 169 height 25
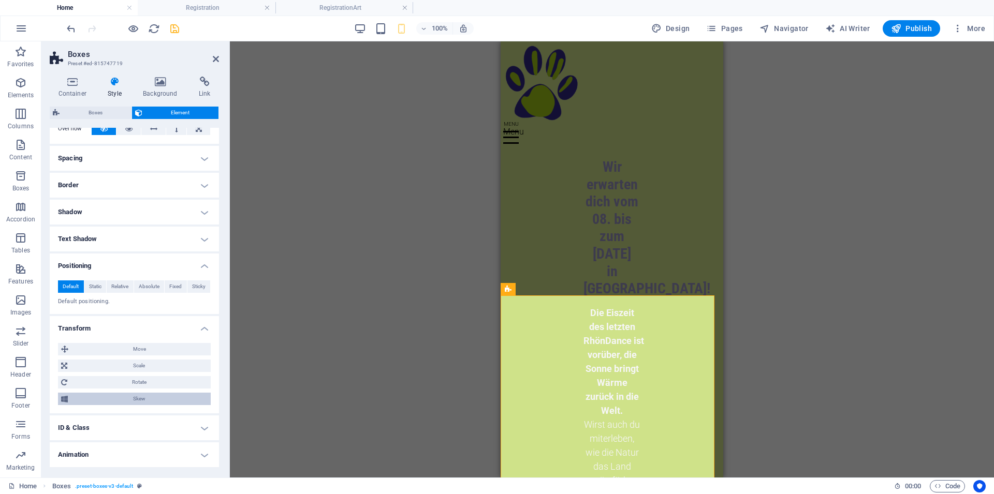
scroll to position [93, 0]
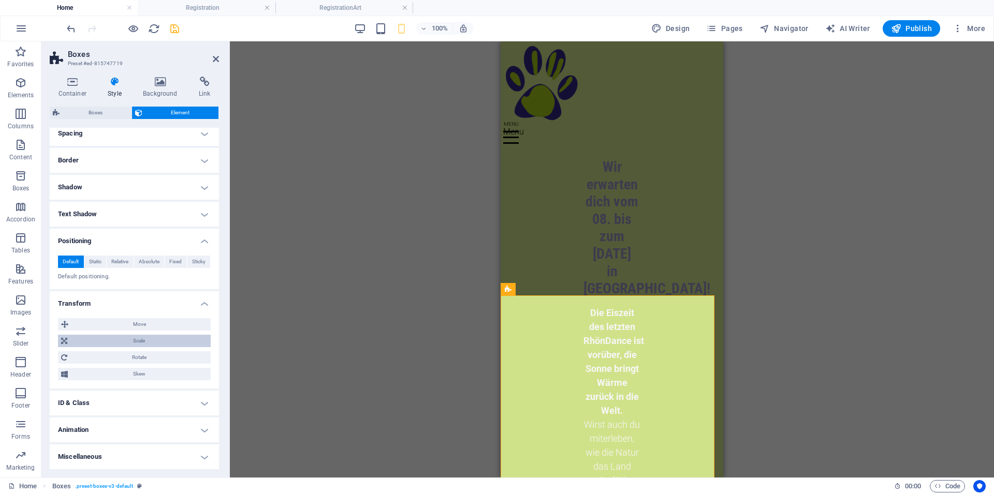
click at [144, 346] on span "Scale" at bounding box center [138, 341] width 137 height 12
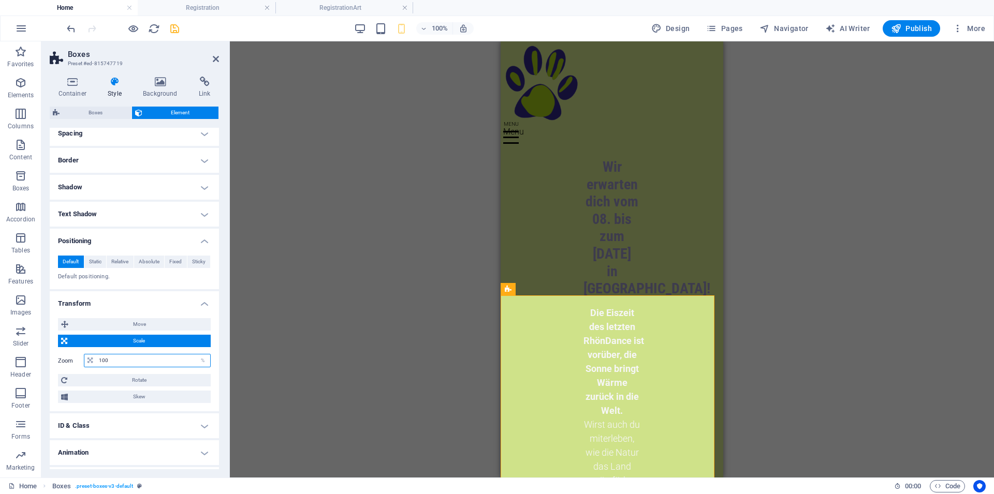
click at [168, 361] on input "100" at bounding box center [153, 361] width 114 height 12
drag, startPoint x: 168, startPoint y: 361, endPoint x: 76, endPoint y: 361, distance: 92.1
click at [96, 361] on input "100" at bounding box center [153, 361] width 114 height 12
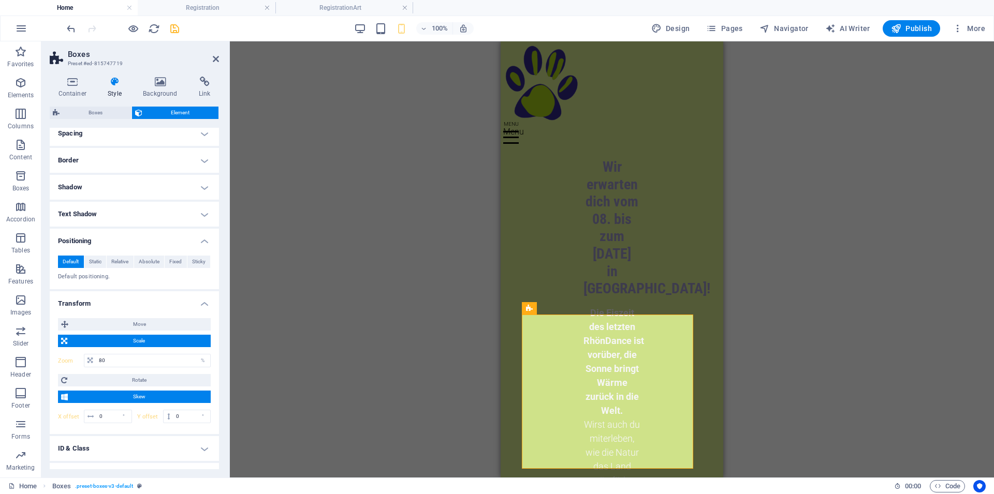
click at [105, 339] on span "Scale" at bounding box center [138, 341] width 137 height 12
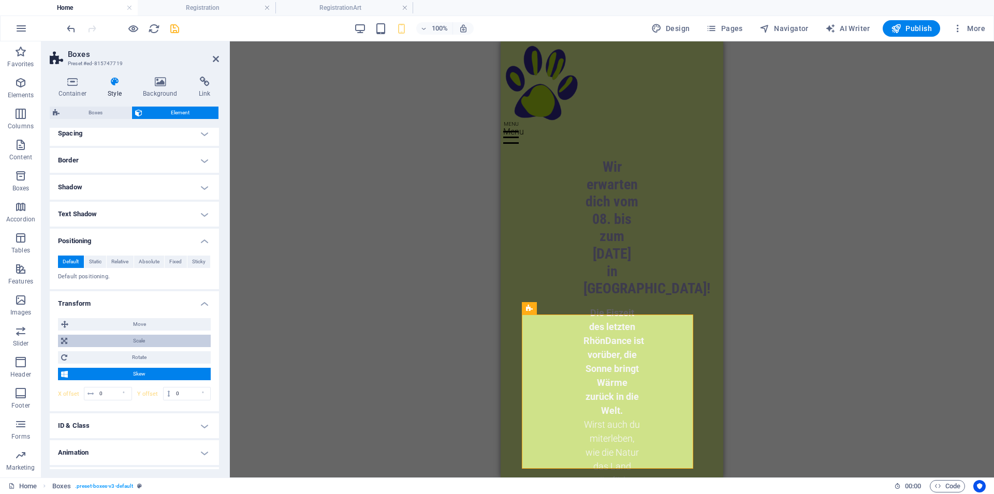
click at [137, 343] on span "Scale" at bounding box center [138, 341] width 137 height 12
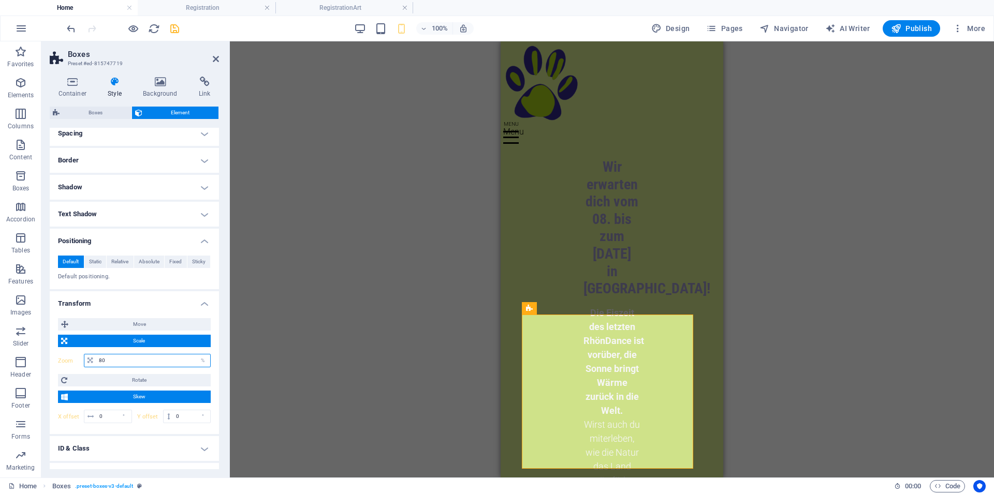
drag, startPoint x: 132, startPoint y: 365, endPoint x: 85, endPoint y: 357, distance: 47.7
click at [96, 357] on input "80" at bounding box center [153, 361] width 114 height 12
type input "100"
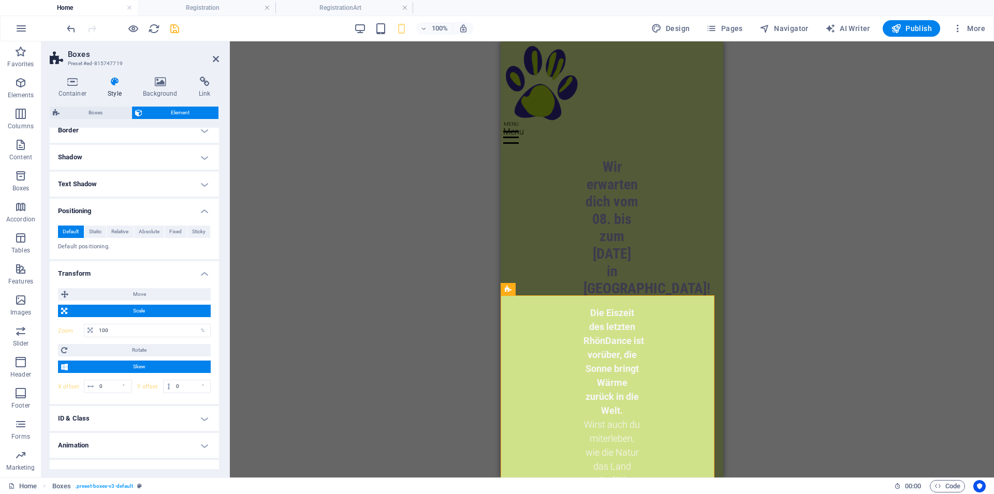
scroll to position [139, 0]
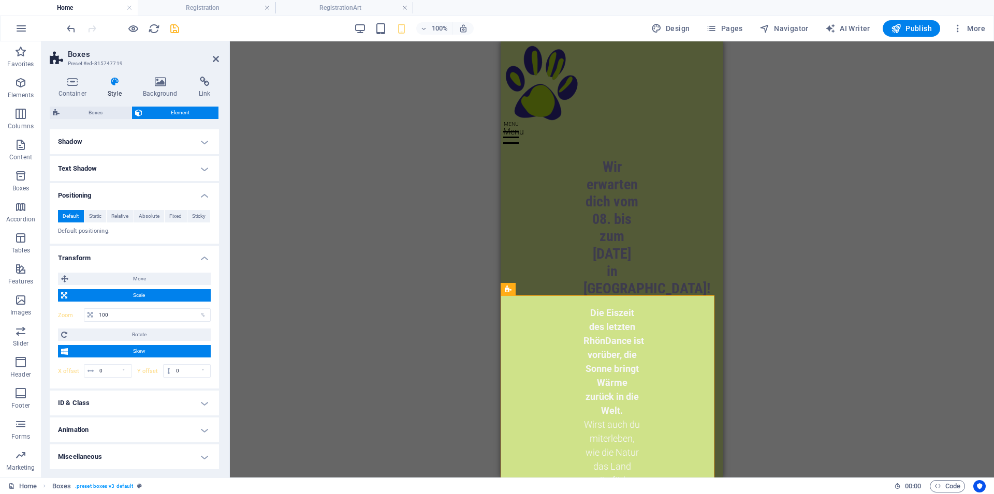
click at [308, 368] on div "Drag here to replace the existing content. Press “Ctrl” if you want to create a…" at bounding box center [612, 259] width 764 height 436
click at [180, 403] on h4 "ID & Class" at bounding box center [134, 403] width 169 height 25
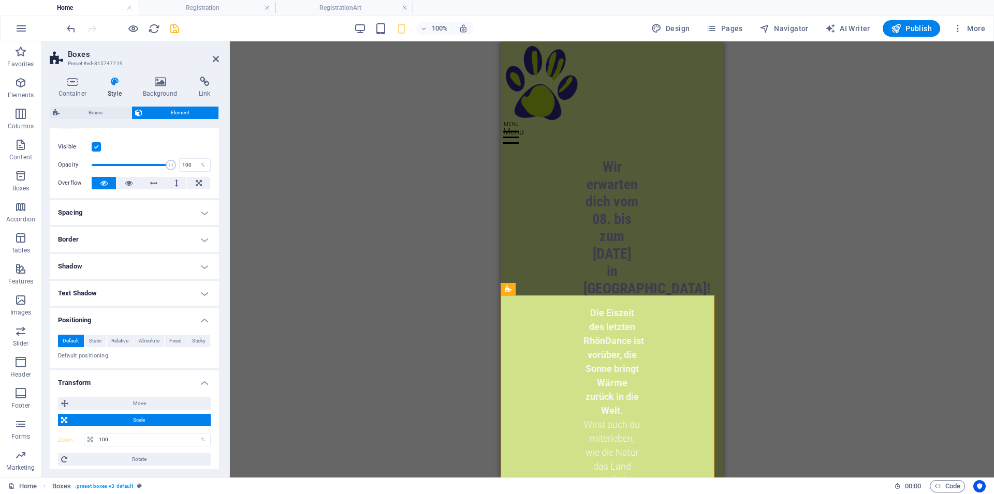
scroll to position [0, 0]
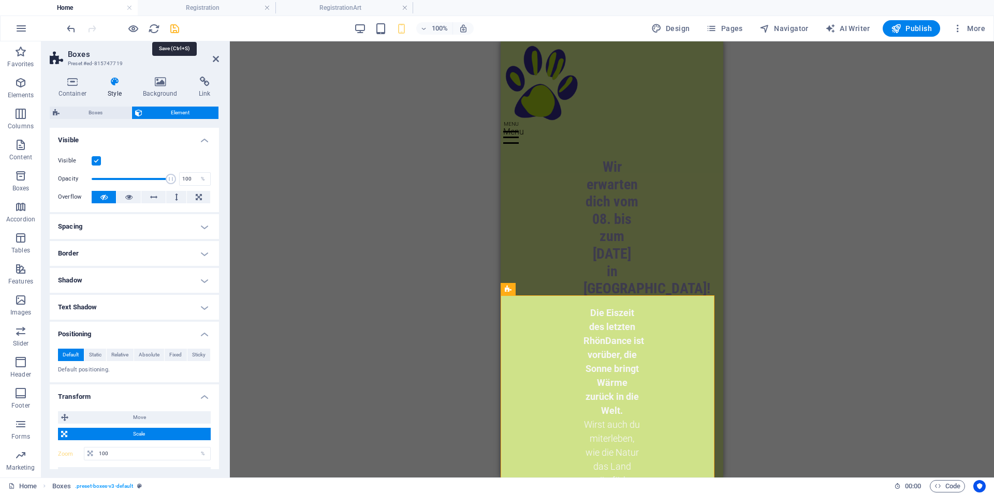
click at [175, 32] on icon "save" at bounding box center [175, 29] width 12 height 12
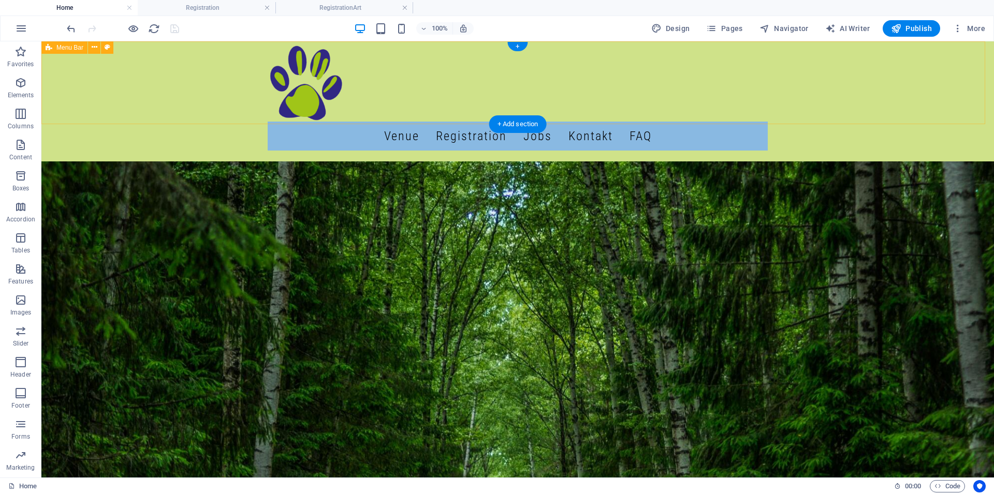
click at [183, 110] on div "Menu Venue Registration Jobs Kontakt FAQ" at bounding box center [517, 97] width 952 height 112
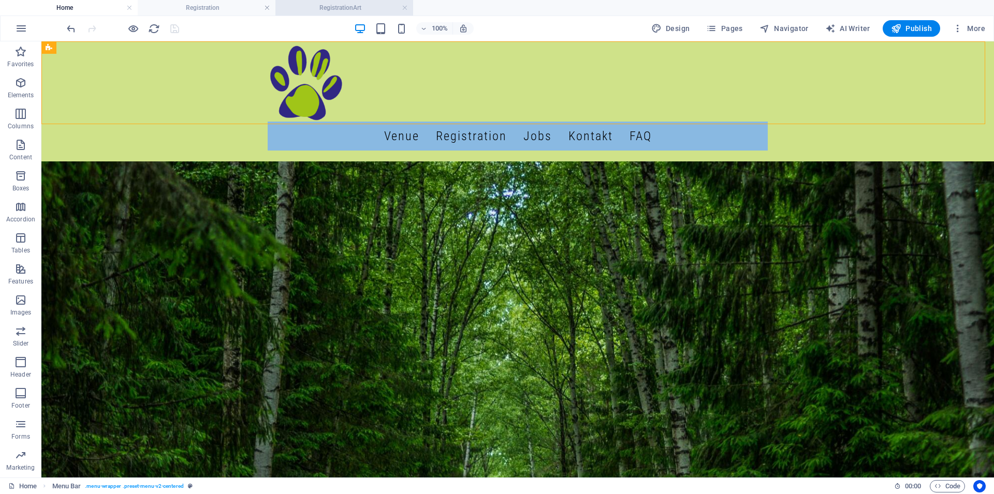
click at [337, 6] on h4 "RegistrationArt" at bounding box center [344, 7] width 138 height 11
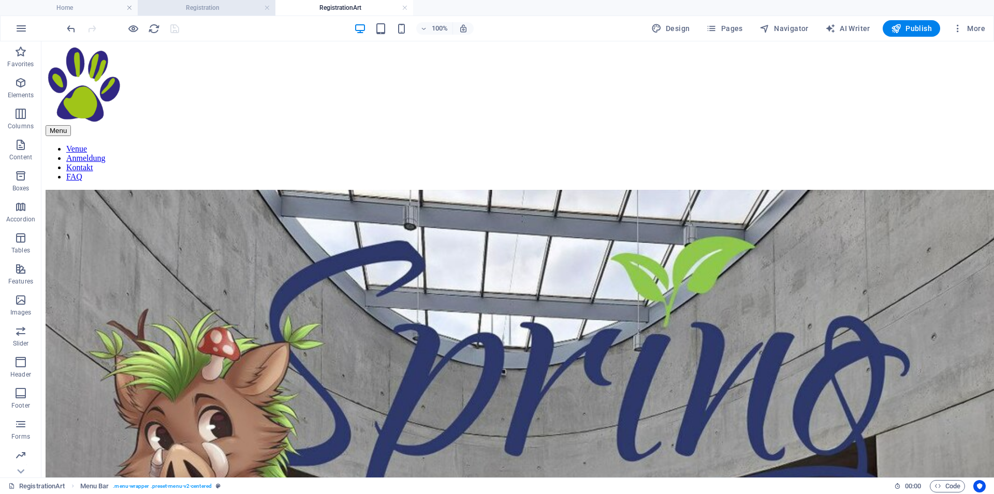
click at [193, 6] on h4 "Registration" at bounding box center [207, 7] width 138 height 11
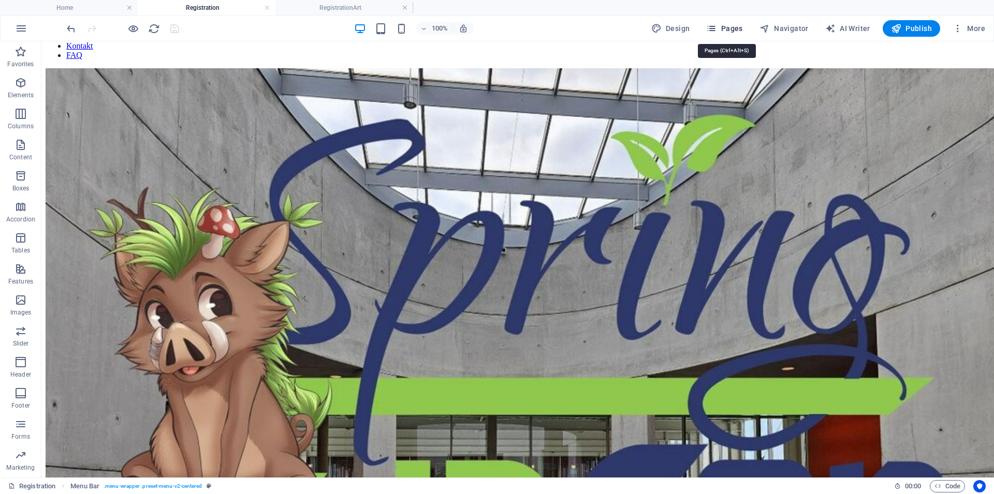
click at [723, 31] on span "Pages" at bounding box center [724, 28] width 36 height 10
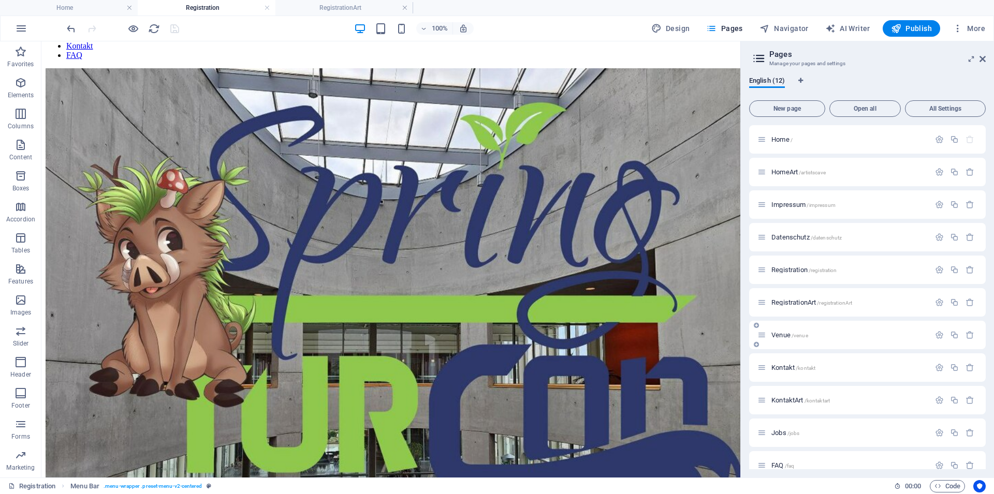
click at [785, 336] on span "Venue /venue" at bounding box center [789, 335] width 37 height 8
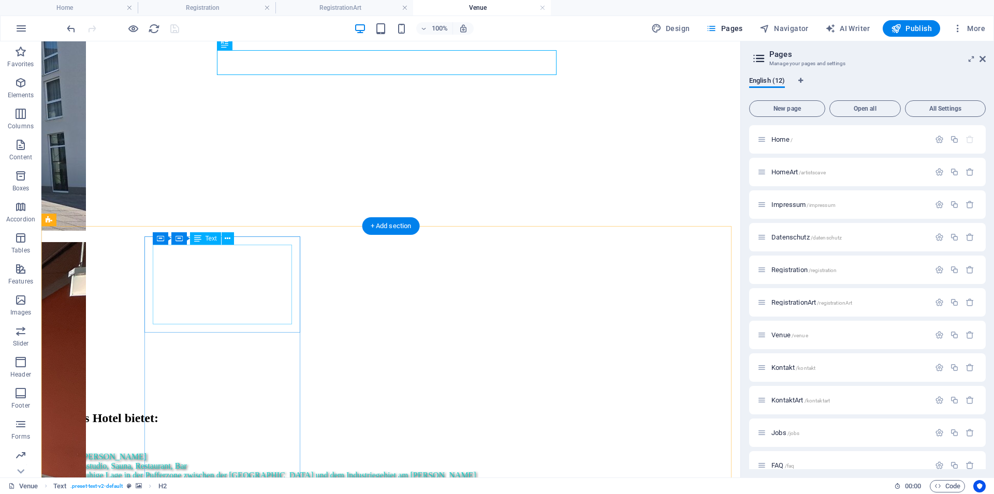
scroll to position [0, 0]
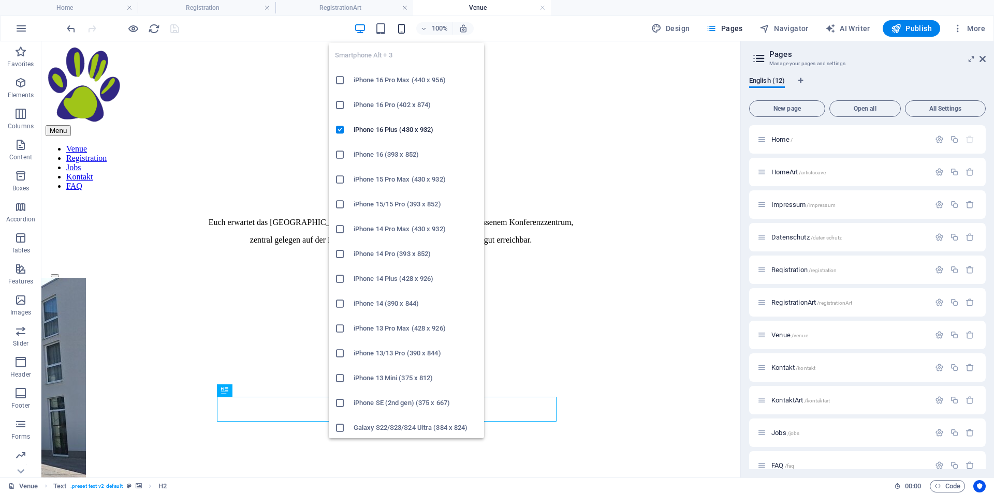
click at [400, 28] on icon "button" at bounding box center [401, 29] width 12 height 12
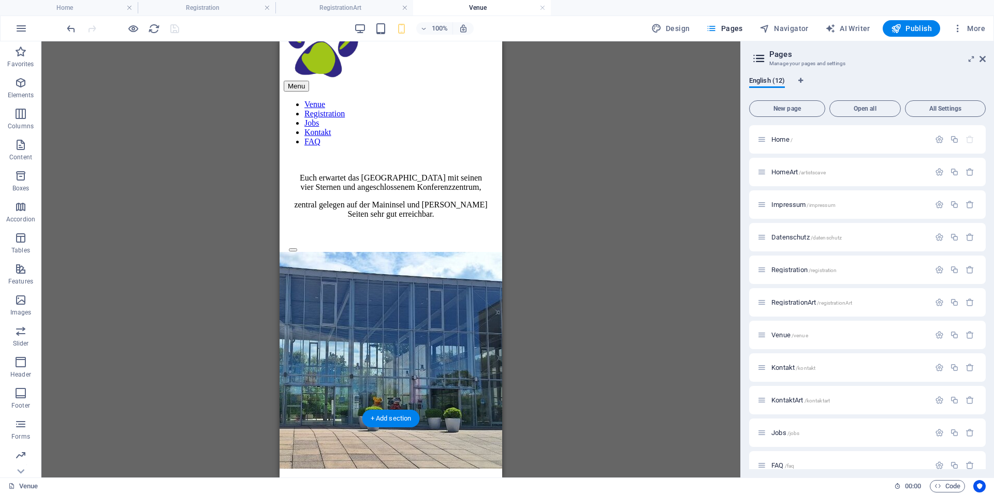
scroll to position [106, 0]
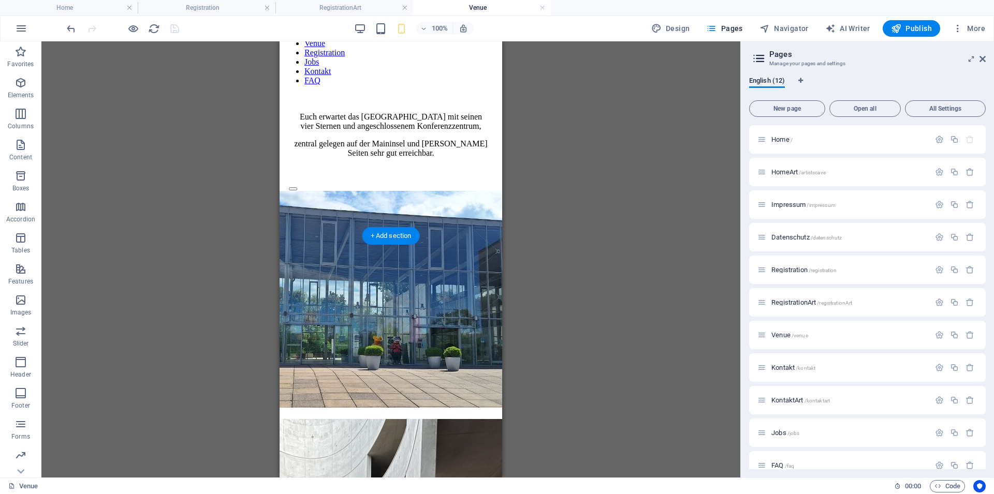
click at [317, 394] on figure at bounding box center [391, 394] width 214 height 0
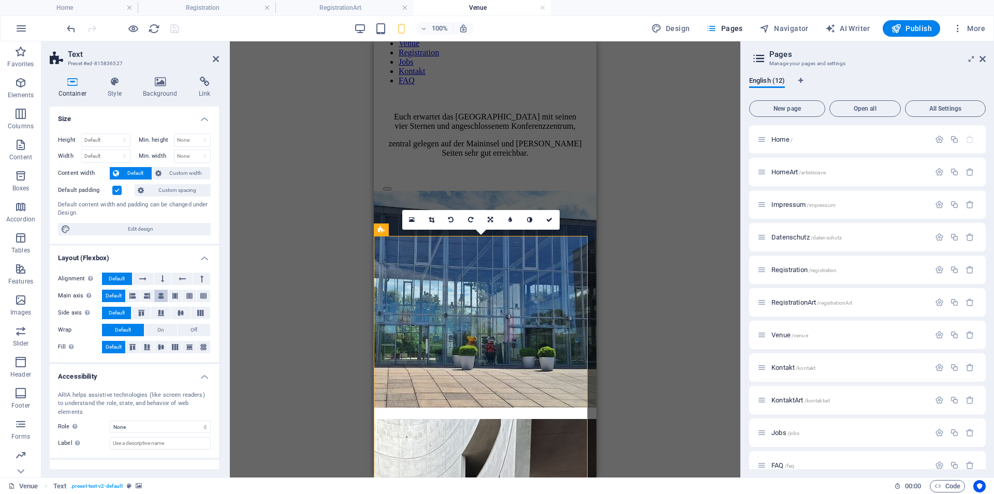
click at [158, 296] on icon at bounding box center [161, 296] width 6 height 12
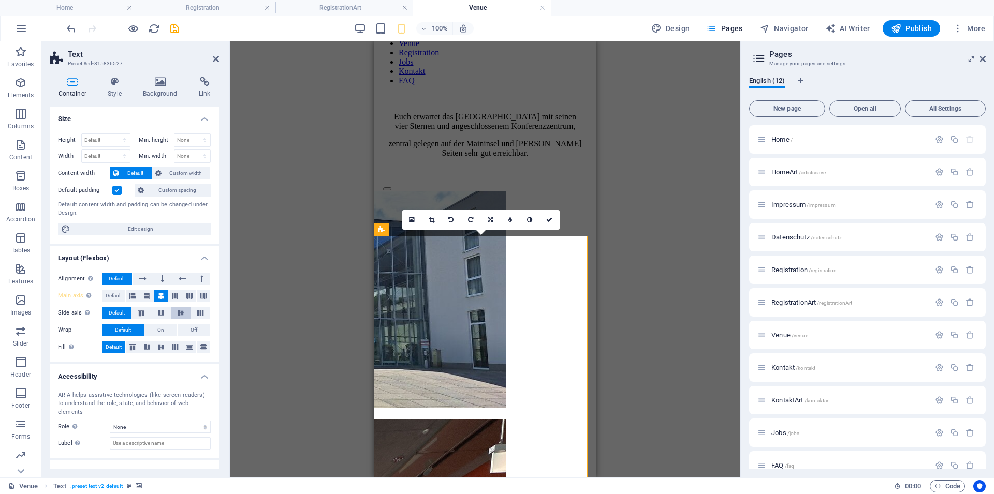
click at [172, 317] on button at bounding box center [180, 313] width 19 height 12
click at [158, 350] on icon at bounding box center [161, 347] width 12 height 6
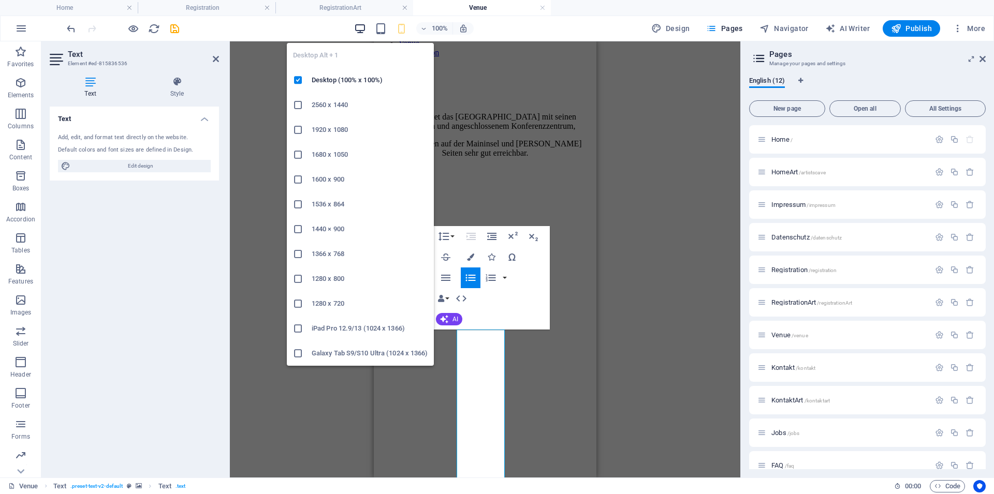
click at [363, 30] on icon "button" at bounding box center [360, 29] width 12 height 12
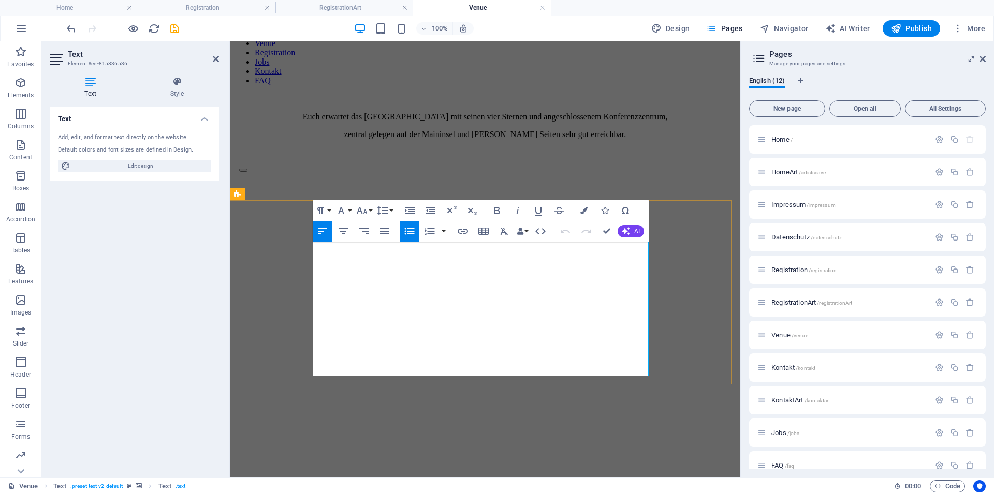
click at [73, 30] on icon "undo" at bounding box center [71, 29] width 12 height 12
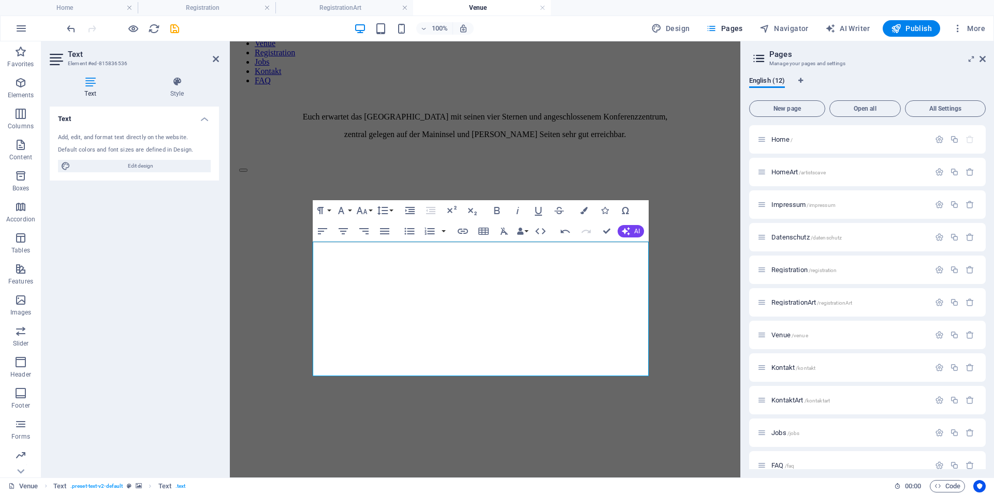
click at [173, 317] on div "Text Add, edit, and format text directly on the website. Default colors and fon…" at bounding box center [134, 288] width 169 height 363
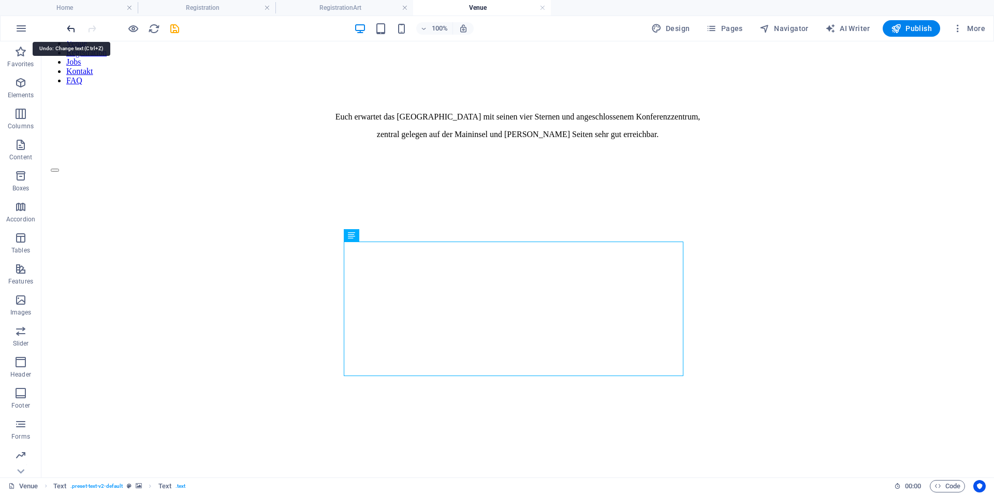
click at [71, 33] on icon "undo" at bounding box center [71, 29] width 12 height 12
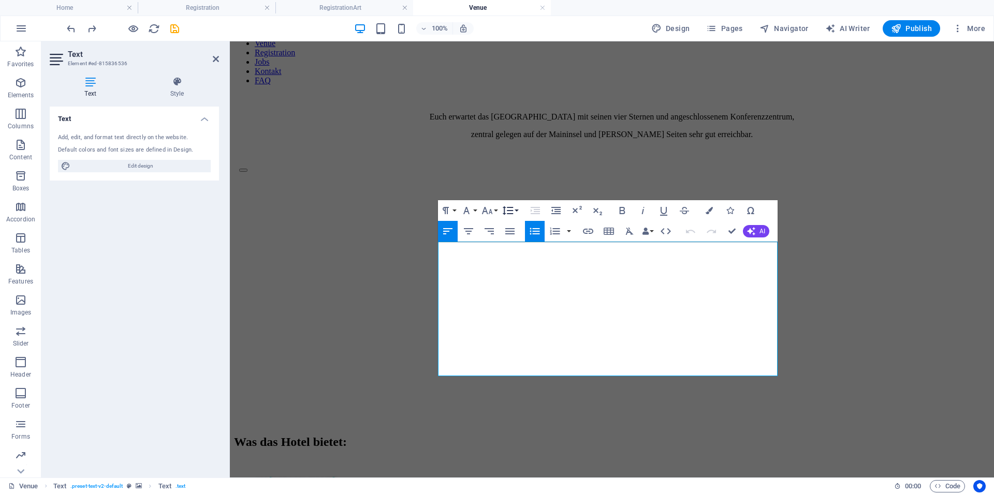
click at [517, 215] on button "Line Height" at bounding box center [510, 210] width 20 height 21
click at [529, 240] on link "Single" at bounding box center [523, 247] width 46 height 16
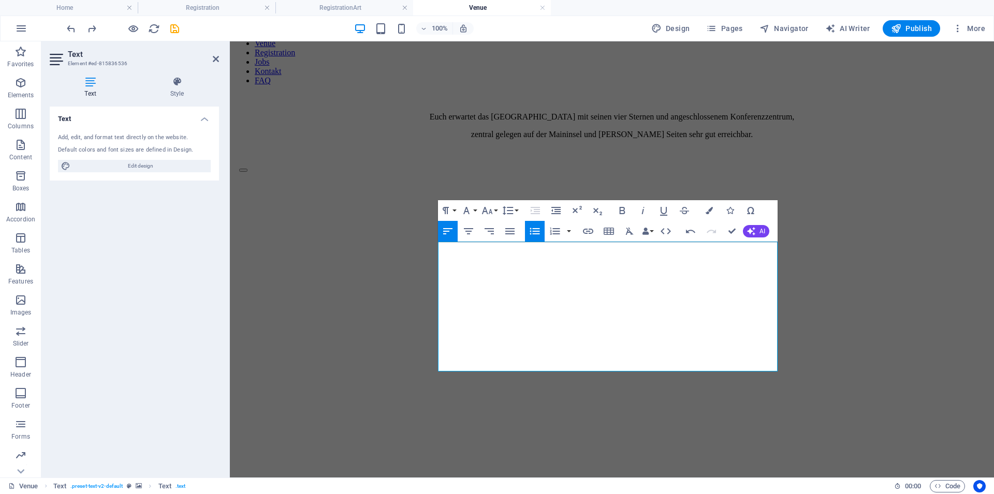
click at [538, 235] on icon "button" at bounding box center [534, 231] width 12 height 12
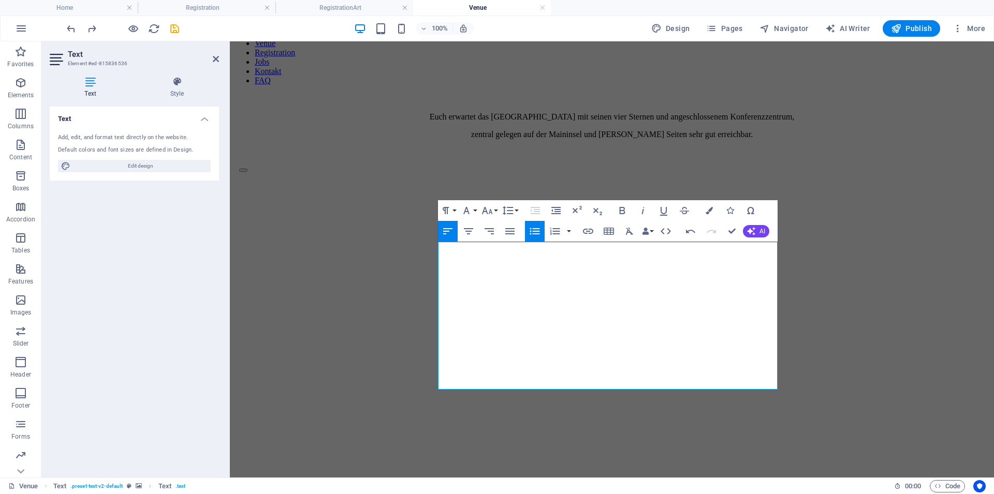
click at [538, 235] on icon "button" at bounding box center [534, 231] width 12 height 12
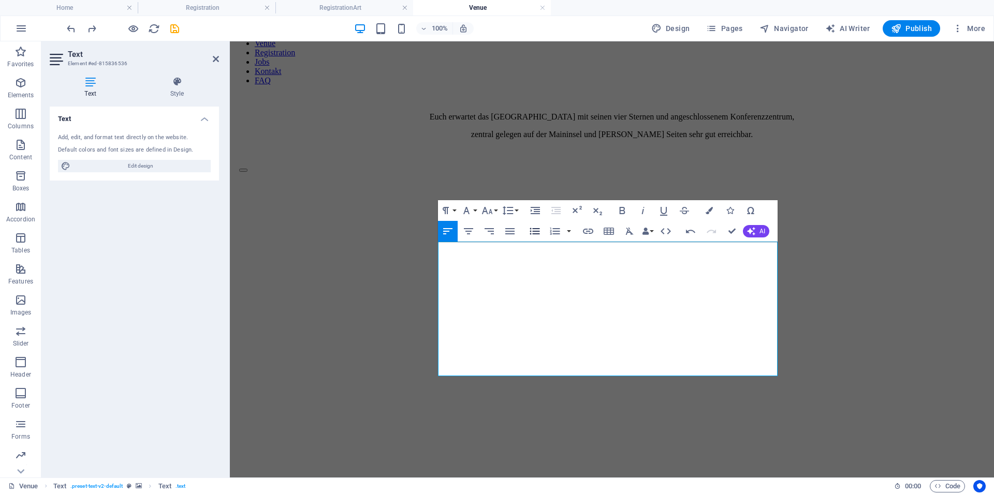
click at [538, 235] on icon "button" at bounding box center [534, 231] width 12 height 12
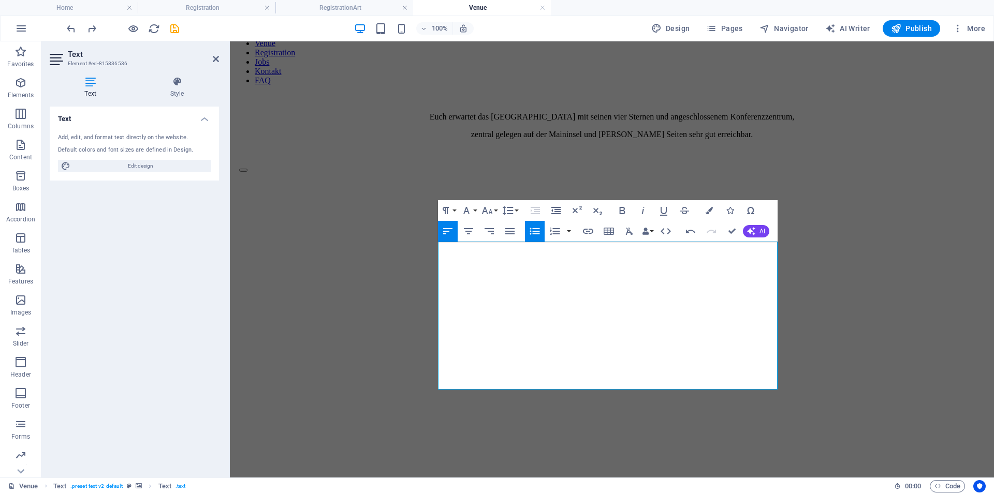
click at [538, 235] on icon "button" at bounding box center [534, 231] width 12 height 12
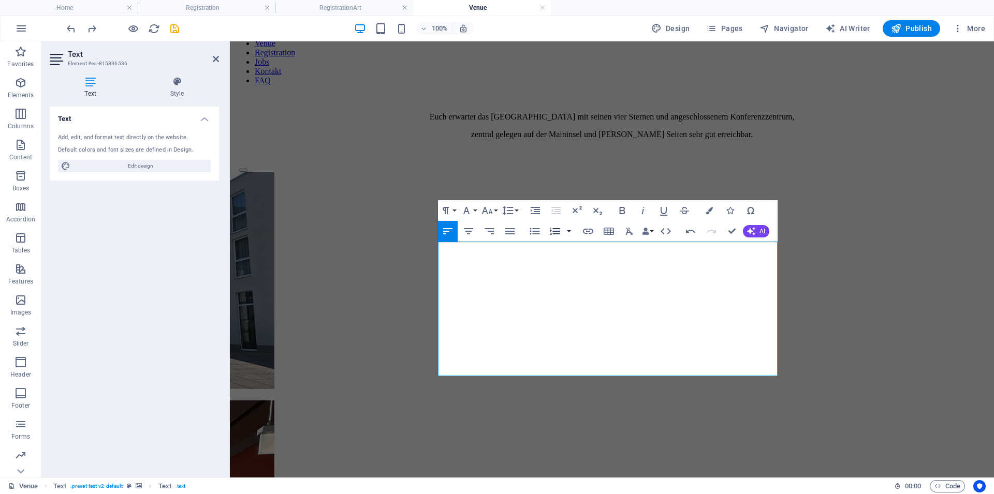
click at [569, 231] on button "button" at bounding box center [569, 231] width 8 height 21
click at [495, 268] on link "Lower Alpha" at bounding box center [492, 267] width 69 height 16
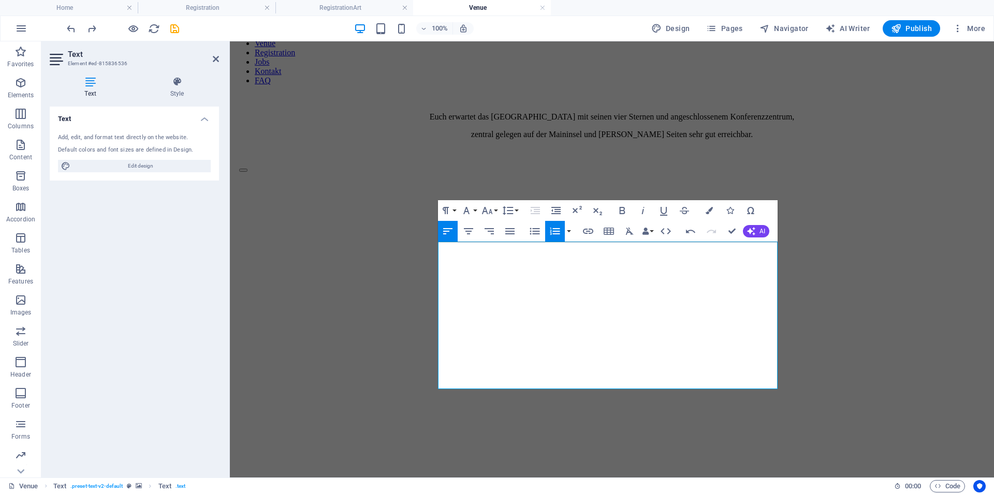
click at [168, 343] on div "Text Add, edit, and format text directly on the website. Default colors and fon…" at bounding box center [134, 288] width 169 height 363
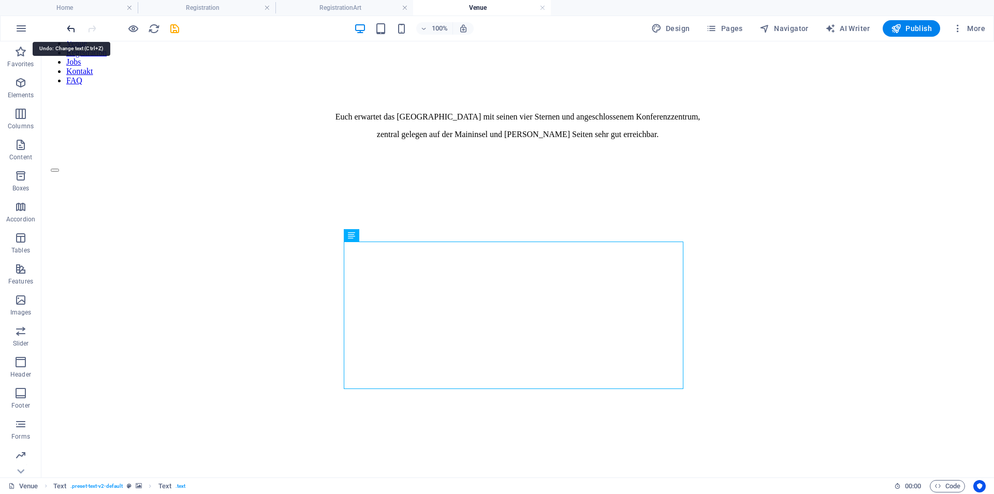
click at [70, 30] on icon "undo" at bounding box center [71, 29] width 12 height 12
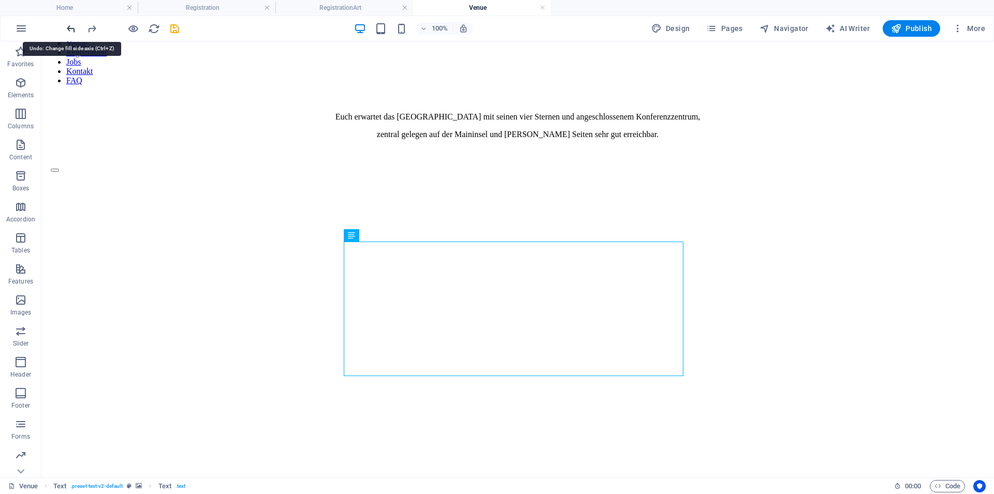
click at [70, 30] on icon "undo" at bounding box center [71, 29] width 12 height 12
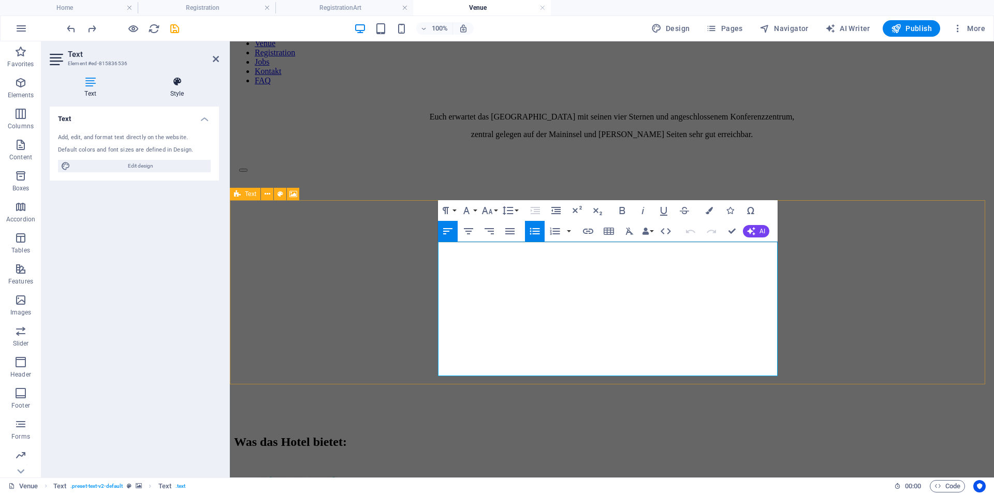
click at [178, 91] on h4 "Style" at bounding box center [177, 88] width 84 height 22
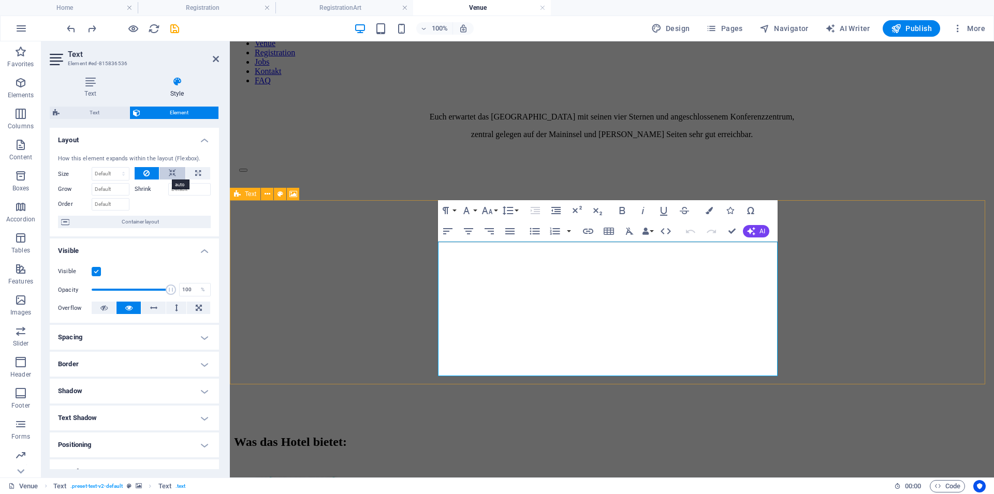
click at [169, 177] on icon at bounding box center [172, 173] width 7 height 12
click at [195, 171] on icon at bounding box center [198, 173] width 6 height 12
type input "100"
select select "%"
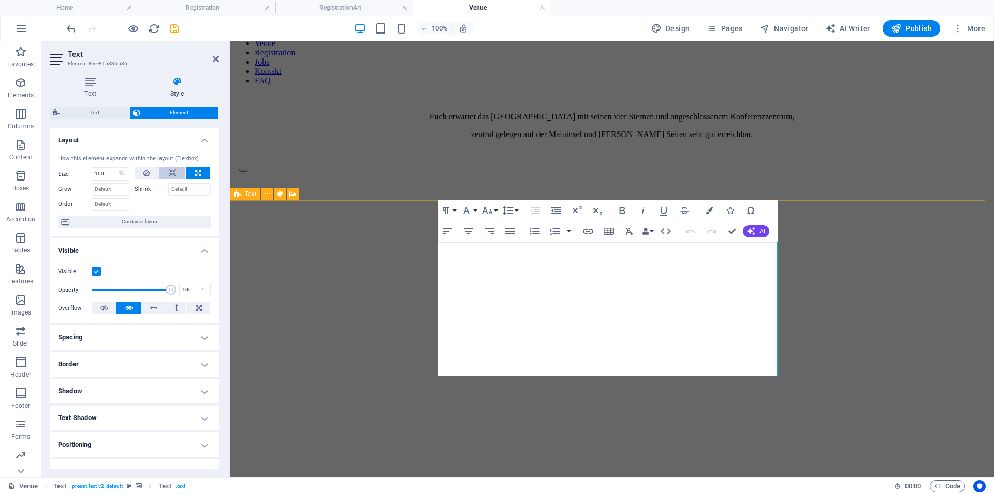
click at [169, 170] on icon at bounding box center [172, 173] width 7 height 12
select select "DISABLED_OPTION_VALUE"
click at [135, 222] on span "Container layout" at bounding box center [139, 222] width 135 height 12
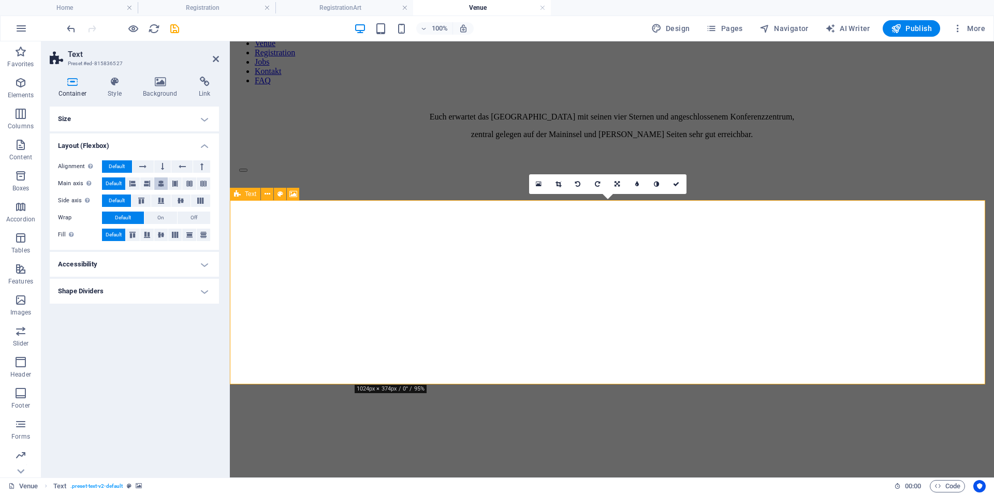
click at [163, 184] on icon at bounding box center [161, 184] width 6 height 12
click at [175, 29] on icon "save" at bounding box center [175, 29] width 12 height 12
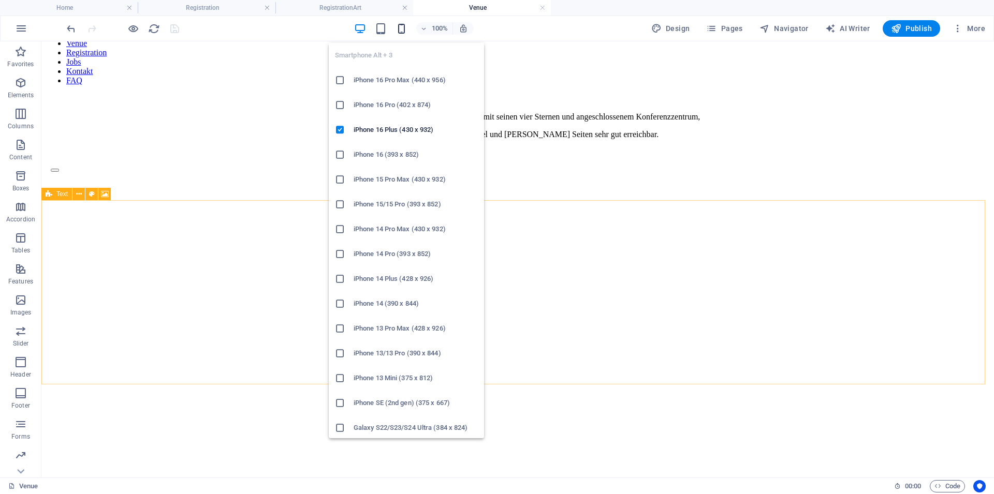
click at [404, 25] on icon "button" at bounding box center [401, 29] width 12 height 12
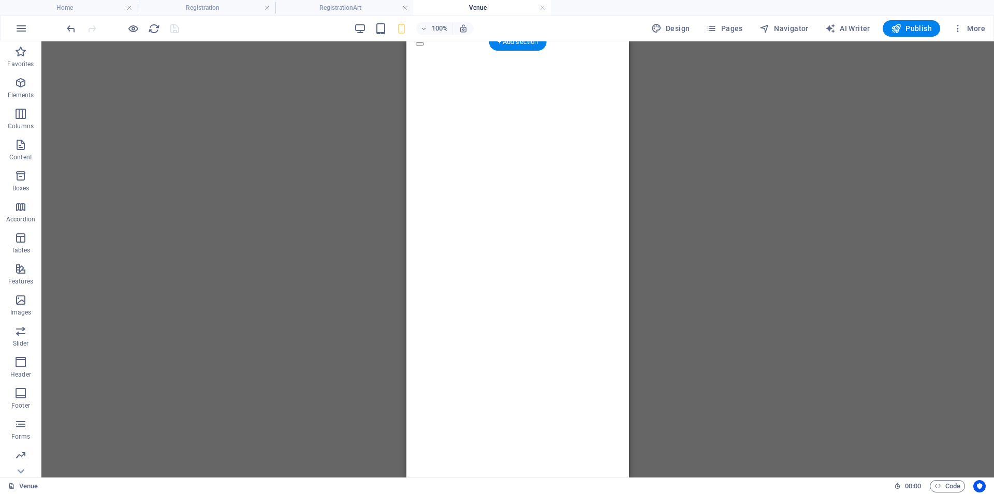
scroll to position [194, 0]
click at [362, 24] on icon "button" at bounding box center [360, 29] width 12 height 12
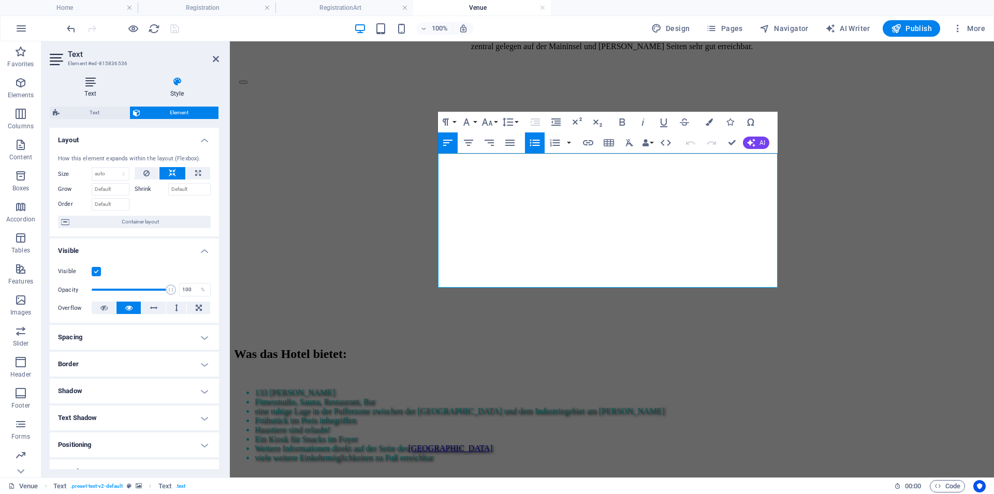
click at [97, 85] on icon at bounding box center [90, 82] width 81 height 10
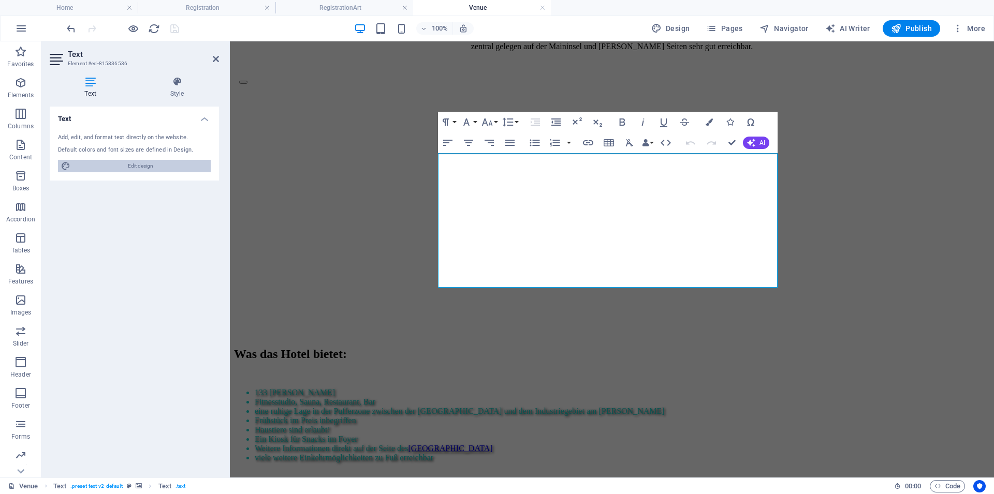
drag, startPoint x: 137, startPoint y: 161, endPoint x: 92, endPoint y: 171, distance: 46.7
click at [137, 161] on span "Edit design" at bounding box center [141, 166] width 134 height 12
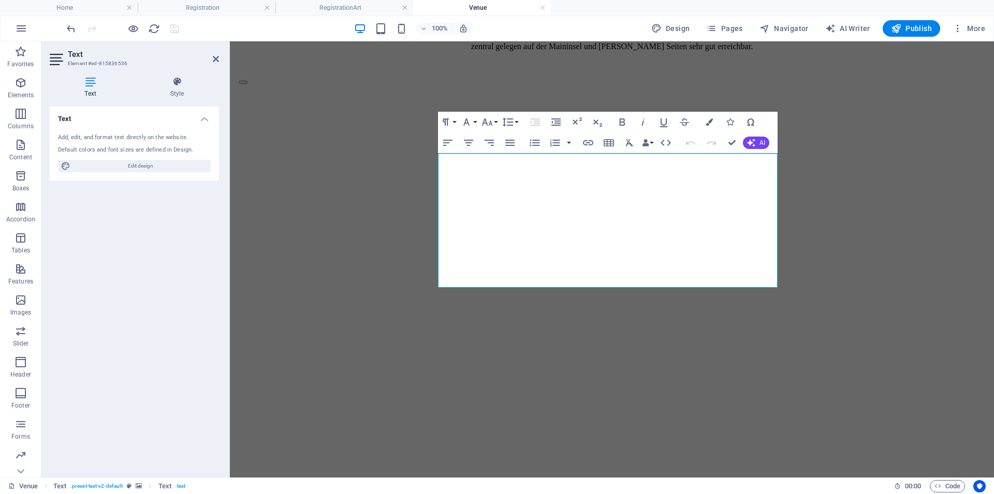
select select "px"
select select "300"
select select "px"
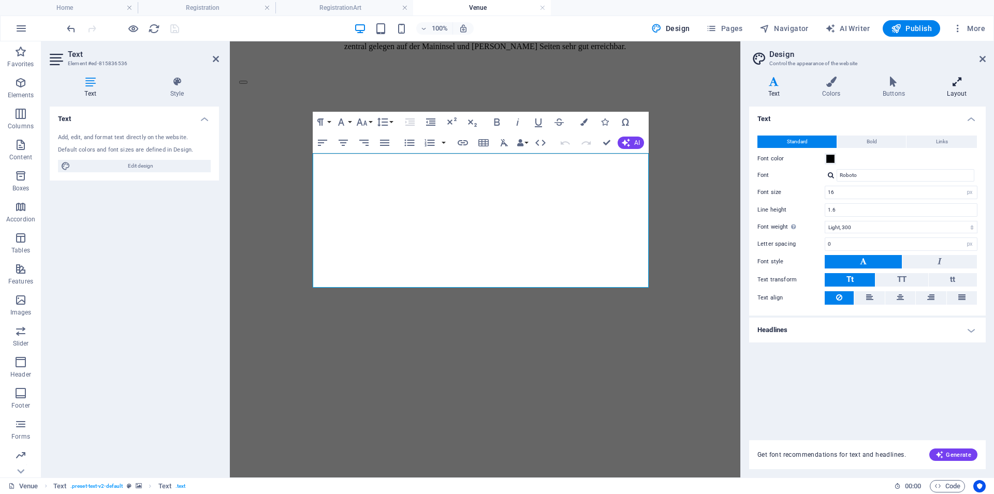
click at [957, 86] on icon at bounding box center [956, 82] width 57 height 10
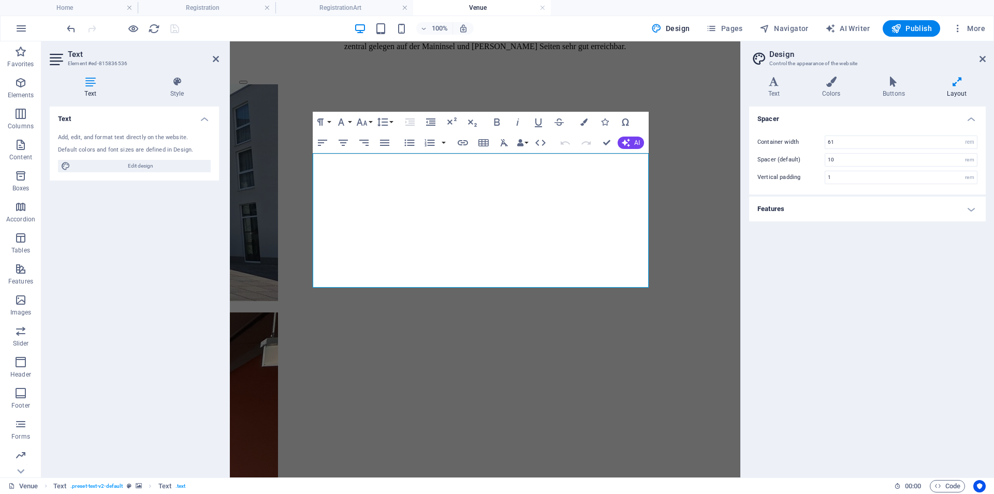
click at [819, 217] on h4 "Features" at bounding box center [867, 209] width 237 height 25
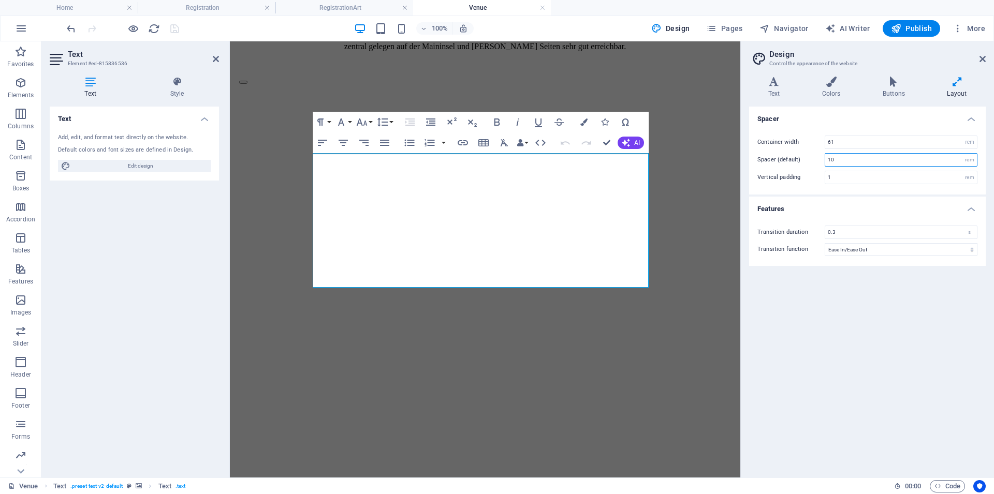
click at [851, 157] on input "10" at bounding box center [901, 160] width 152 height 12
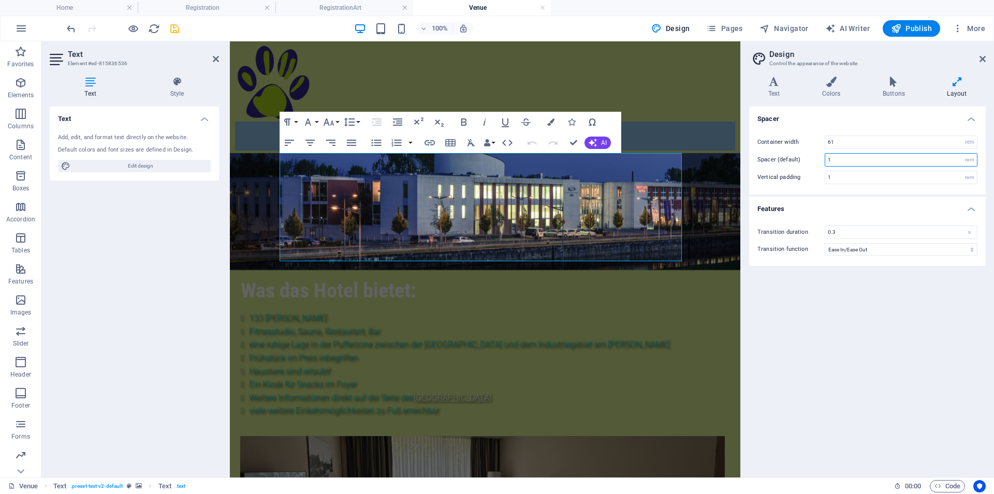
type input "1"
click at [789, 335] on div "Spacer Container width 61 rem px Spacer (default) 1 rem Vertical padding 1 rem …" at bounding box center [867, 288] width 237 height 363
click at [126, 255] on div "Text Add, edit, and format text directly on the website. Default colors and fon…" at bounding box center [134, 288] width 169 height 363
click at [76, 8] on h4 "Home" at bounding box center [69, 7] width 138 height 11
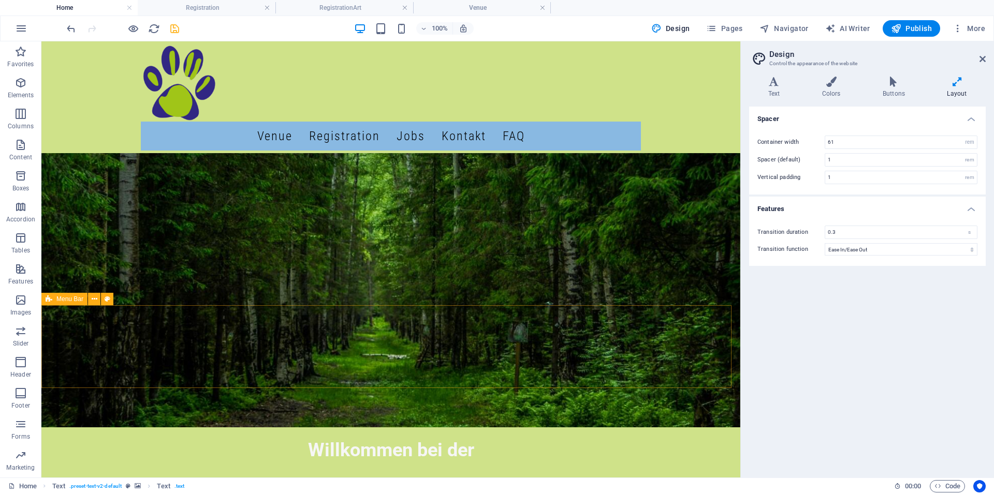
scroll to position [264, 0]
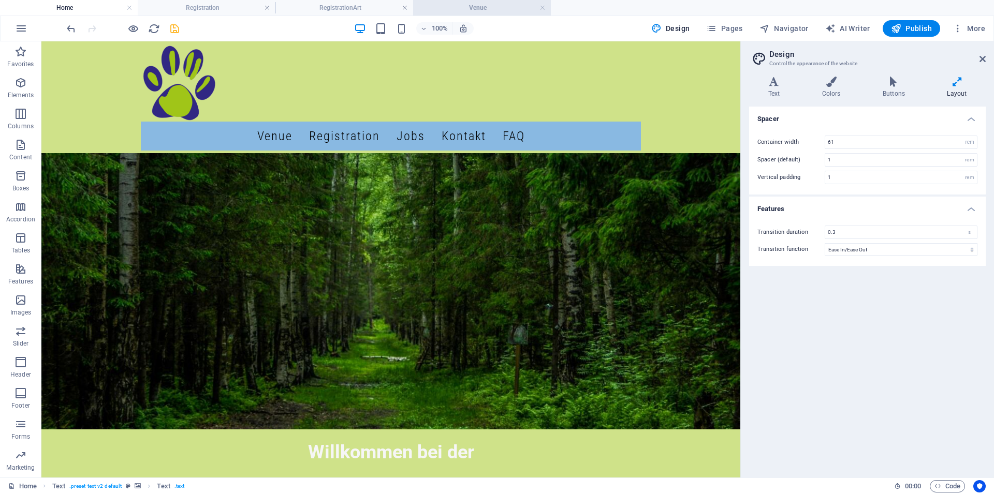
click at [483, 8] on h4 "Venue" at bounding box center [482, 7] width 138 height 11
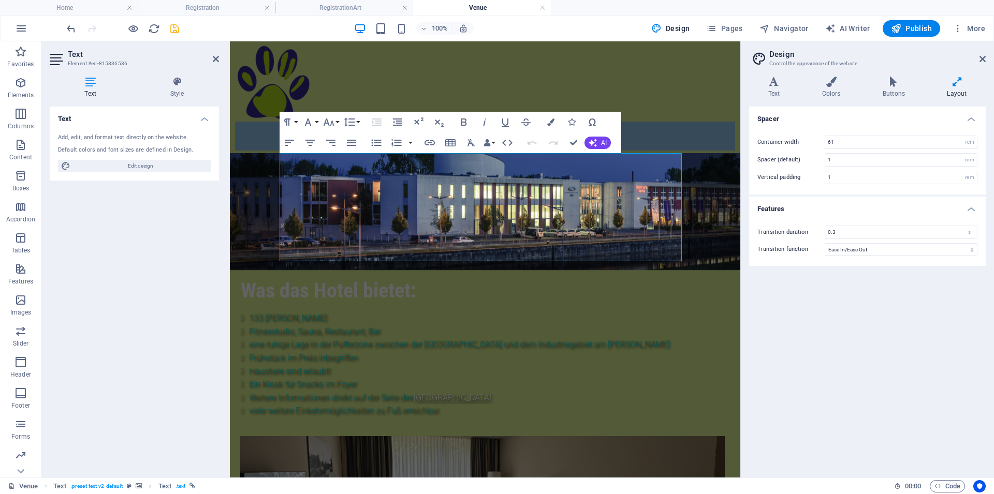
click at [188, 247] on div "Text Add, edit, and format text directly on the website. Default colors and fon…" at bounding box center [134, 288] width 169 height 363
click at [173, 27] on icon "save" at bounding box center [175, 29] width 12 height 12
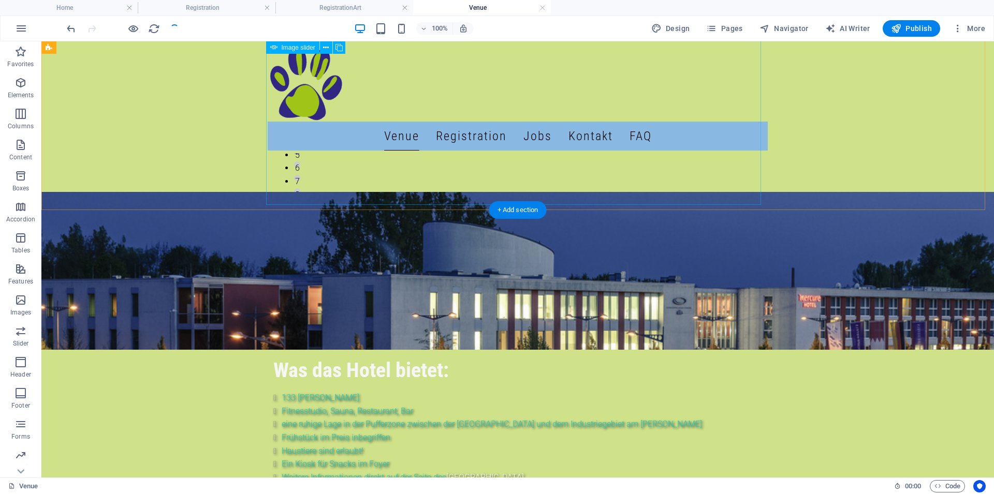
scroll to position [88, 0]
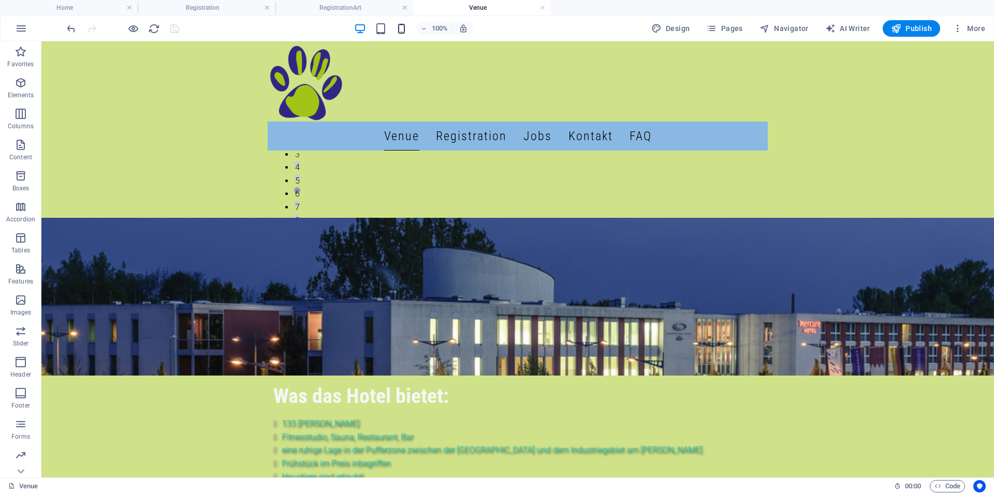
click at [400, 27] on icon "button" at bounding box center [401, 29] width 12 height 12
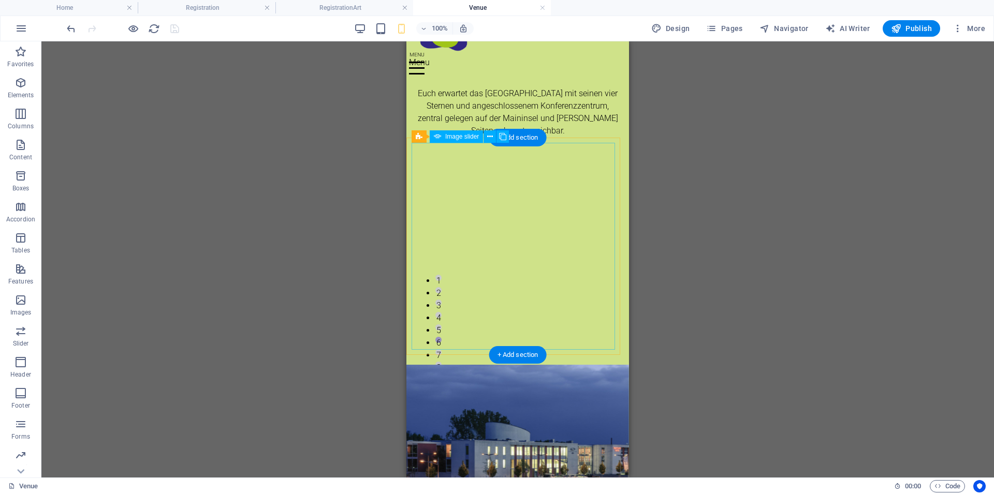
scroll to position [0, 0]
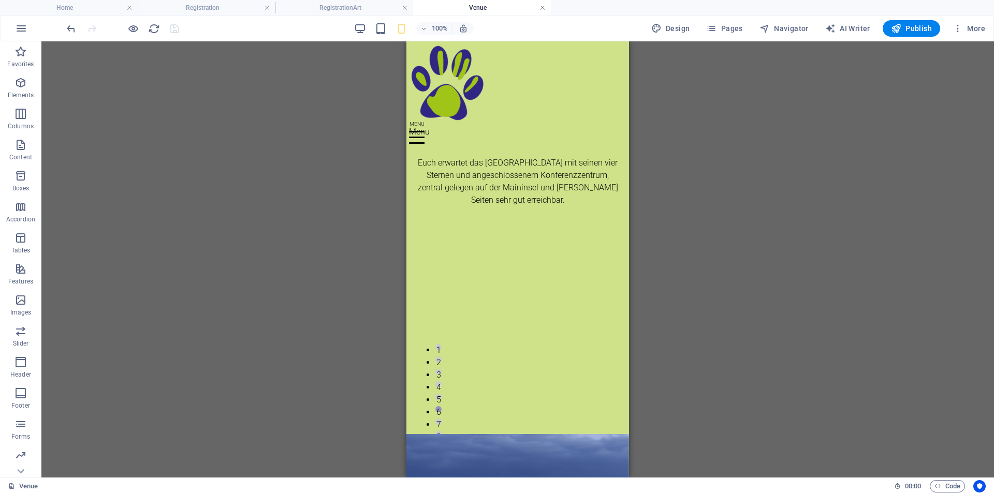
click at [544, 7] on link at bounding box center [542, 8] width 6 height 10
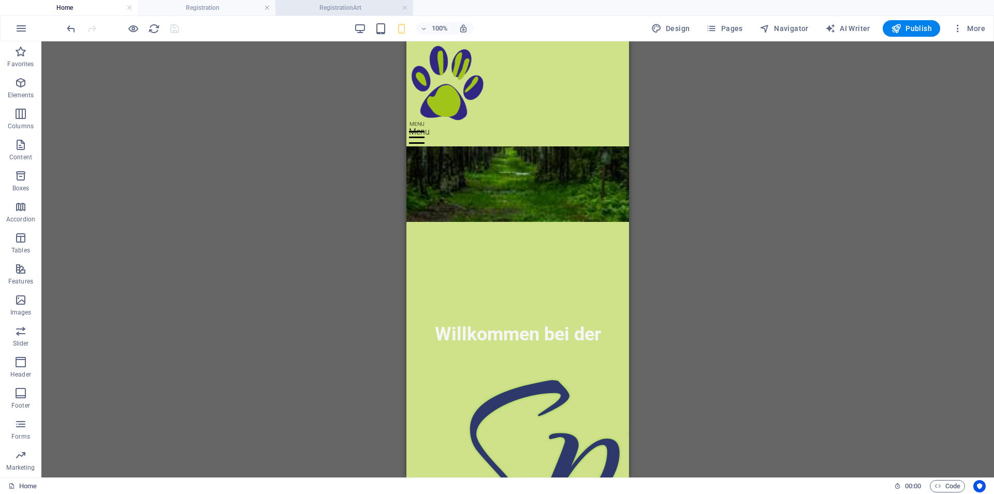
click at [368, 7] on h4 "RegistrationArt" at bounding box center [344, 7] width 138 height 11
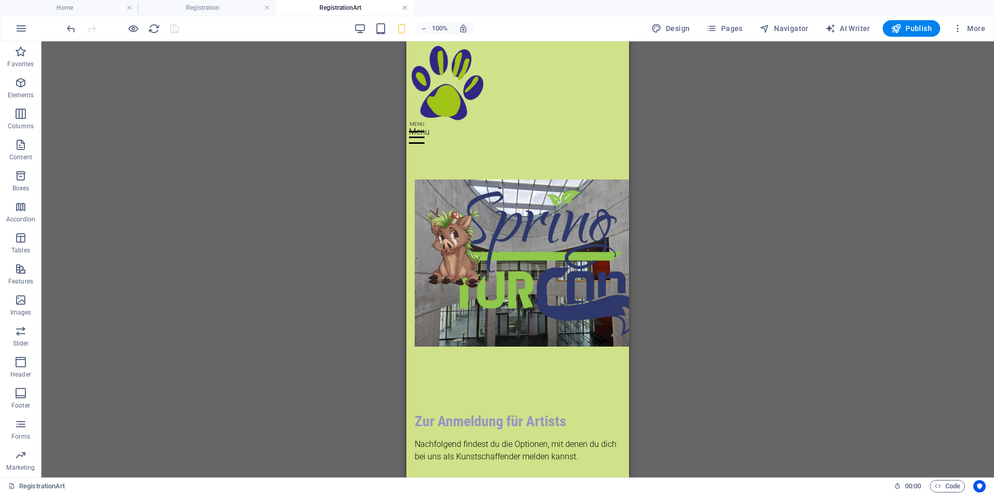
click at [406, 11] on link at bounding box center [405, 8] width 6 height 10
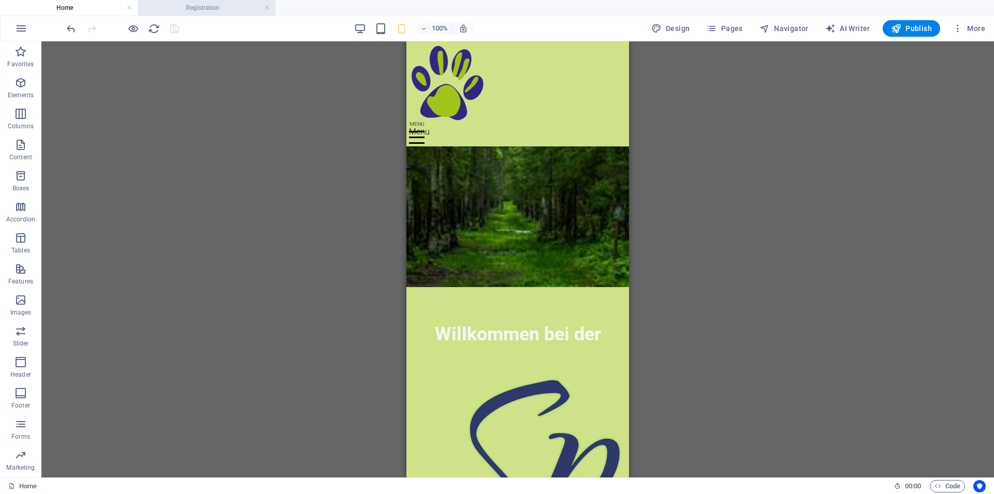
click at [222, 7] on h4 "Registration" at bounding box center [207, 7] width 138 height 11
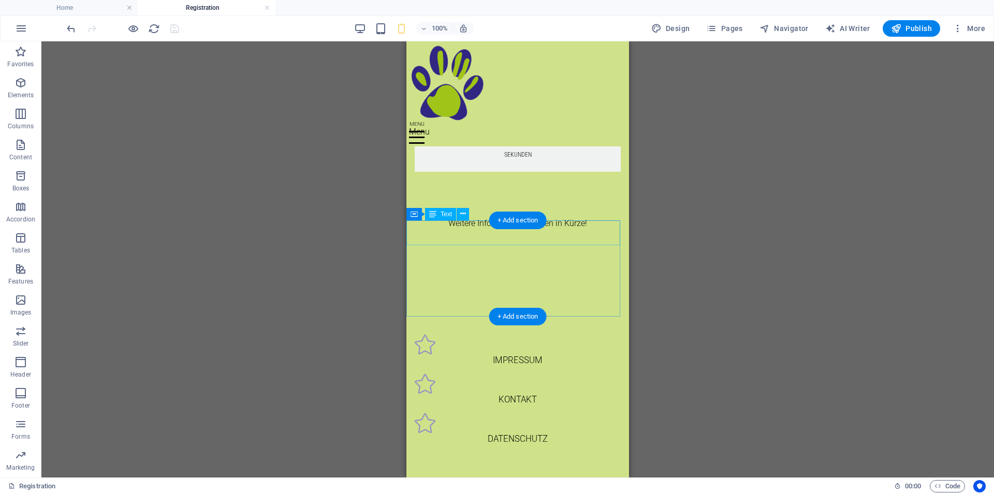
scroll to position [503, 0]
click at [272, 9] on h4 "Registration" at bounding box center [207, 7] width 138 height 11
click at [268, 8] on link at bounding box center [267, 8] width 6 height 10
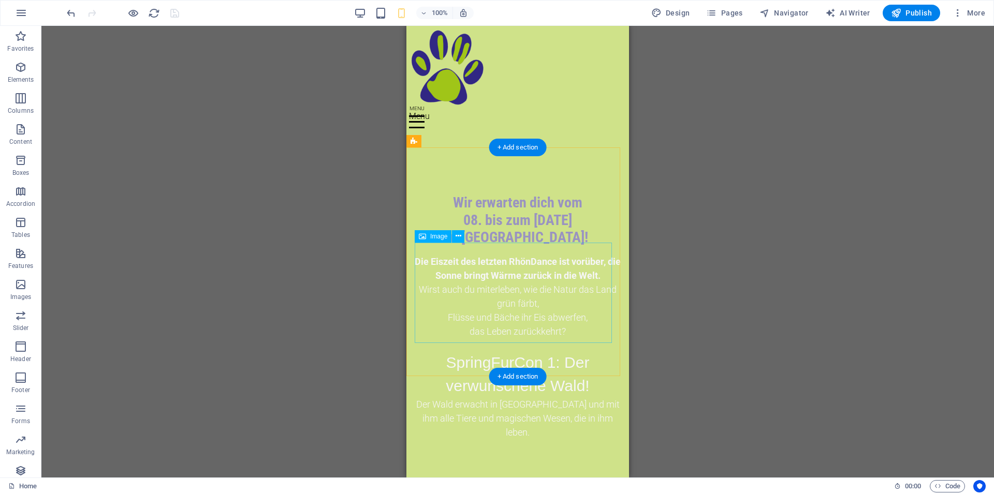
scroll to position [840, 0]
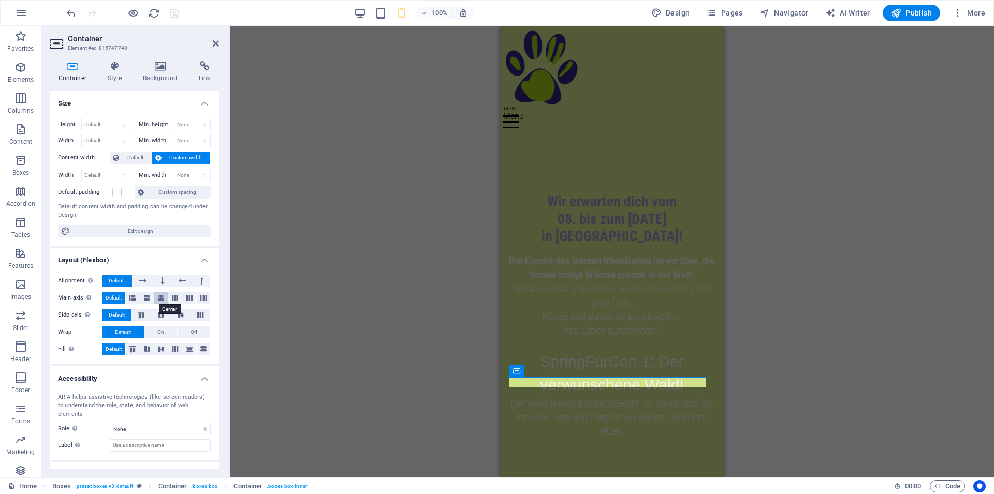
click at [158, 300] on icon at bounding box center [161, 298] width 6 height 12
click at [178, 16] on icon "save" at bounding box center [175, 13] width 12 height 12
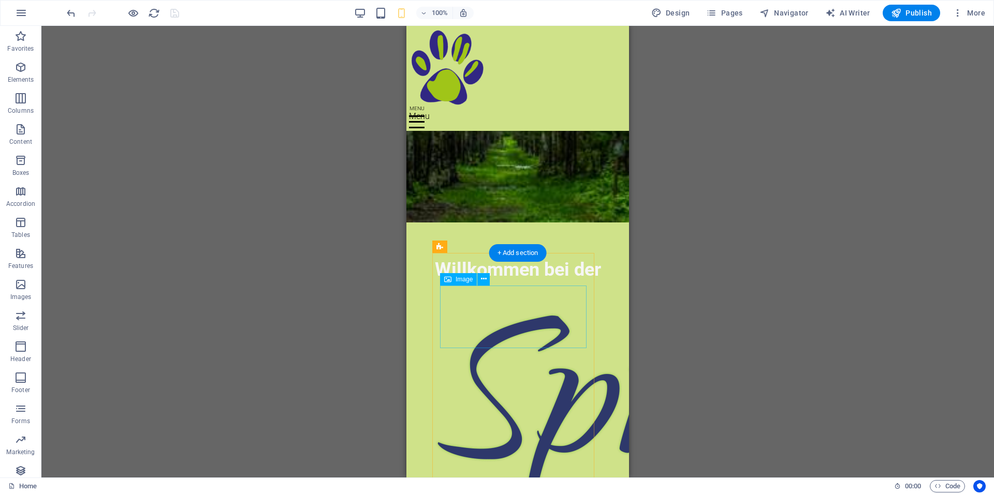
scroll to position [312, 0]
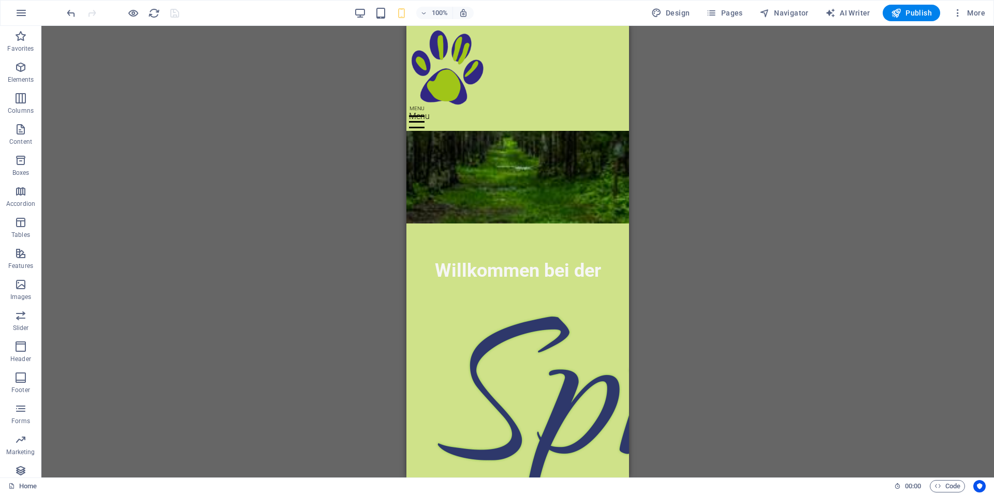
click at [368, 14] on div "100%" at bounding box center [414, 13] width 120 height 17
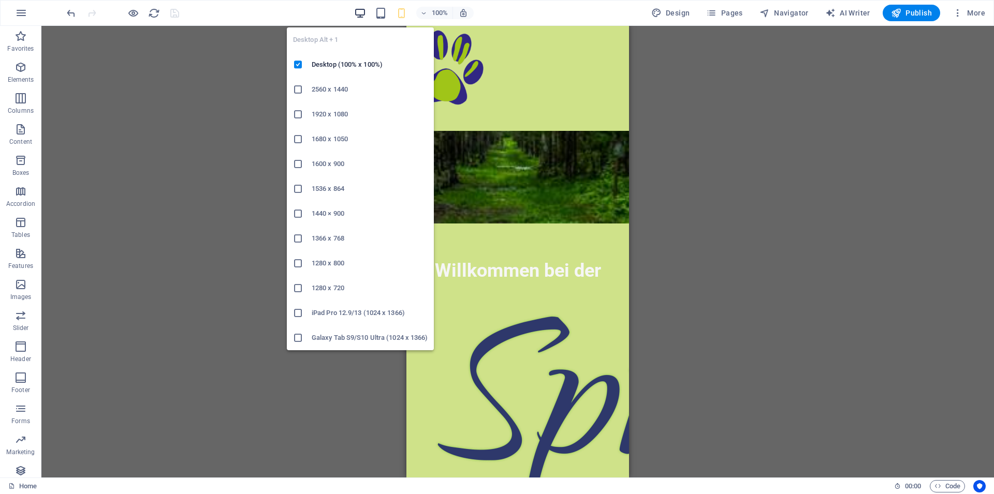
drag, startPoint x: 364, startPoint y: 12, endPoint x: 419, endPoint y: 98, distance: 101.9
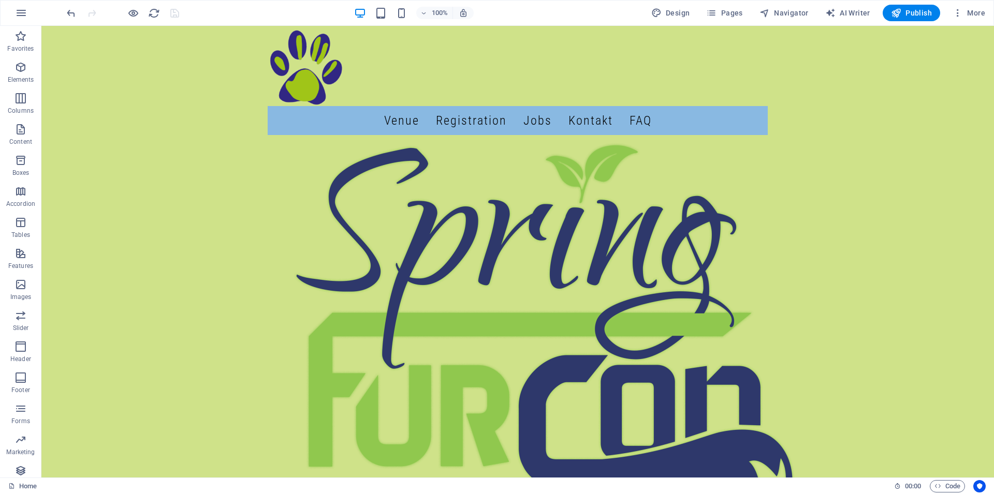
scroll to position [594, 0]
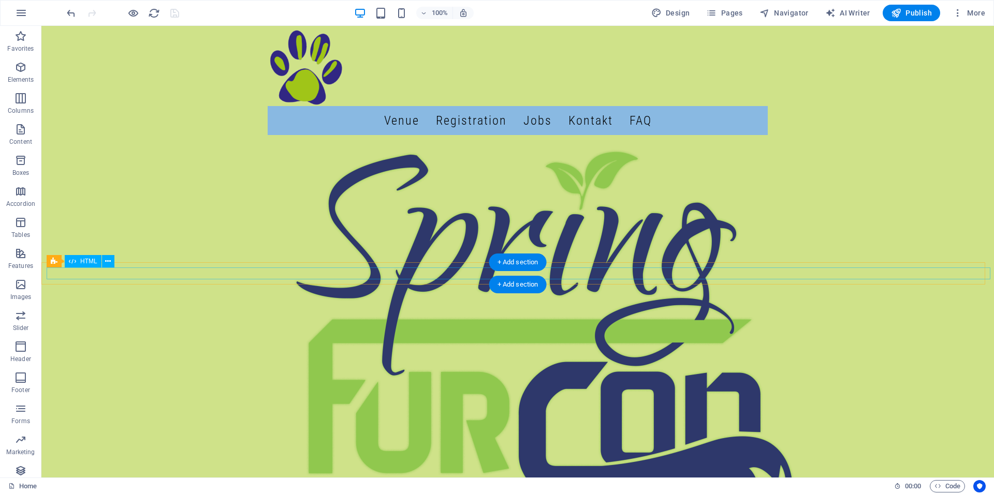
click at [512, 271] on div "+ Add section" at bounding box center [517, 263] width 57 height 18
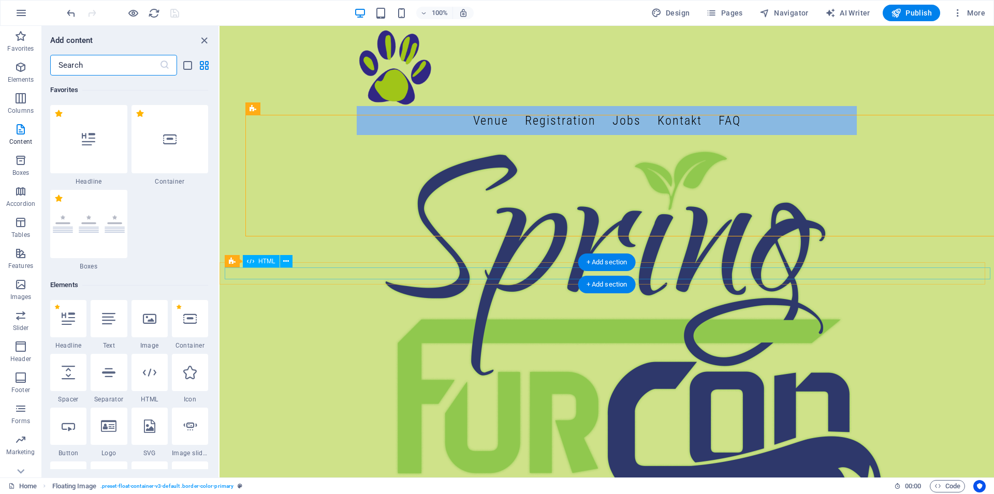
scroll to position [1896, 0]
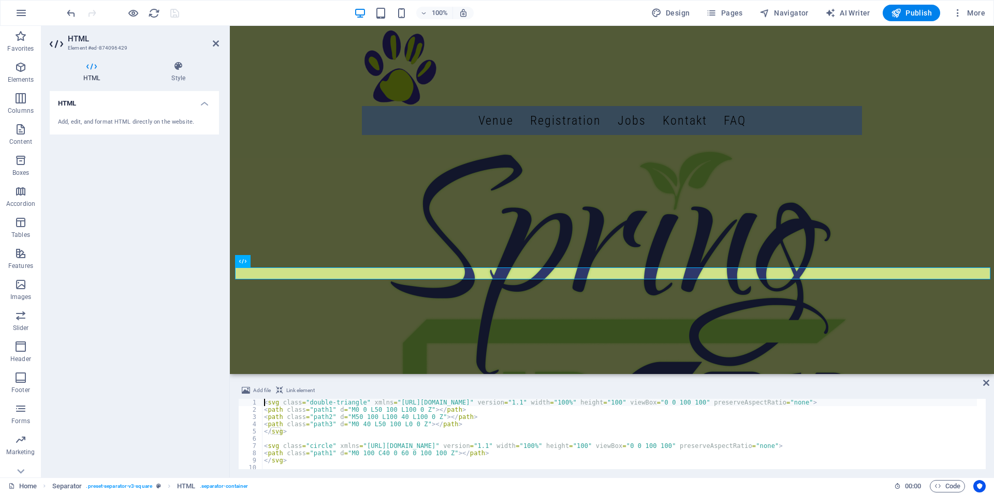
click at [174, 55] on div "HTML Style HTML Add, edit, and format HTML directly on the website. Separator E…" at bounding box center [134, 265] width 186 height 425
click at [217, 43] on icon at bounding box center [216, 43] width 6 height 8
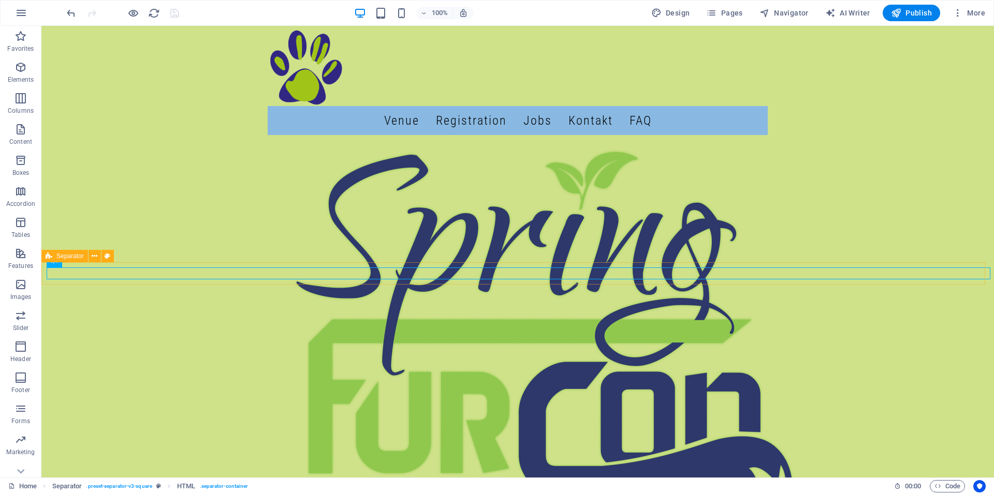
click at [58, 256] on span "Separator" at bounding box center [69, 256] width 27 height 6
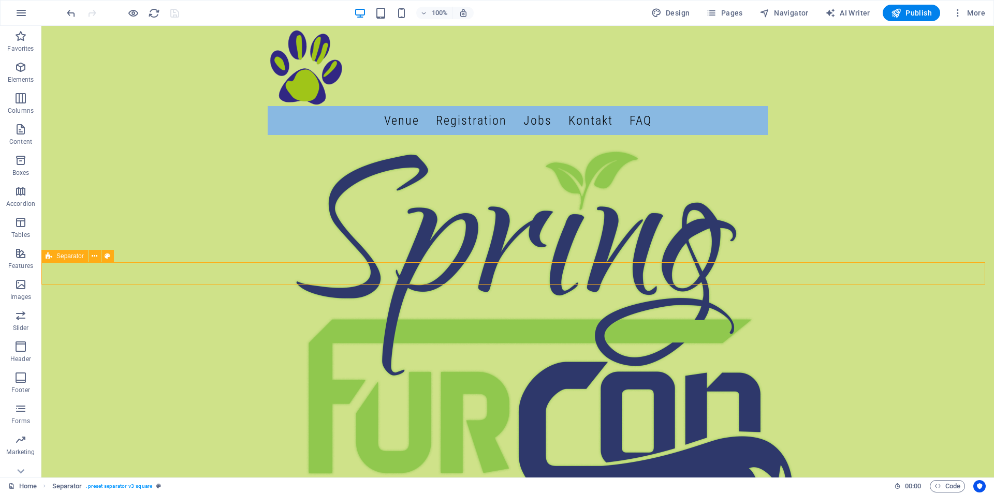
click at [60, 256] on span "Separator" at bounding box center [69, 256] width 27 height 6
select select "square"
select select "rem"
select select "preset-separator-v3-square"
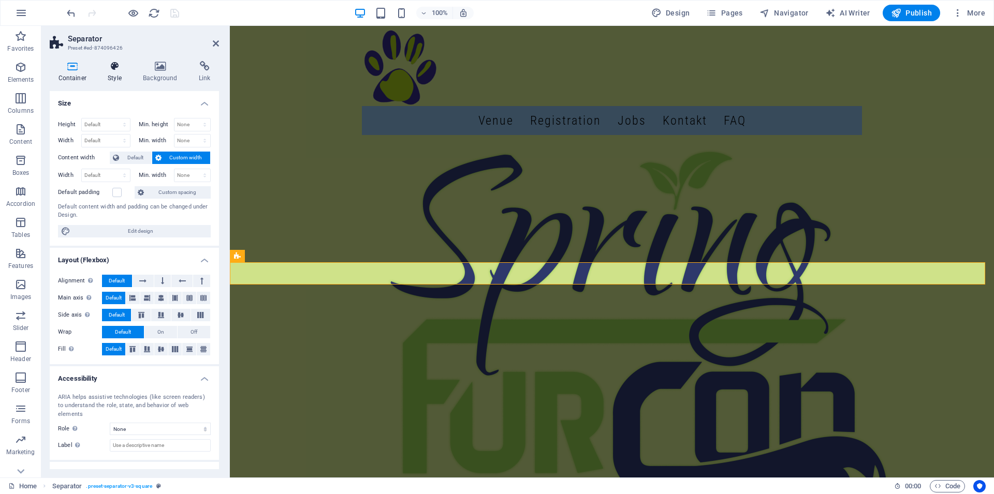
click at [116, 69] on icon at bounding box center [114, 66] width 31 height 10
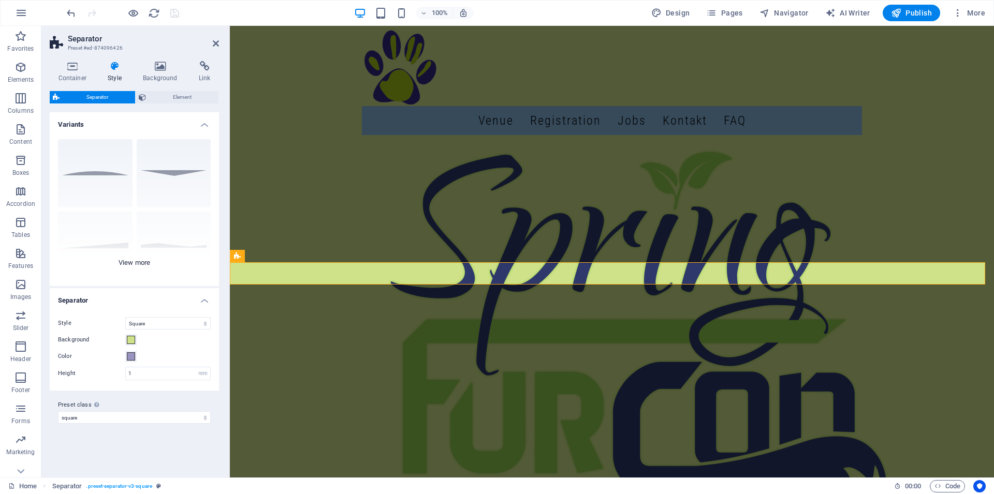
click at [136, 264] on div "Circle Default Diagonal Polygon 1 Polygon 2 Square Zigzag" at bounding box center [134, 208] width 169 height 155
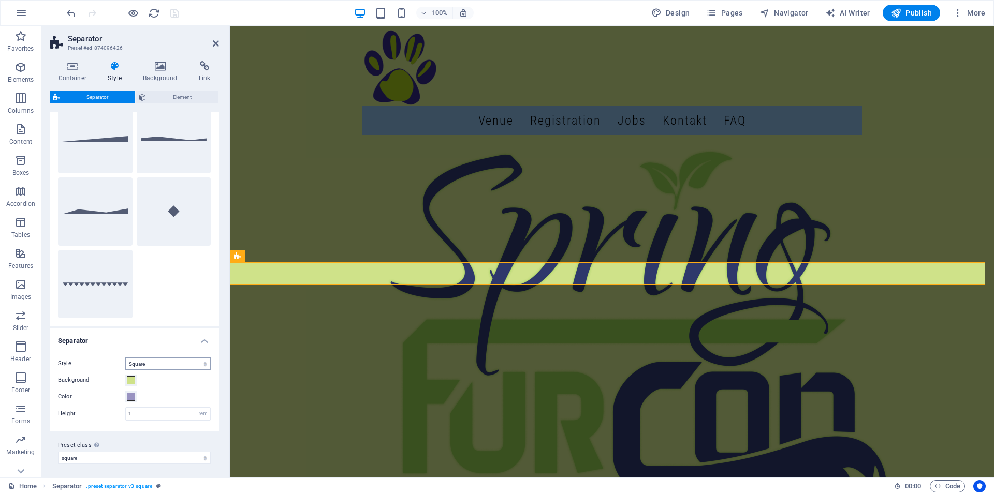
scroll to position [110, 0]
click option "Zigzag" at bounding box center [0, 0] width 0 height 0
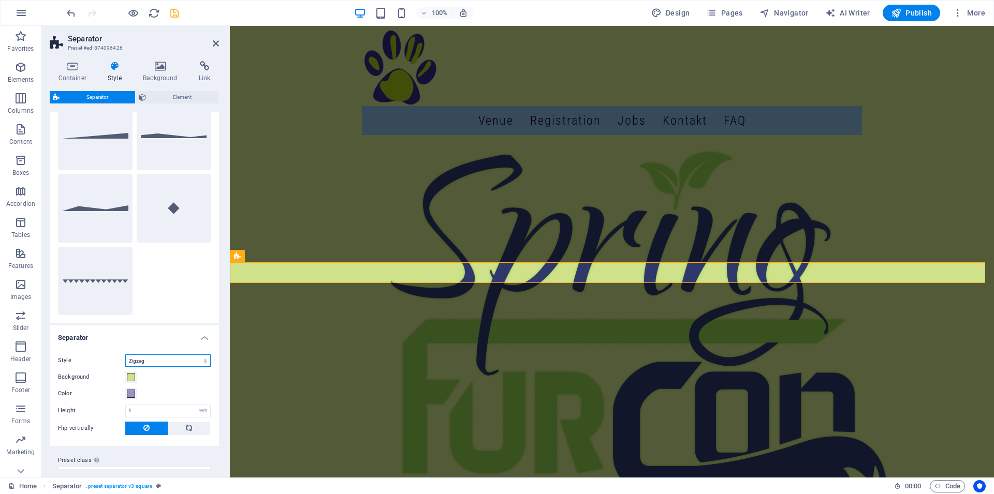
click at [125, 355] on select "Triangle Circle Diagonal Zigzag Polygon 1 Polygon 2 Square" at bounding box center [167, 361] width 85 height 12
click option "Circle" at bounding box center [0, 0] width 0 height 0
click at [125, 355] on select "Triangle Circle Diagonal Zigzag Polygon 1 Polygon 2 Square" at bounding box center [167, 361] width 85 height 12
click option "Triangle" at bounding box center [0, 0] width 0 height 0
click at [125, 355] on select "Triangle Circle Diagonal Zigzag Polygon 1 Polygon 2 Square" at bounding box center [167, 361] width 85 height 12
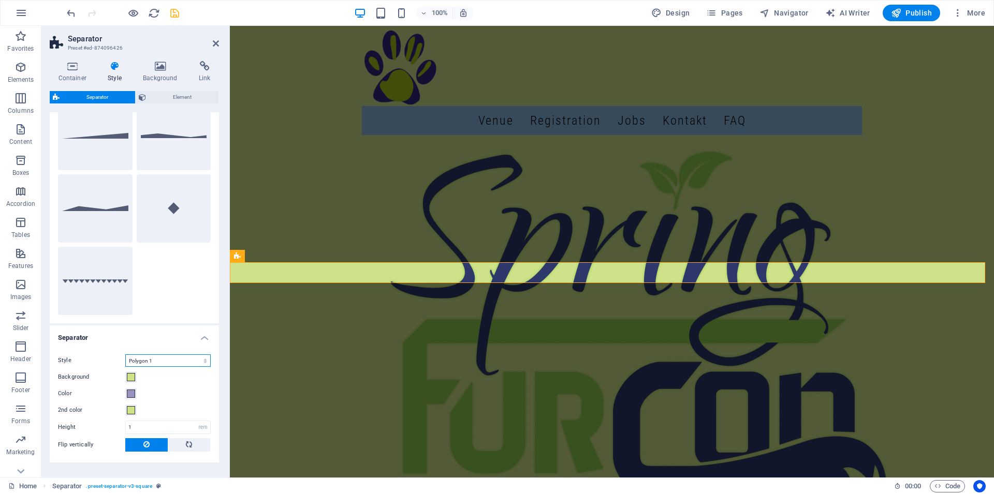
click option "Polygon 1" at bounding box center [0, 0] width 0 height 0
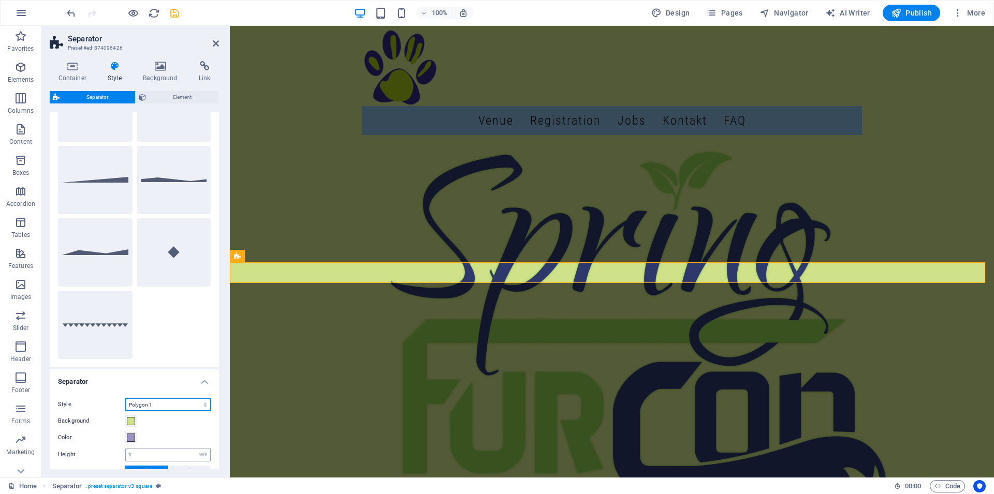
scroll to position [140, 0]
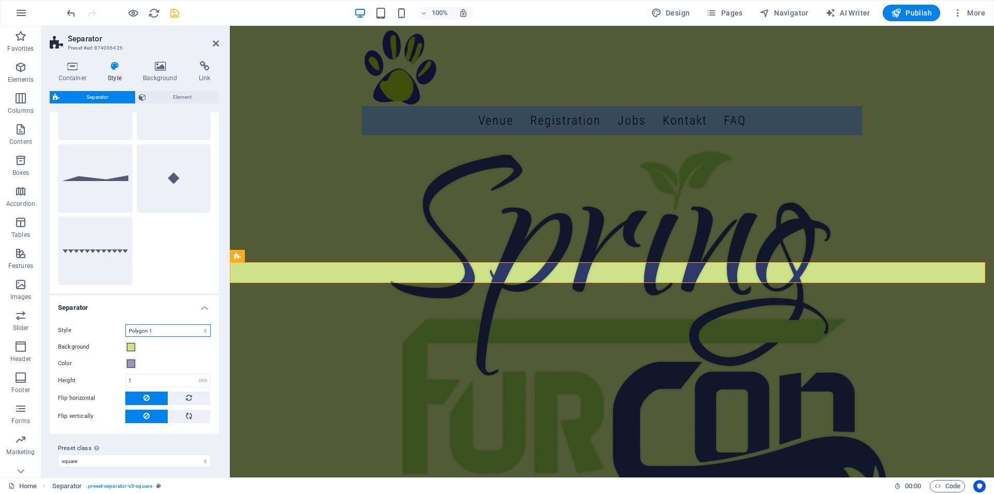
click at [125, 325] on select "Triangle Circle Diagonal Zigzag Polygon 1 Polygon 2 Square" at bounding box center [167, 331] width 85 height 12
select select "zigzag"
click option "Zigzag" at bounding box center [0, 0] width 0 height 0
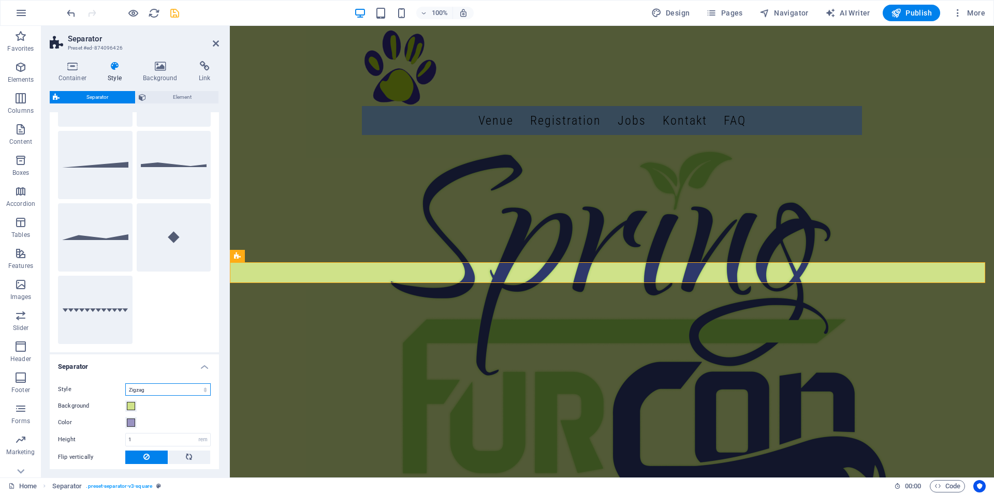
scroll to position [34, 0]
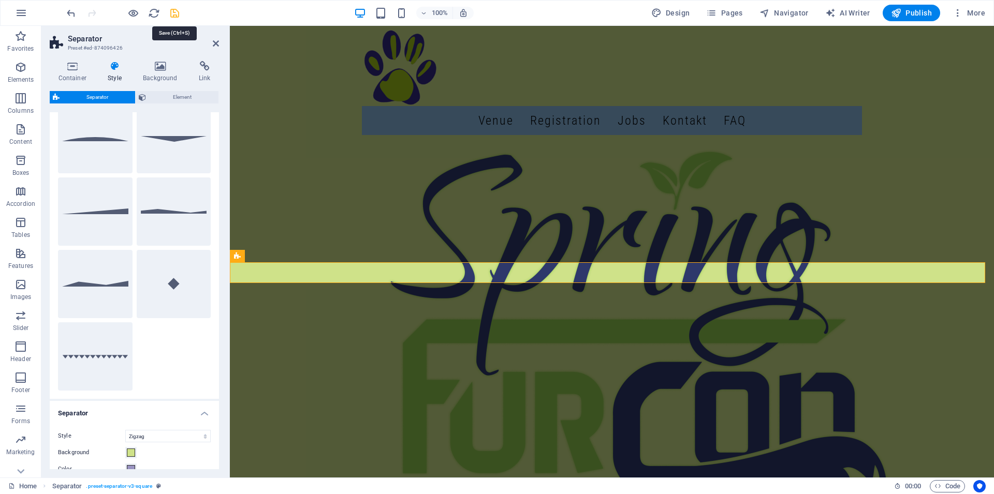
click at [173, 16] on icon "save" at bounding box center [175, 13] width 12 height 12
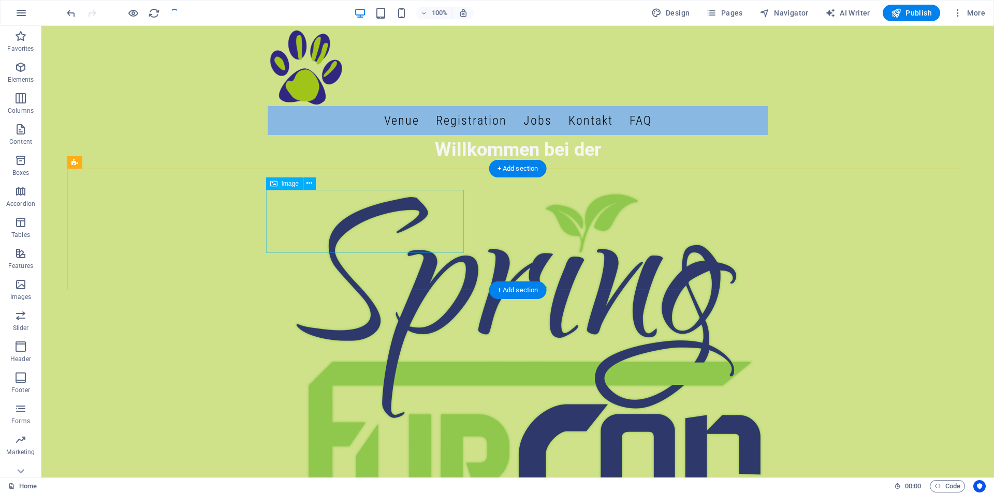
scroll to position [644, 0]
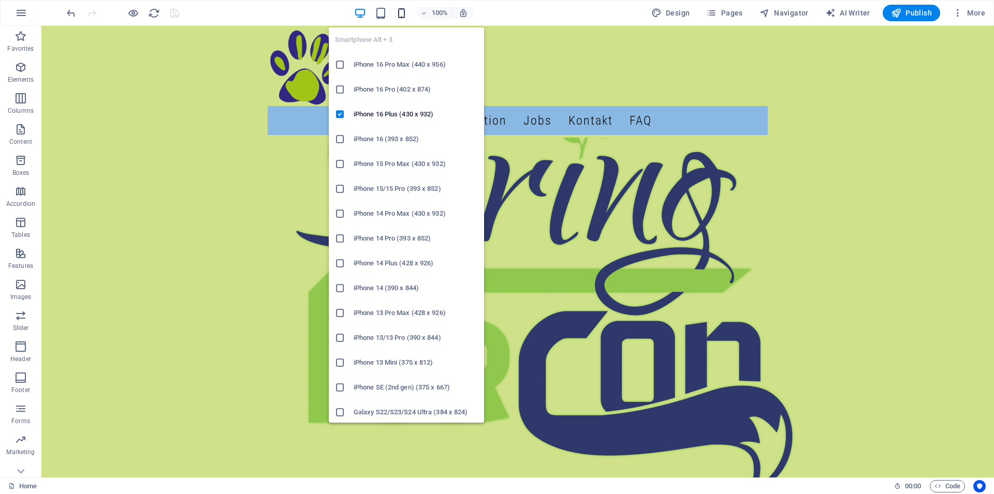
click at [402, 14] on icon "button" at bounding box center [401, 13] width 12 height 12
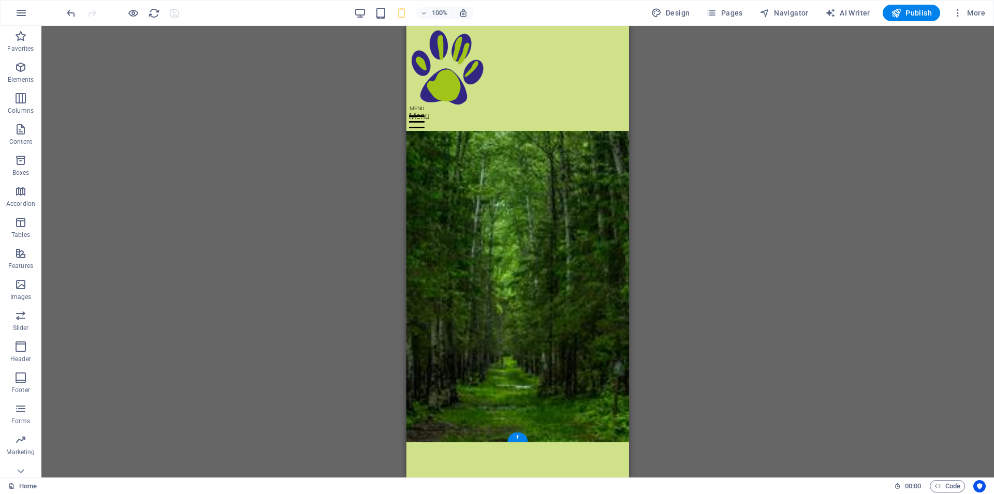
scroll to position [0, 0]
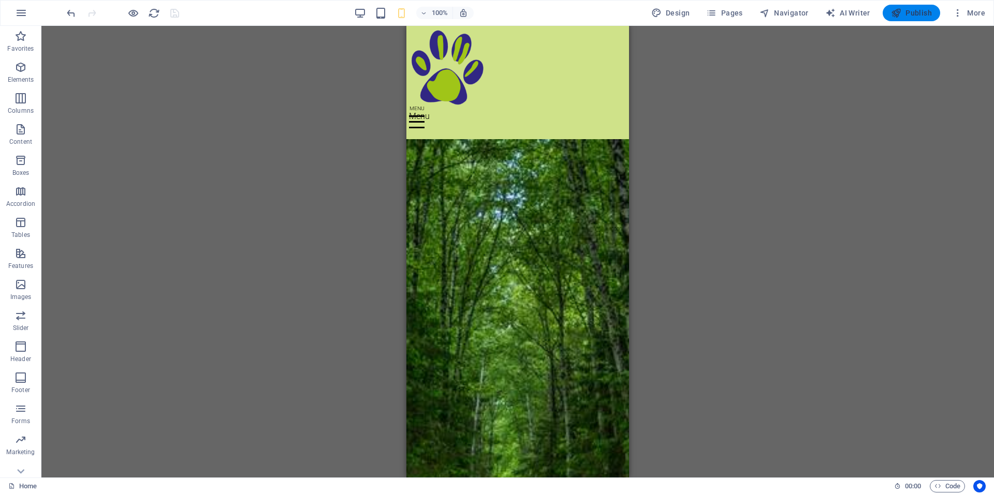
click at [908, 10] on span "Publish" at bounding box center [911, 13] width 41 height 10
